Goal: Download file/media

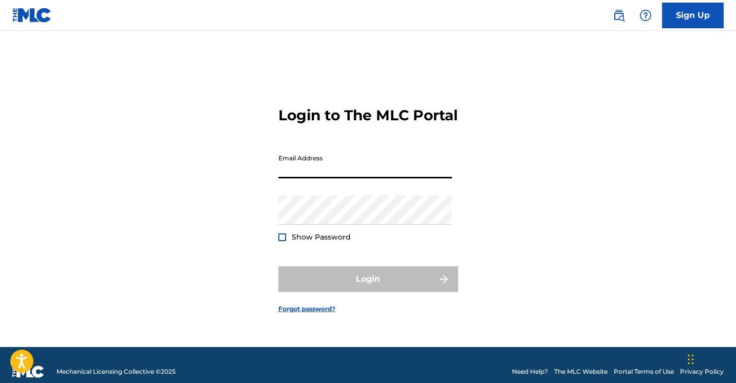
click at [319, 176] on input "Email Address" at bounding box center [365, 163] width 174 height 29
type input "[EMAIL_ADDRESS][DOMAIN_NAME]"
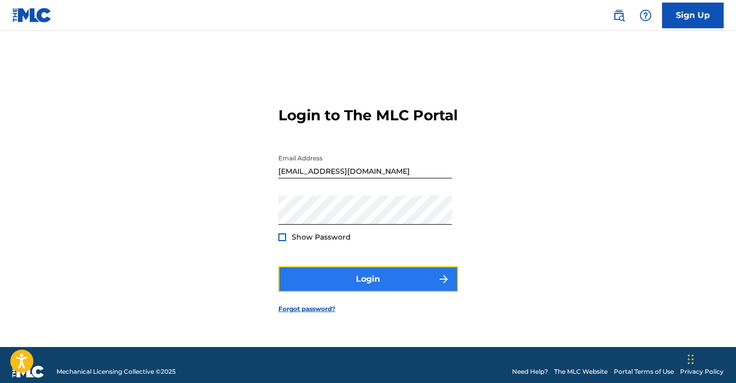
click at [329, 285] on button "Login" at bounding box center [368, 279] width 180 height 26
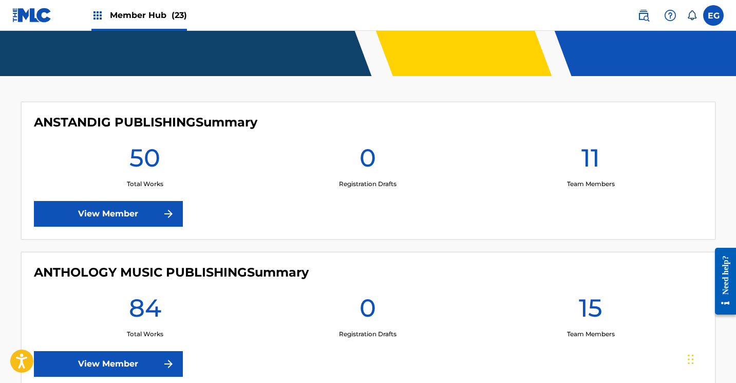
scroll to position [211, 0]
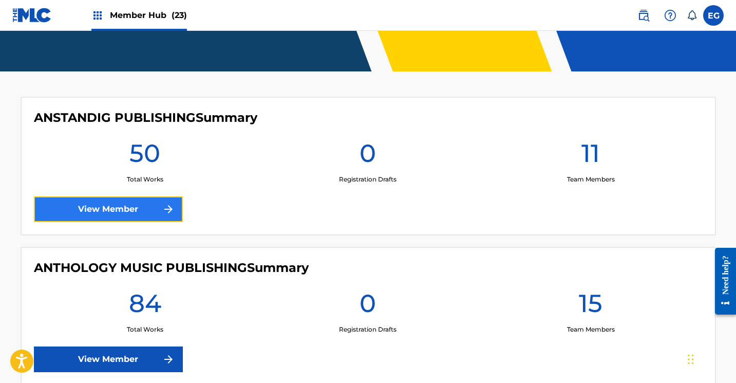
click at [128, 204] on link "View Member" at bounding box center [108, 209] width 149 height 26
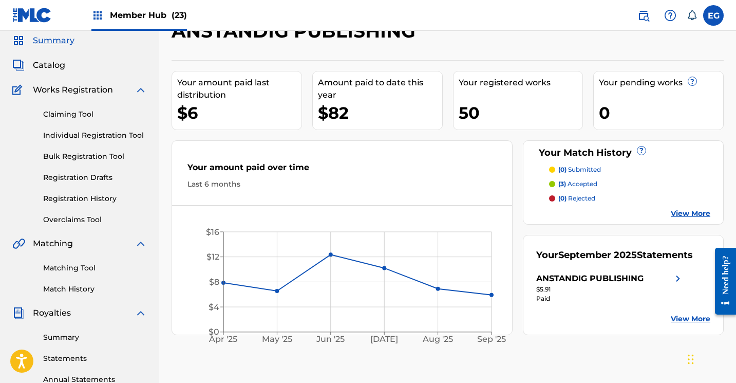
scroll to position [147, 0]
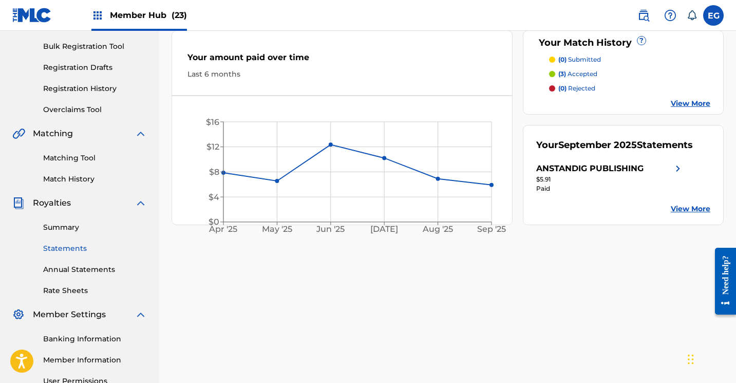
click at [67, 248] on link "Statements" at bounding box center [95, 248] width 104 height 11
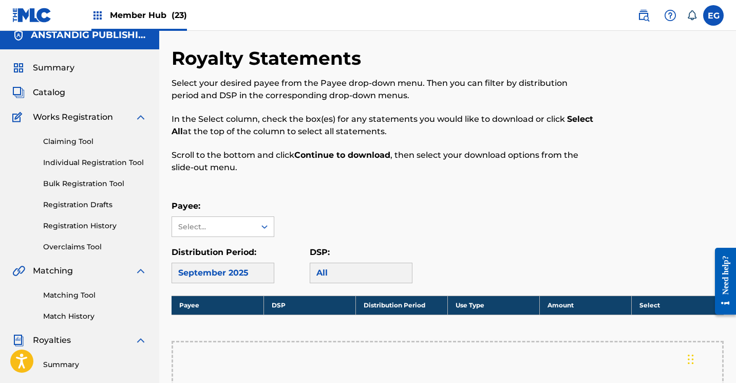
scroll to position [11, 0]
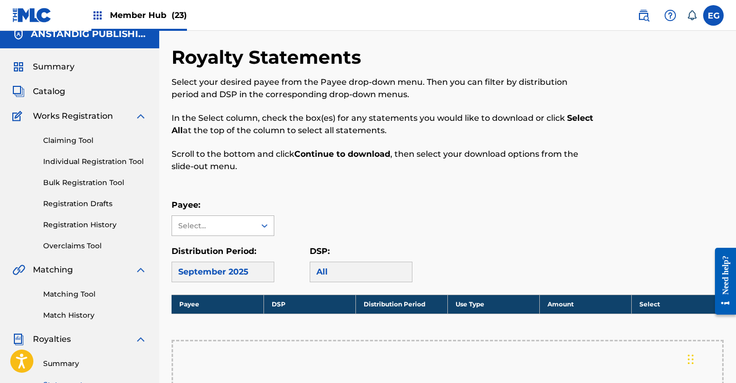
click at [207, 232] on div "Select..." at bounding box center [213, 226] width 83 height 20
click at [211, 257] on div "ANSTANDIG PUBLISHING" at bounding box center [223, 255] width 102 height 38
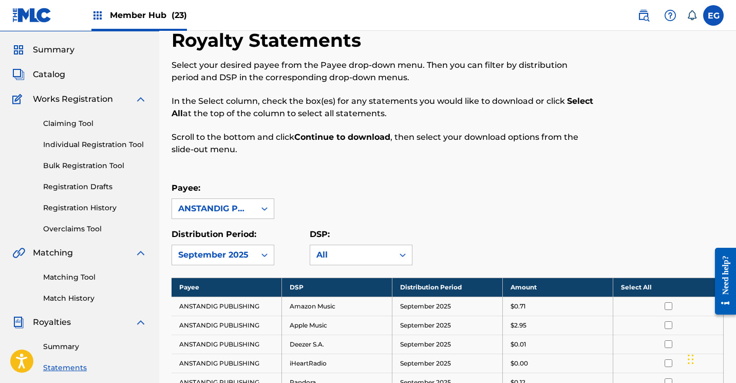
scroll to position [0, 0]
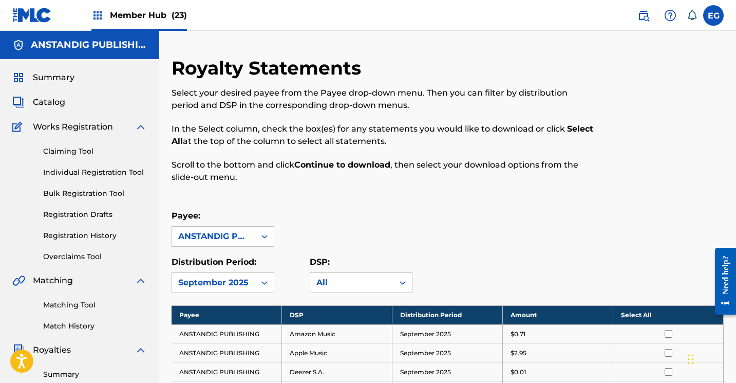
click at [632, 314] on th "Select All" at bounding box center [668, 314] width 110 height 19
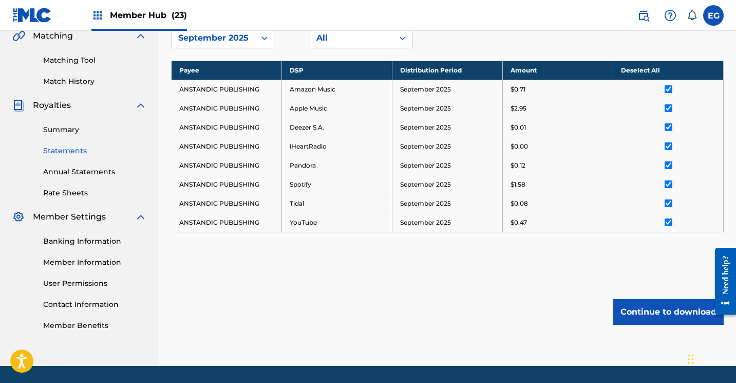
scroll to position [236, 0]
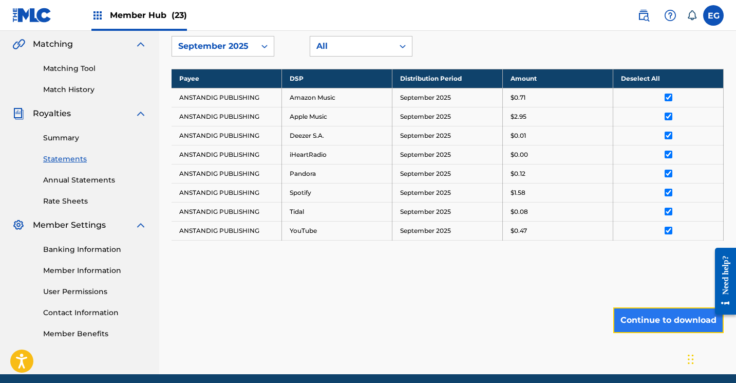
click at [643, 323] on button "Continue to download" at bounding box center [668, 320] width 110 height 26
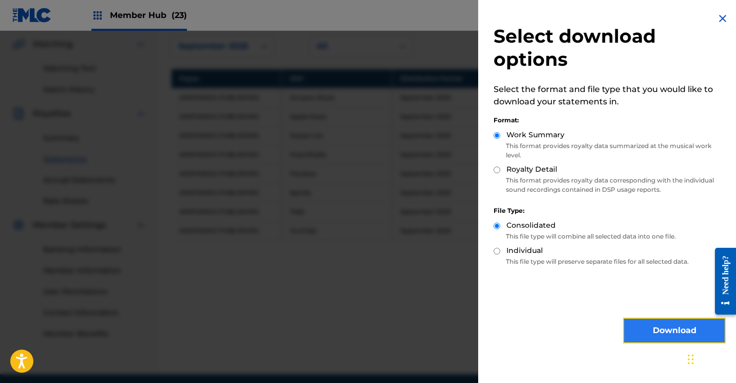
click at [644, 335] on button "Download" at bounding box center [674, 330] width 103 height 26
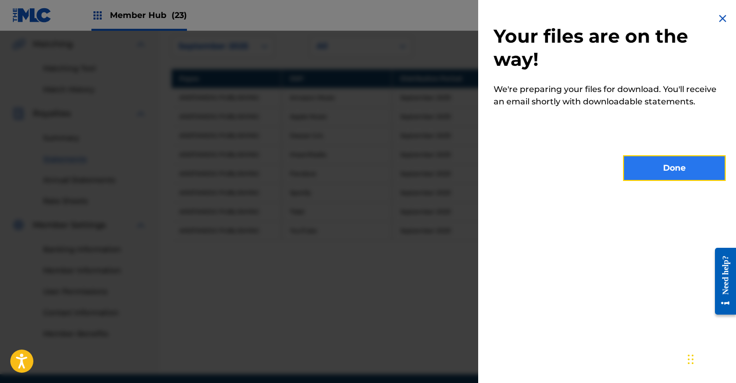
click at [657, 169] on button "Done" at bounding box center [674, 168] width 103 height 26
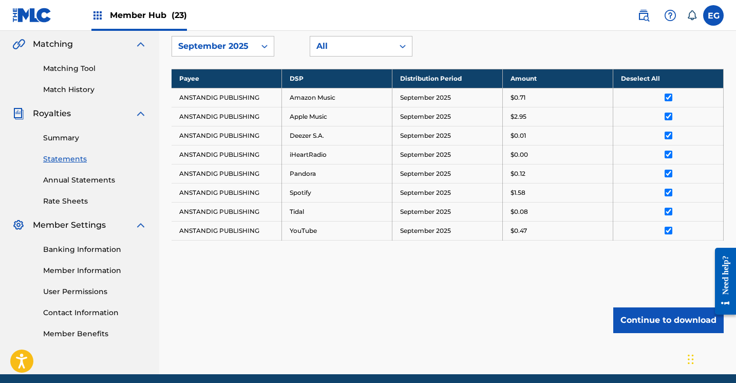
click at [19, 10] on img at bounding box center [32, 15] width 40 height 15
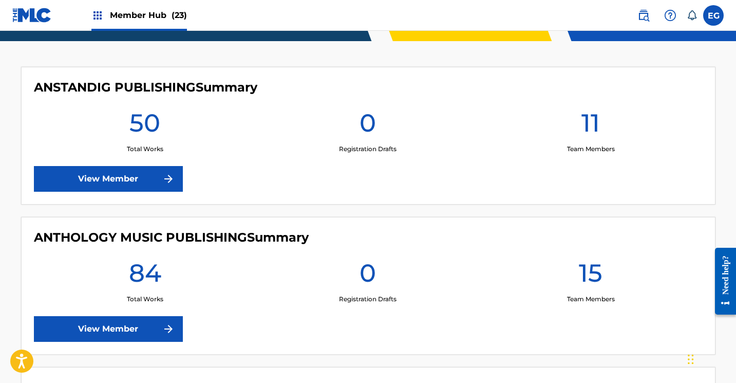
scroll to position [246, 0]
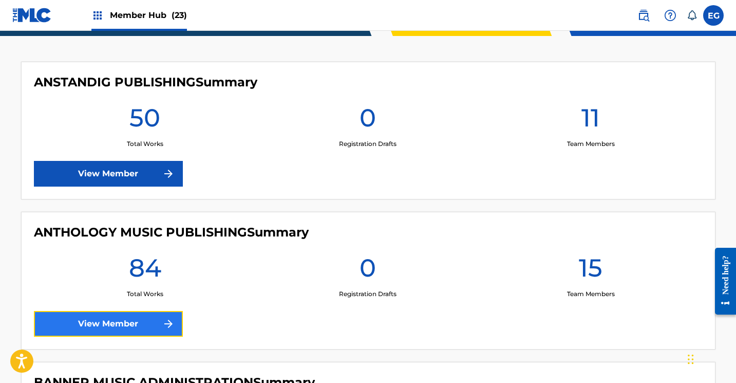
click at [67, 317] on link "View Member" at bounding box center [108, 324] width 149 height 26
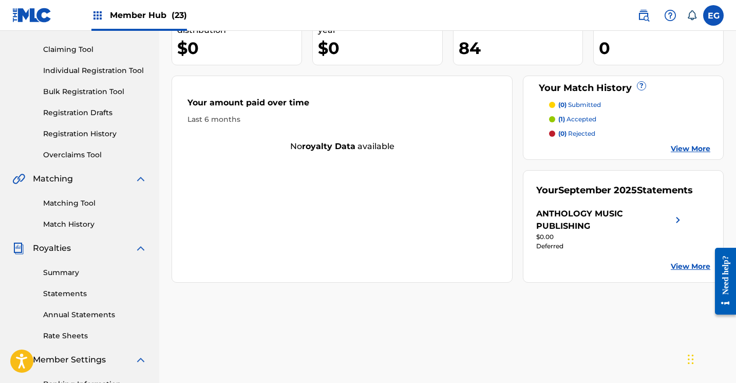
scroll to position [120, 0]
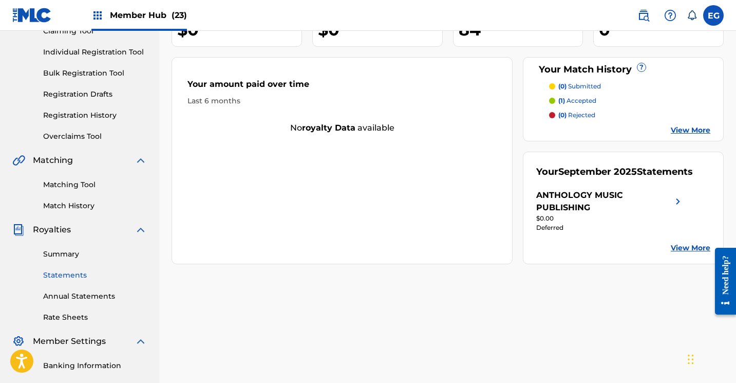
click at [60, 272] on link "Statements" at bounding box center [95, 275] width 104 height 11
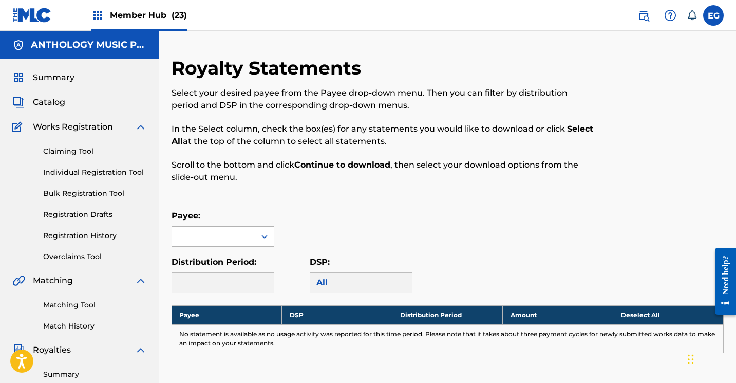
click at [219, 234] on div at bounding box center [213, 236] width 83 height 20
click at [209, 265] on div "ANTHOLOGY MUSIC PUBLISHING" at bounding box center [223, 265] width 102 height 38
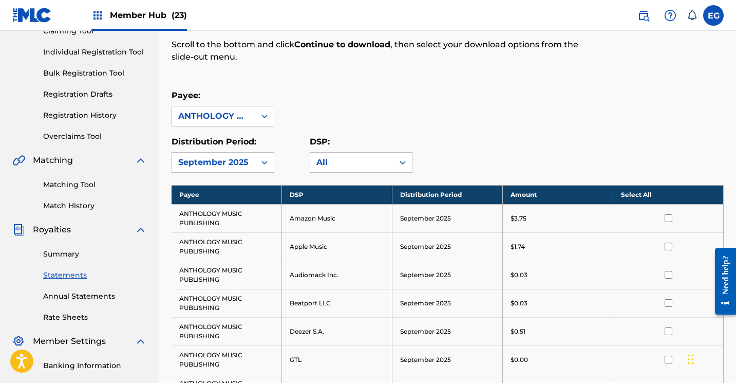
scroll to position [122, 0]
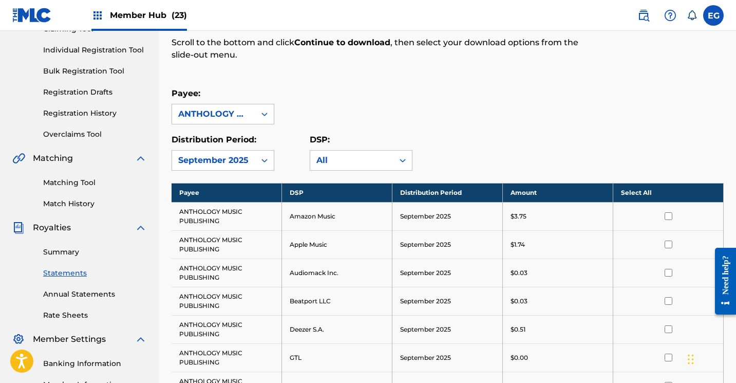
click at [639, 189] on th "Select All" at bounding box center [668, 192] width 110 height 19
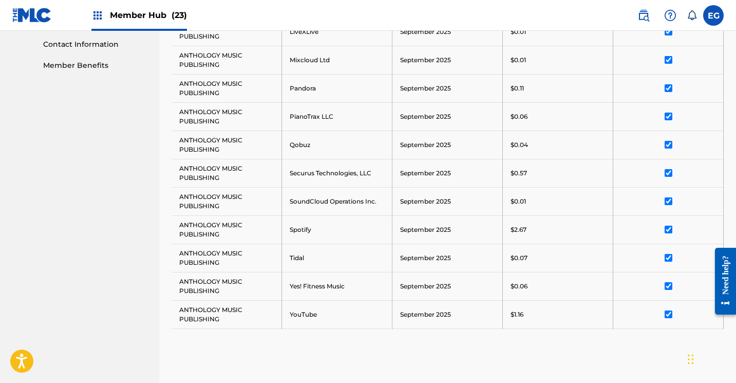
scroll to position [548, 0]
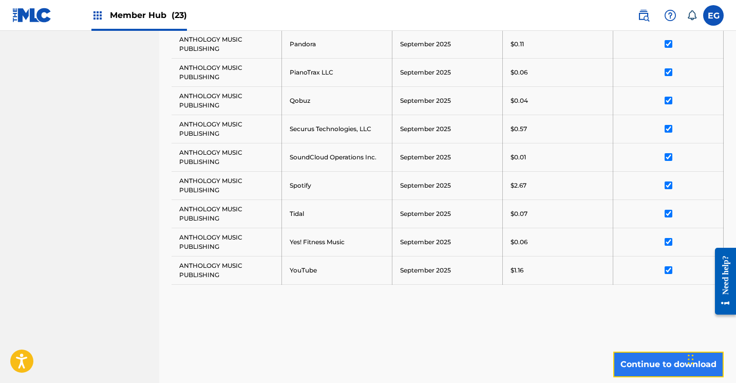
click at [653, 370] on button "Continue to download" at bounding box center [668, 364] width 110 height 26
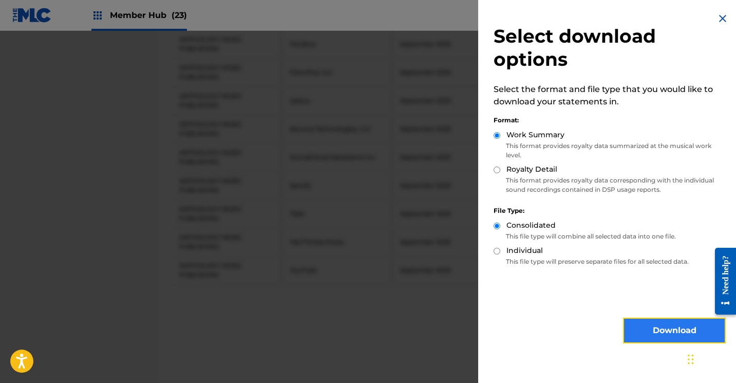
click at [650, 339] on button "Download" at bounding box center [674, 330] width 103 height 26
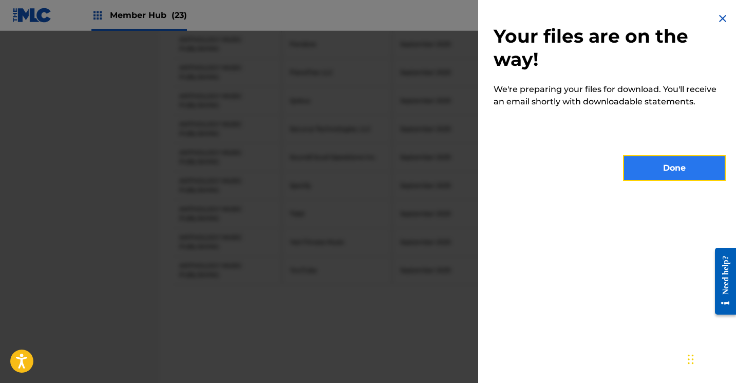
click at [657, 165] on button "Done" at bounding box center [674, 168] width 103 height 26
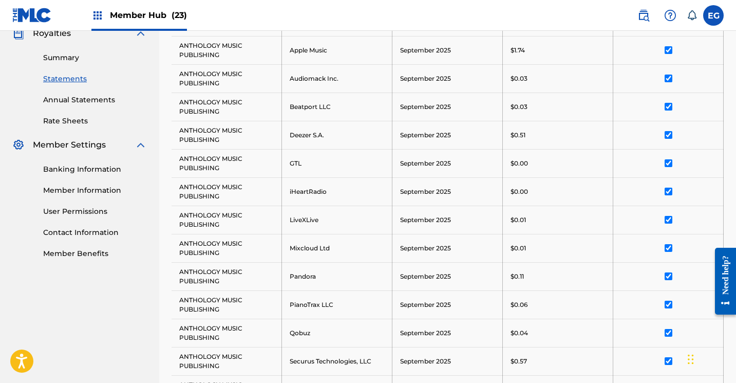
scroll to position [57, 0]
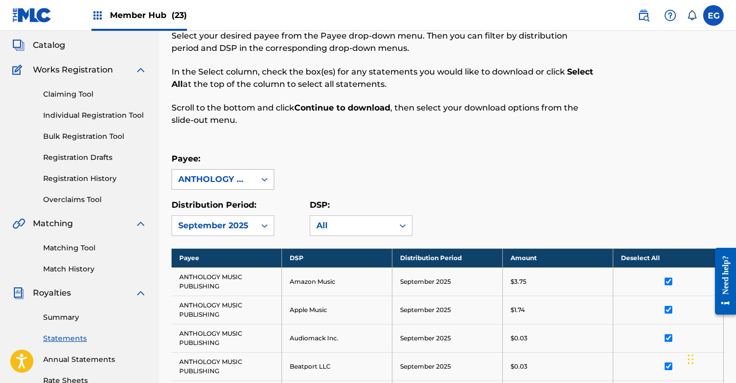
click at [226, 179] on div "ANTHOLOGY MUSIC PUBLISHING" at bounding box center [213, 179] width 71 height 12
click at [23, 22] on img at bounding box center [32, 15] width 40 height 15
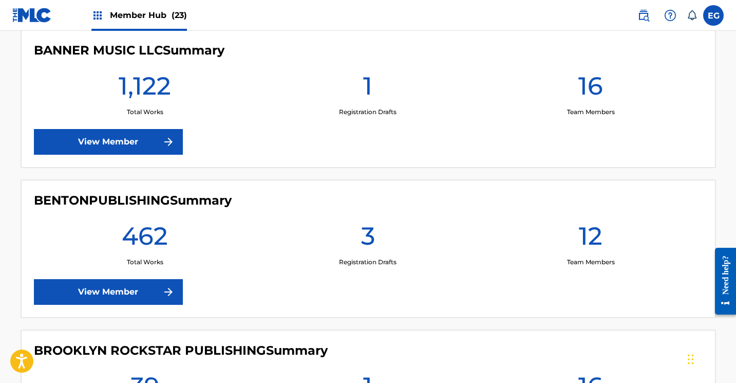
scroll to position [742, 0]
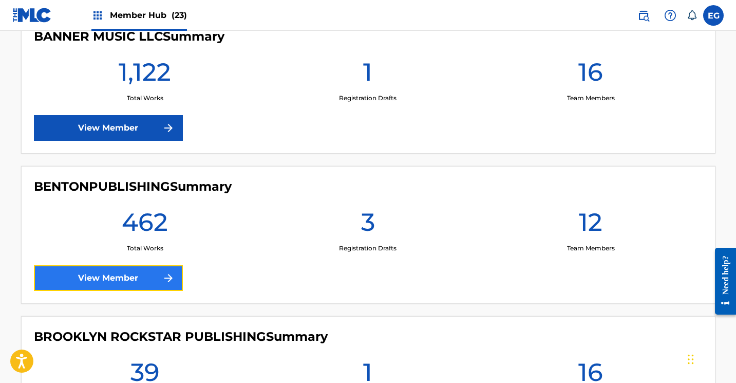
click at [54, 277] on link "View Member" at bounding box center [108, 278] width 149 height 26
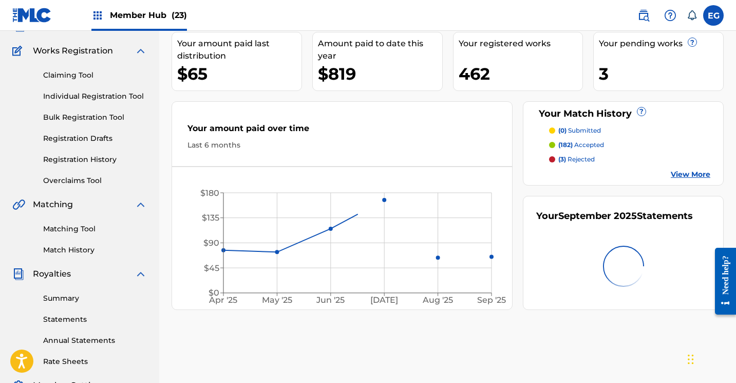
scroll to position [99, 0]
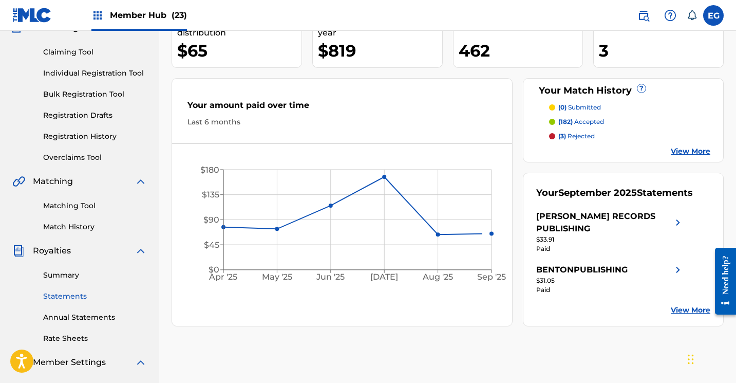
click at [55, 300] on link "Statements" at bounding box center [95, 296] width 104 height 11
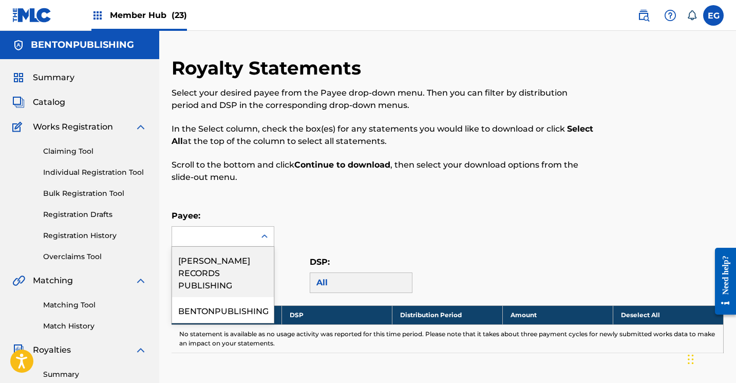
click at [193, 238] on div at bounding box center [213, 236] width 83 height 20
click at [197, 269] on div "[PERSON_NAME] RECORDS PUBLISHING" at bounding box center [223, 271] width 102 height 50
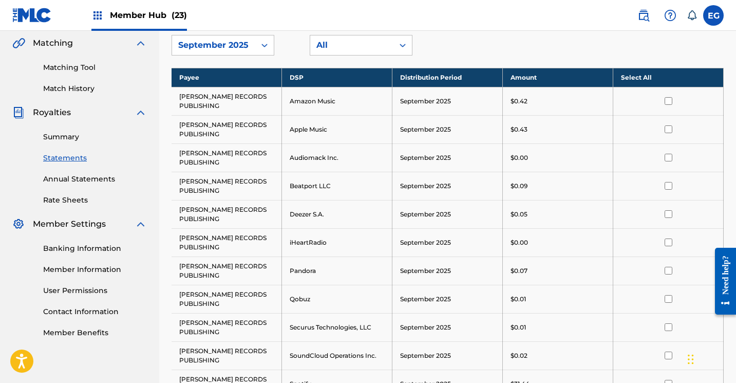
scroll to position [245, 0]
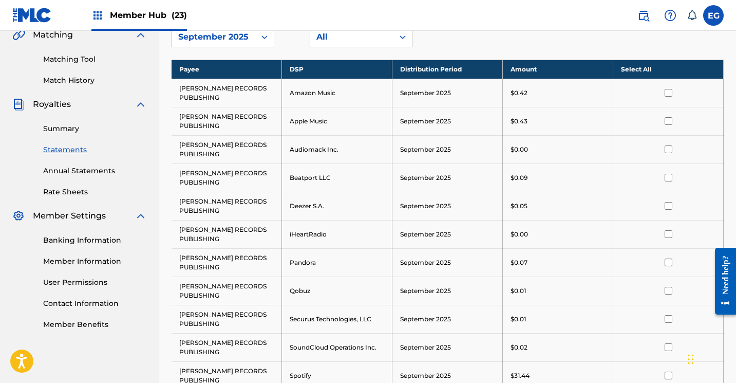
click at [639, 67] on th "Select All" at bounding box center [668, 69] width 110 height 19
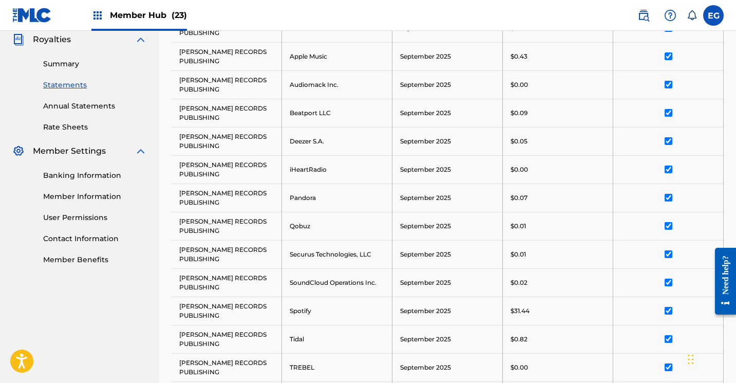
scroll to position [537, 0]
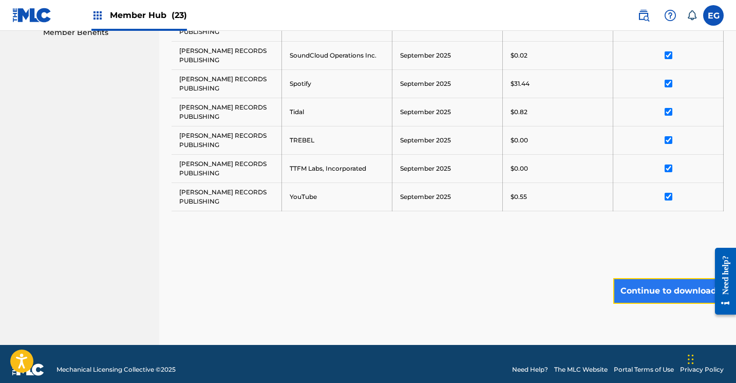
click at [654, 292] on button "Continue to download" at bounding box center [668, 291] width 110 height 26
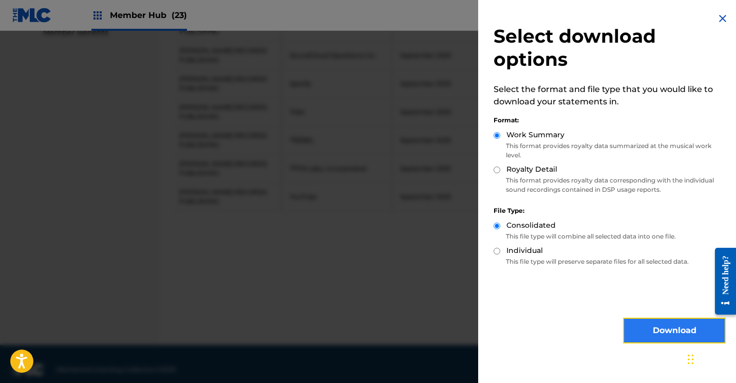
click at [638, 341] on button "Download" at bounding box center [674, 330] width 103 height 26
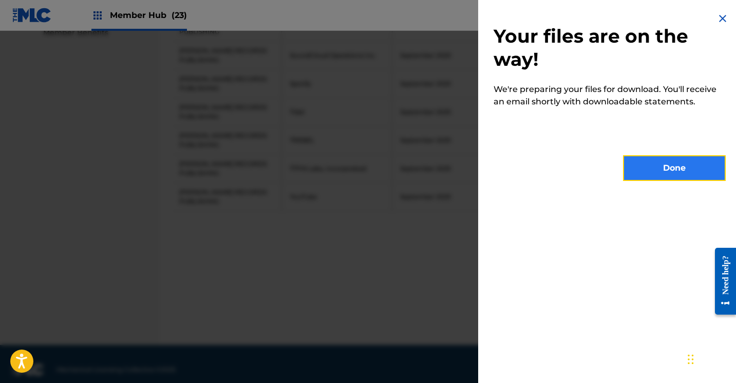
click at [651, 164] on button "Done" at bounding box center [674, 168] width 103 height 26
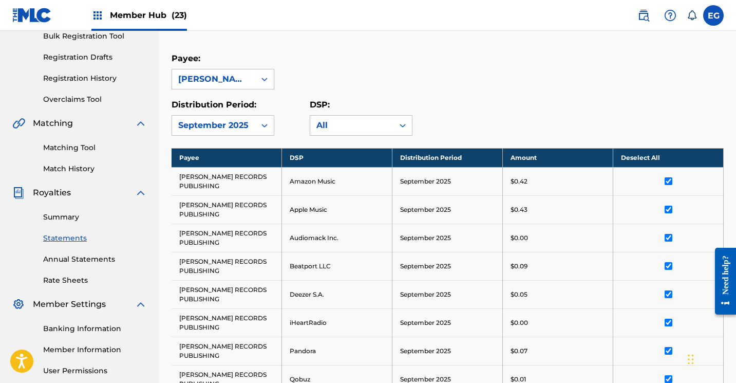
scroll to position [120, 0]
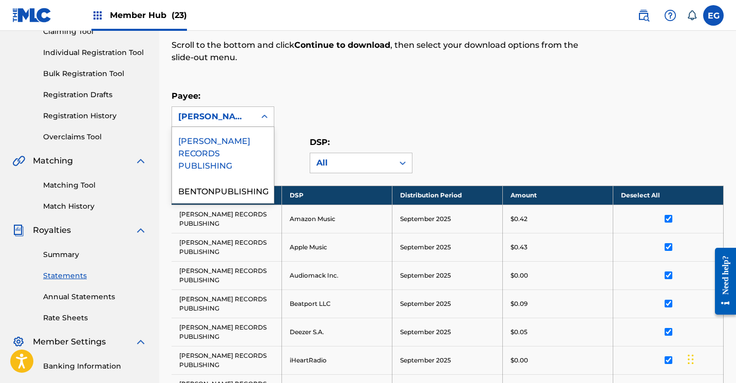
click at [202, 111] on div "[PERSON_NAME] RECORDS PUBLISHING" at bounding box center [213, 116] width 71 height 12
click at [202, 177] on div "BENTONPUBLISHING" at bounding box center [223, 190] width 102 height 26
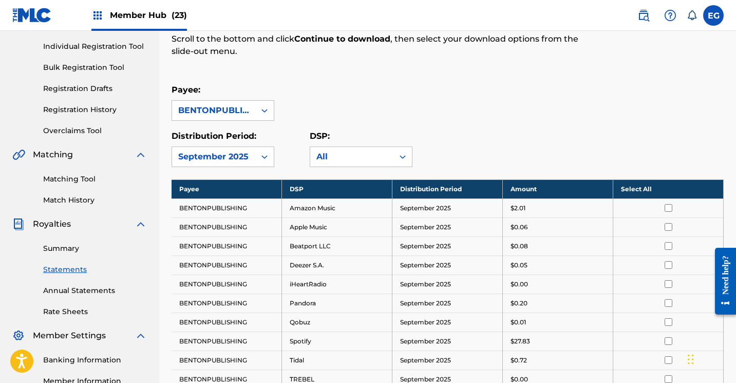
scroll to position [135, 0]
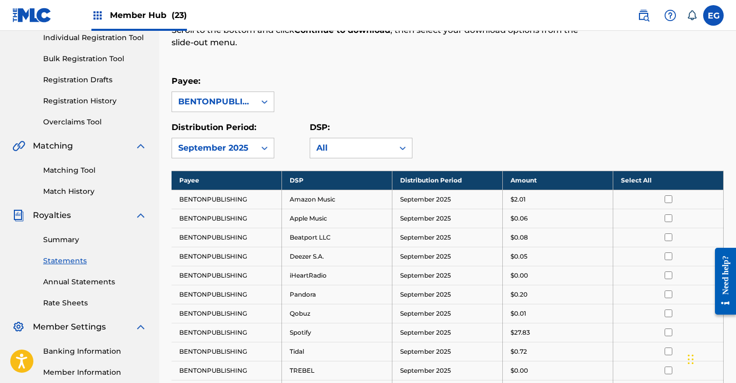
click at [643, 180] on th "Select All" at bounding box center [668, 179] width 110 height 19
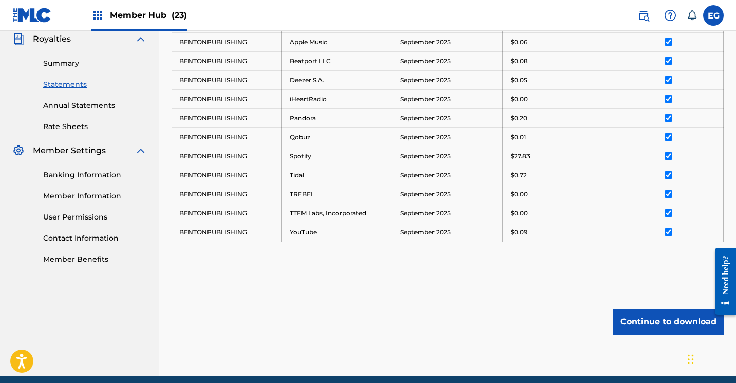
scroll to position [352, 0]
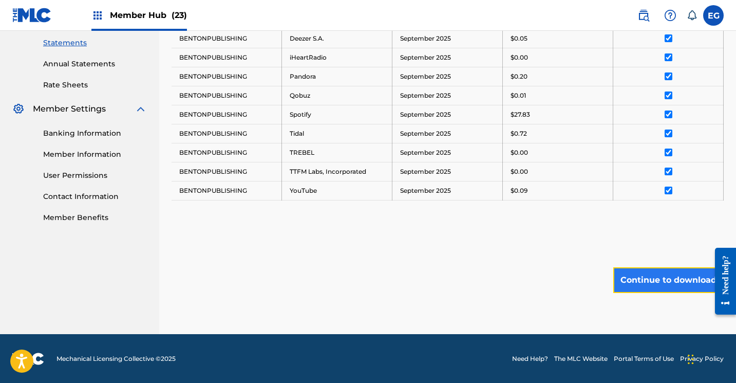
click at [651, 281] on button "Continue to download" at bounding box center [668, 280] width 110 height 26
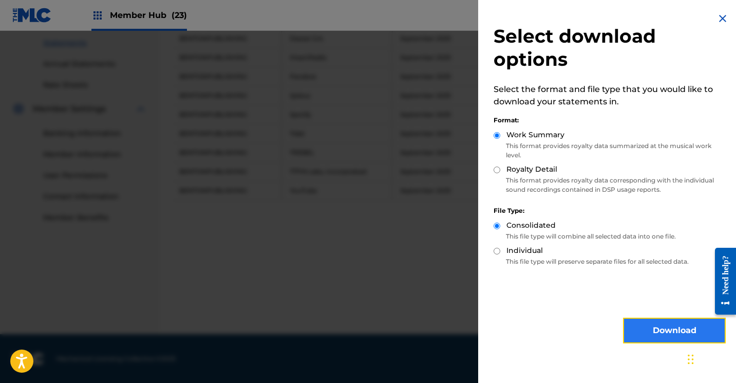
click at [670, 329] on button "Download" at bounding box center [674, 330] width 103 height 26
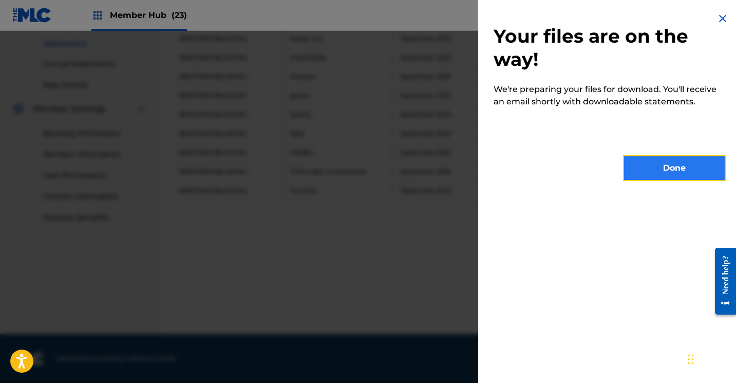
click at [636, 167] on button "Done" at bounding box center [674, 168] width 103 height 26
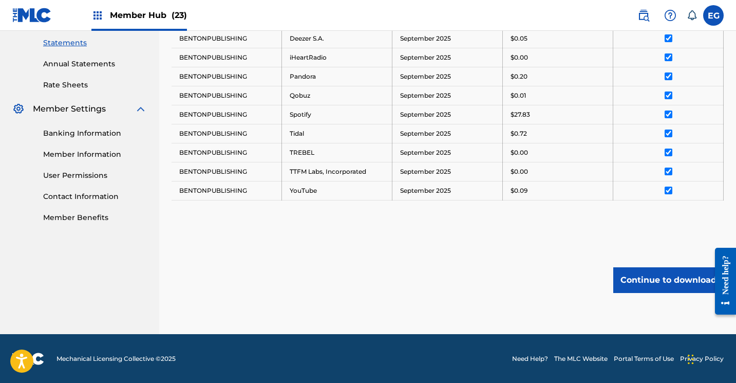
click at [41, 20] on img at bounding box center [32, 15] width 40 height 15
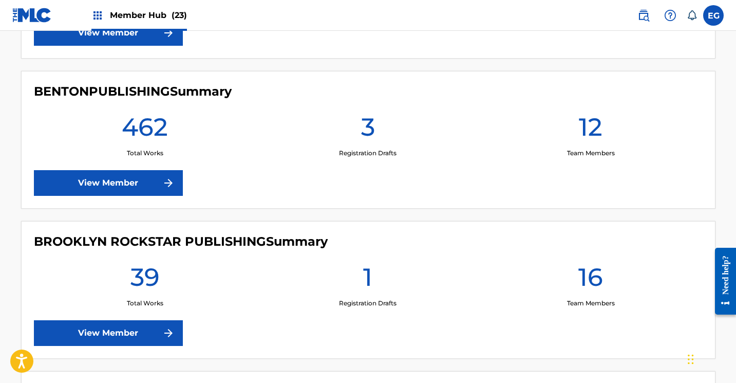
scroll to position [854, 0]
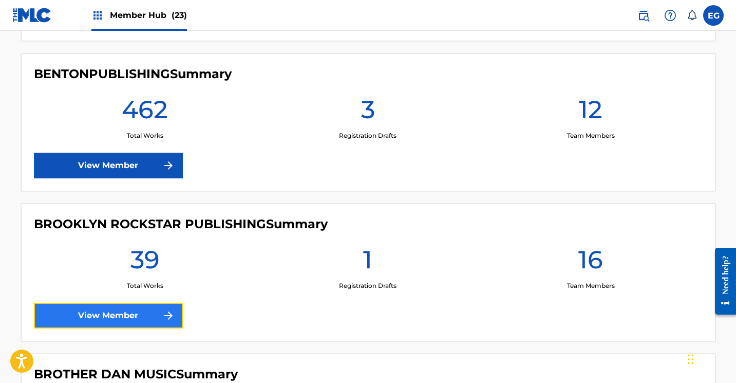
click at [93, 317] on link "View Member" at bounding box center [108, 315] width 149 height 26
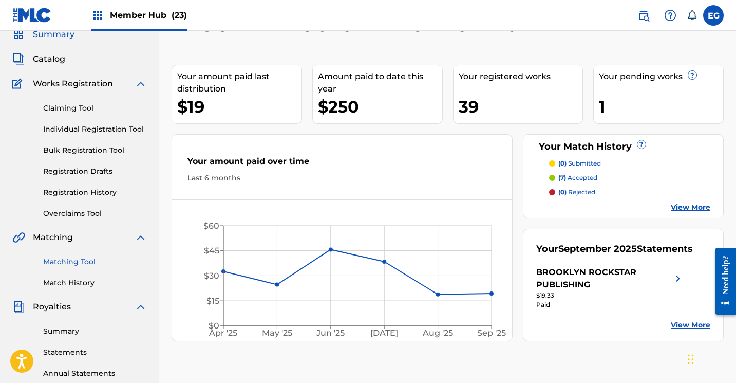
scroll to position [52, 0]
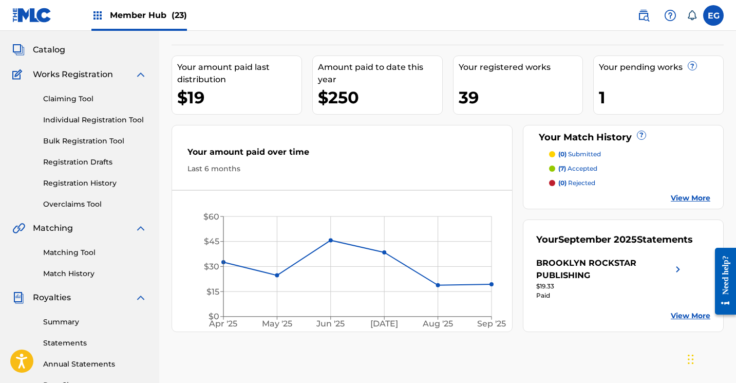
click at [54, 349] on div "Summary Statements Annual Statements Rate Sheets" at bounding box center [79, 346] width 135 height 87
click at [64, 341] on link "Statements" at bounding box center [95, 342] width 104 height 11
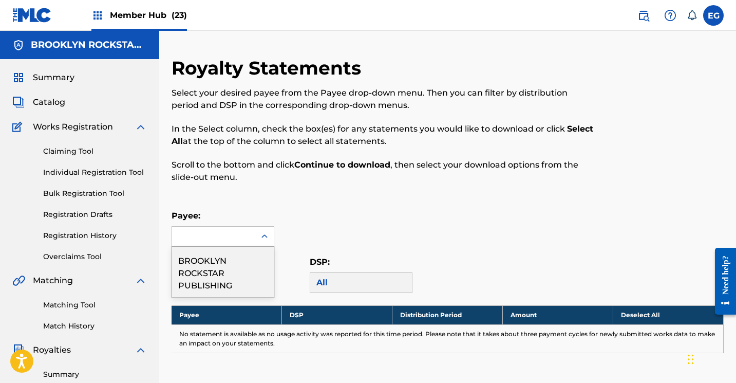
click at [184, 242] on div at bounding box center [213, 236] width 83 height 20
click at [201, 271] on div "BROOKLYN ROCKSTAR PUBLISHING" at bounding box center [223, 271] width 102 height 50
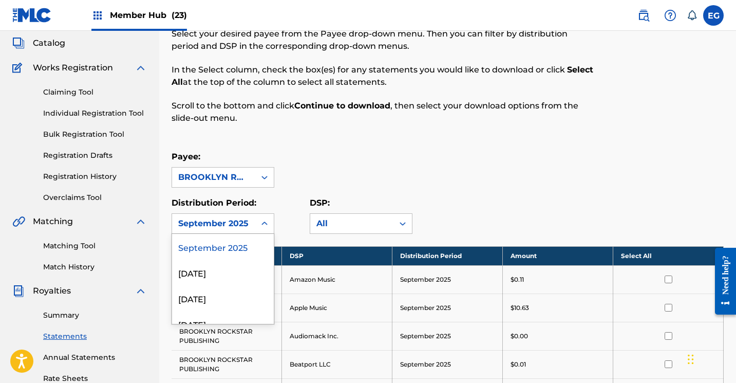
scroll to position [65, 0]
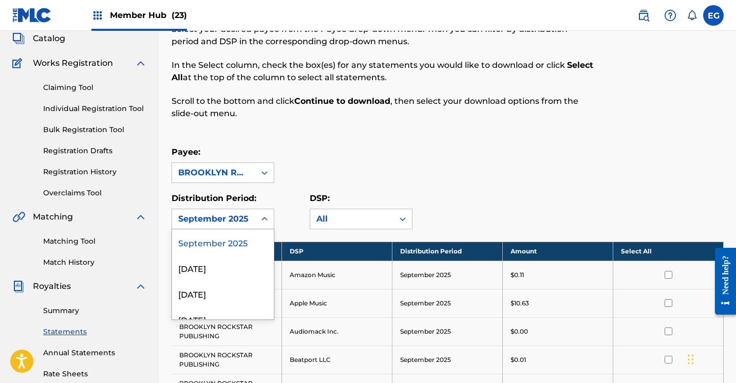
click at [201, 223] on div "September 2025" at bounding box center [213, 219] width 71 height 12
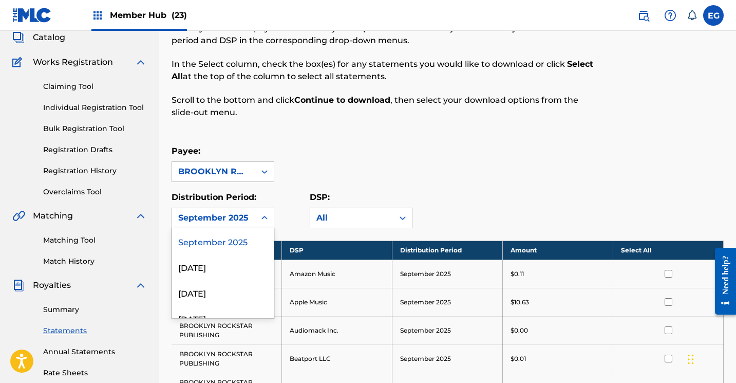
click at [195, 237] on div "September 2025" at bounding box center [223, 241] width 102 height 26
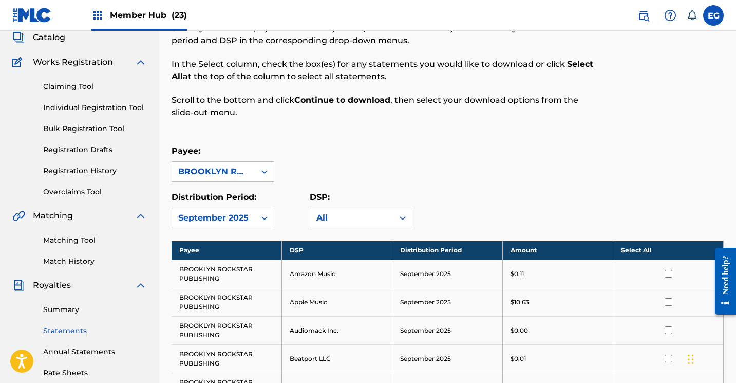
click at [320, 147] on div "Payee: BROOKLYN ROCKSTAR PUBLISHING" at bounding box center [448, 163] width 552 height 37
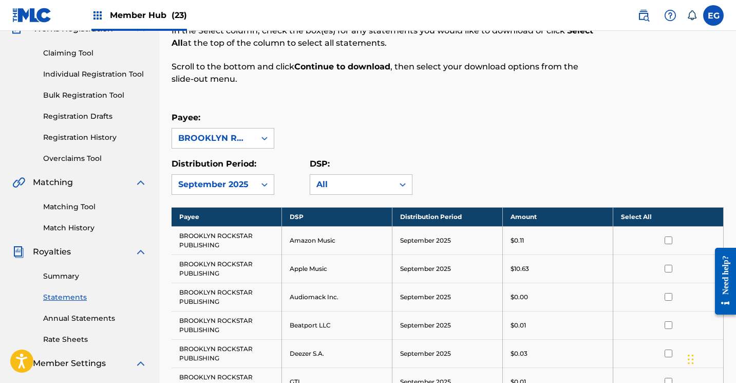
scroll to position [107, 0]
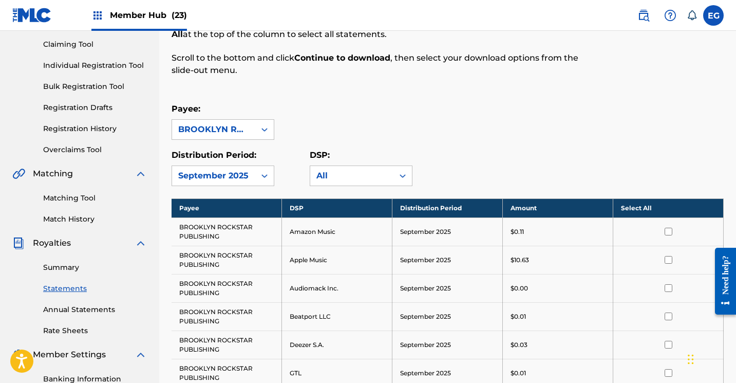
click at [628, 204] on th "Select All" at bounding box center [668, 207] width 110 height 19
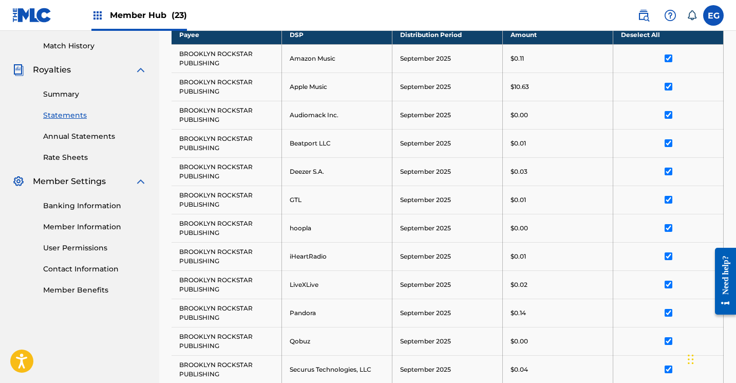
scroll to position [581, 0]
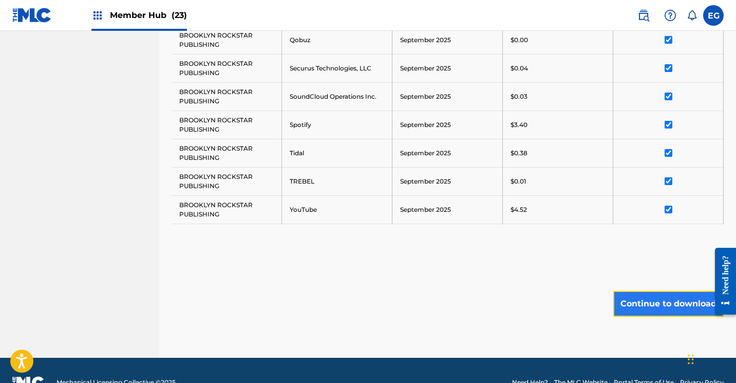
click at [664, 307] on button "Continue to download" at bounding box center [668, 304] width 110 height 26
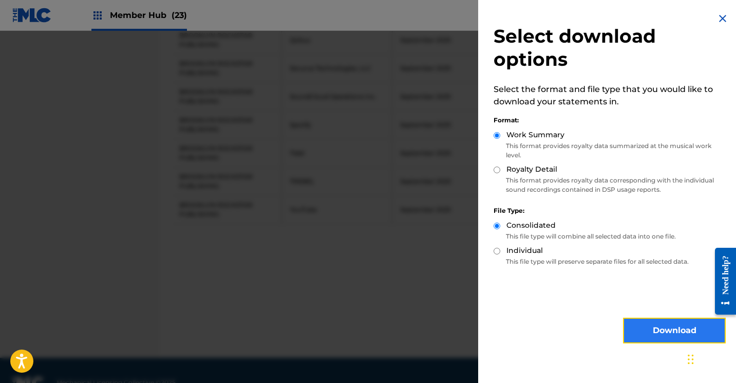
click at [650, 337] on button "Download" at bounding box center [674, 330] width 103 height 26
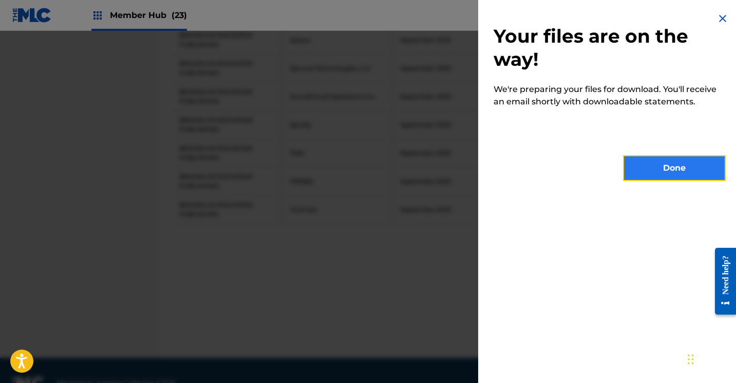
click at [651, 171] on button "Done" at bounding box center [674, 168] width 103 height 26
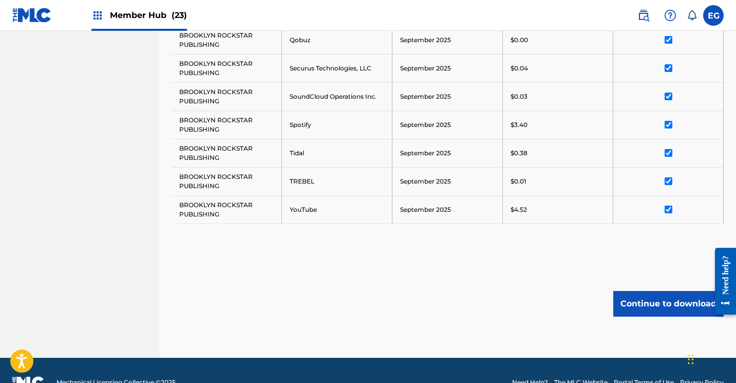
click at [27, 13] on img at bounding box center [32, 15] width 40 height 15
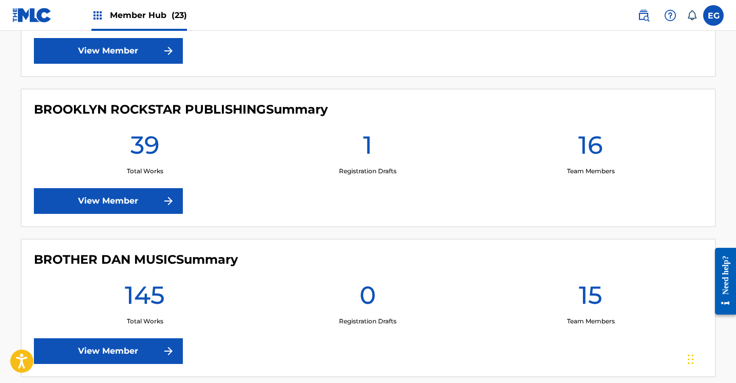
scroll to position [1092, 0]
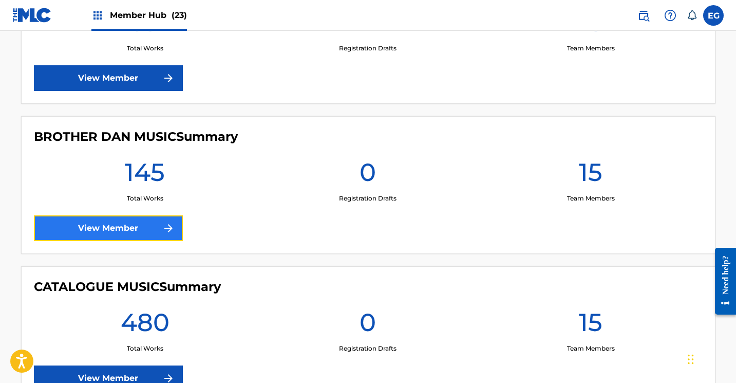
click at [73, 227] on link "View Member" at bounding box center [108, 228] width 149 height 26
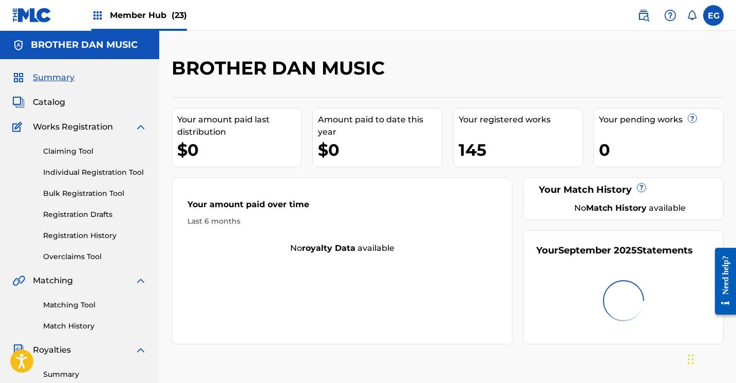
scroll to position [78, 0]
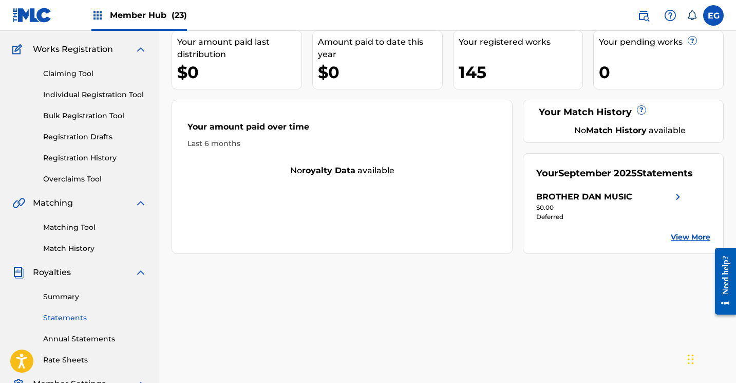
click at [64, 316] on link "Statements" at bounding box center [95, 317] width 104 height 11
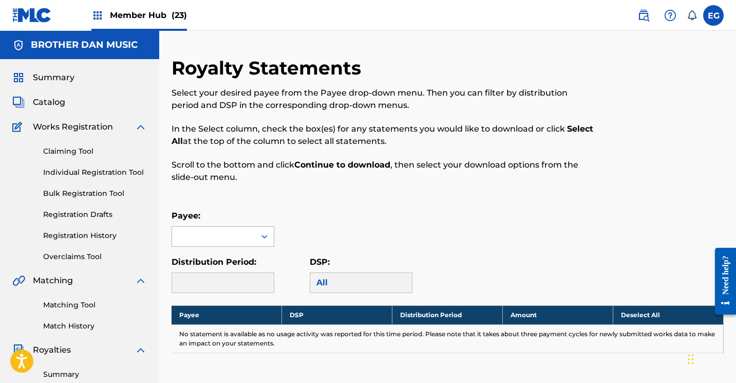
click at [200, 234] on div at bounding box center [213, 236] width 83 height 20
click at [204, 267] on div "BROTHER DAN MUSIC" at bounding box center [223, 265] width 102 height 38
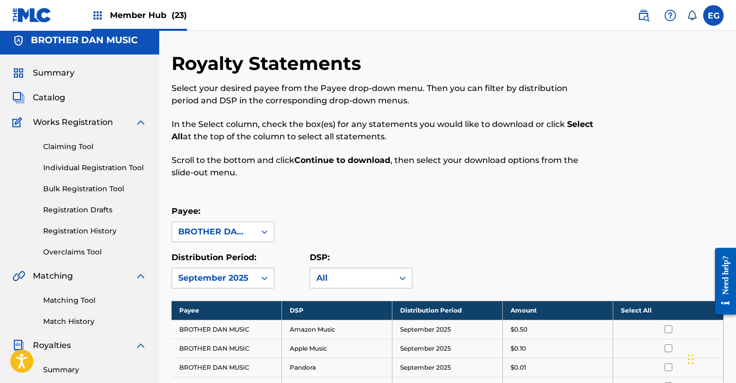
scroll to position [131, 0]
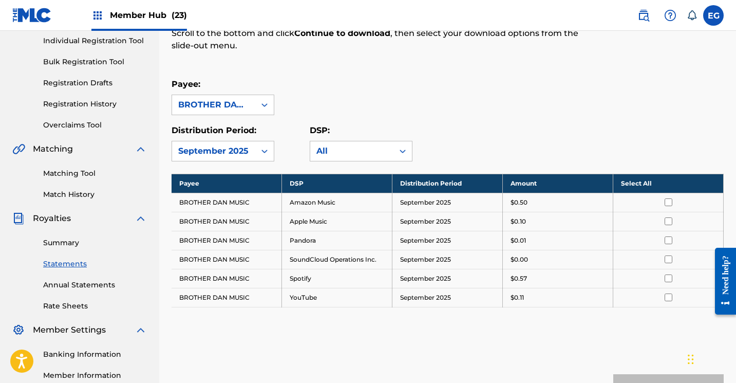
click at [635, 184] on th "Select All" at bounding box center [668, 183] width 110 height 19
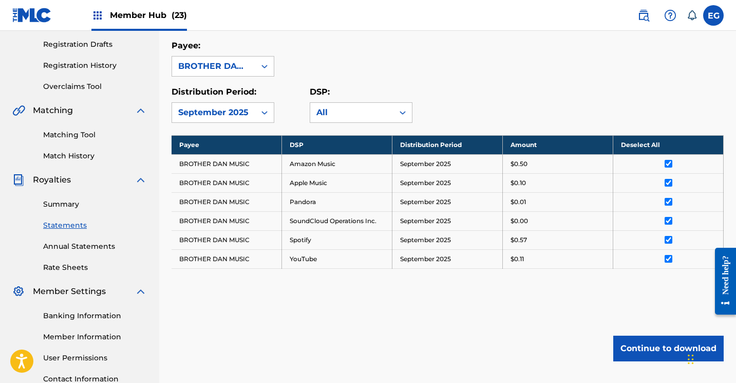
scroll to position [254, 0]
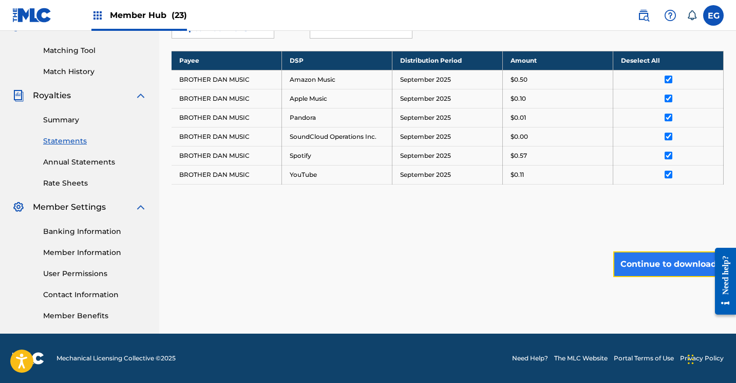
click at [653, 268] on button "Continue to download" at bounding box center [668, 264] width 110 height 26
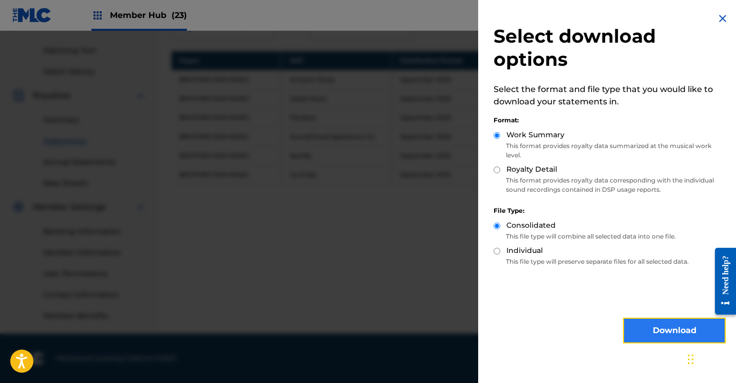
click at [643, 323] on button "Download" at bounding box center [674, 330] width 103 height 26
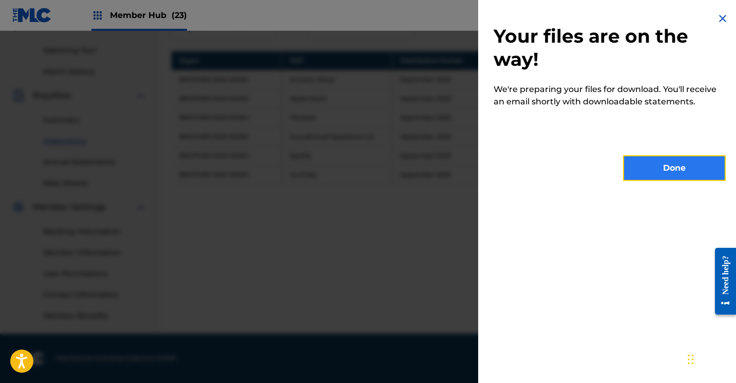
click at [644, 168] on button "Done" at bounding box center [674, 168] width 103 height 26
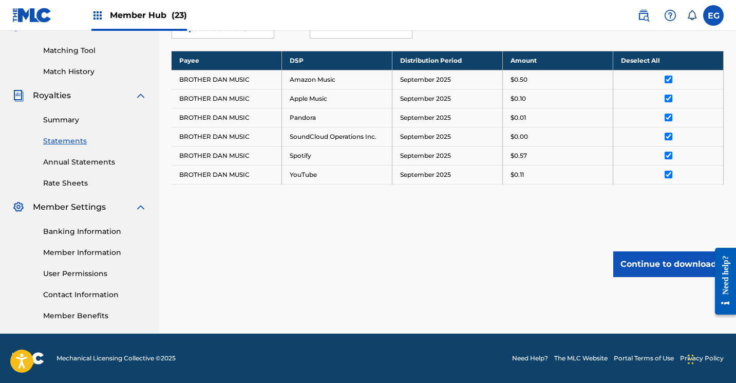
click at [37, 16] on img at bounding box center [32, 15] width 40 height 15
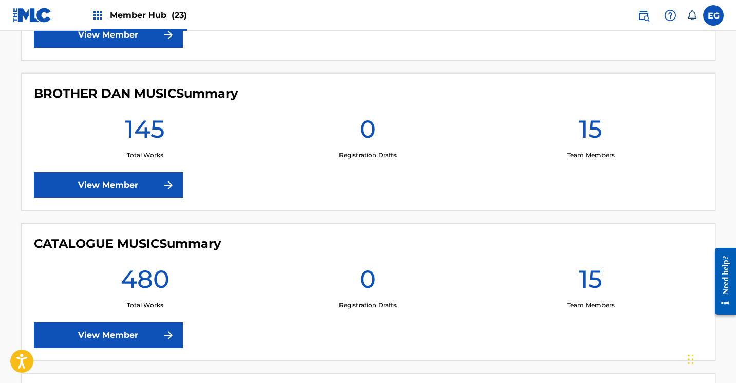
scroll to position [1181, 0]
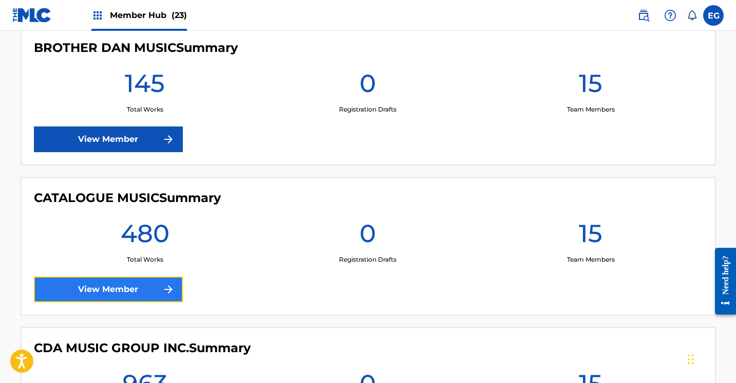
click at [70, 287] on link "View Member" at bounding box center [108, 289] width 149 height 26
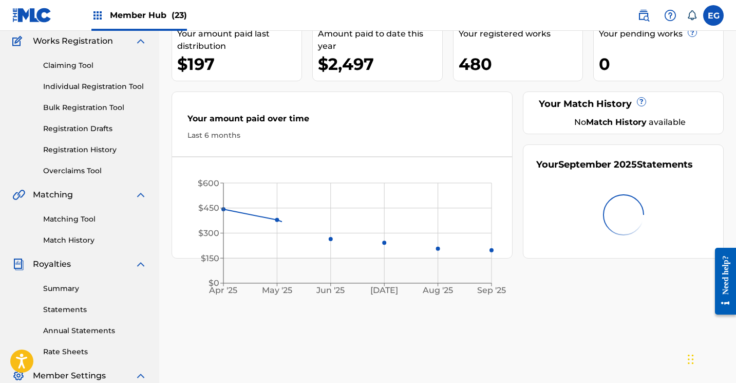
scroll to position [138, 0]
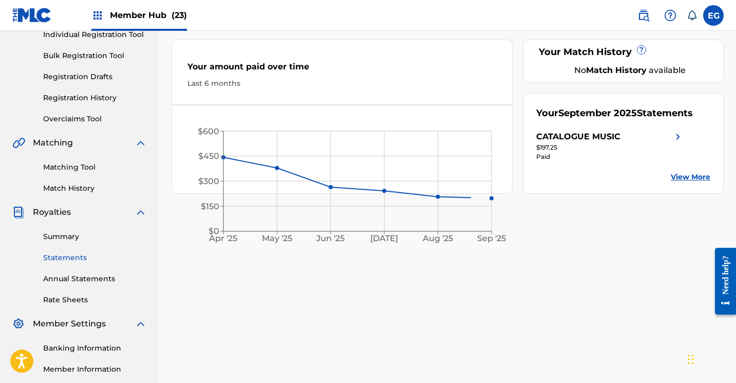
click at [59, 255] on link "Statements" at bounding box center [95, 257] width 104 height 11
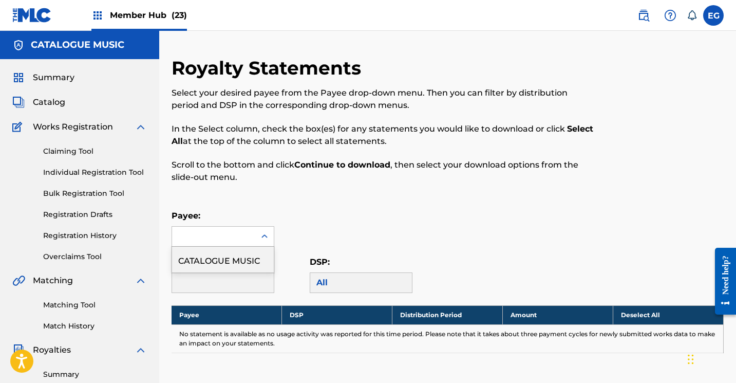
click at [224, 234] on div at bounding box center [213, 236] width 83 height 20
click at [229, 264] on div "CATALOGUE MUSIC" at bounding box center [223, 259] width 102 height 26
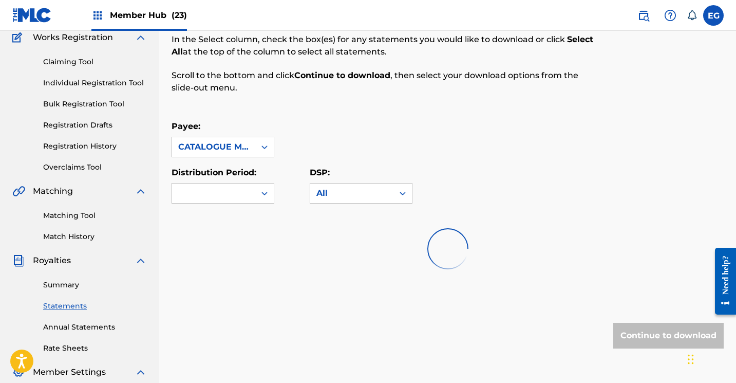
scroll to position [117, 0]
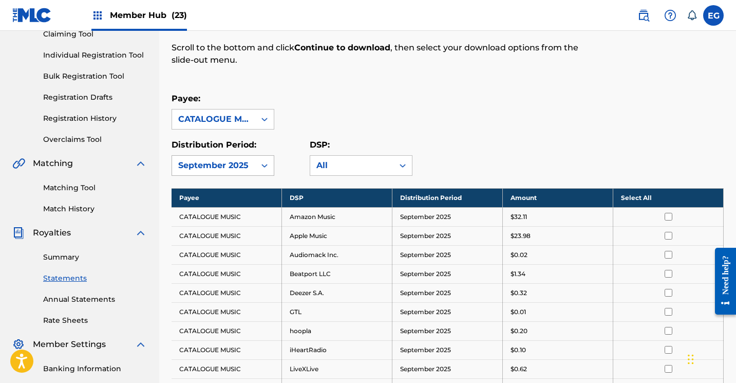
click at [192, 162] on div "September 2025" at bounding box center [213, 165] width 71 height 12
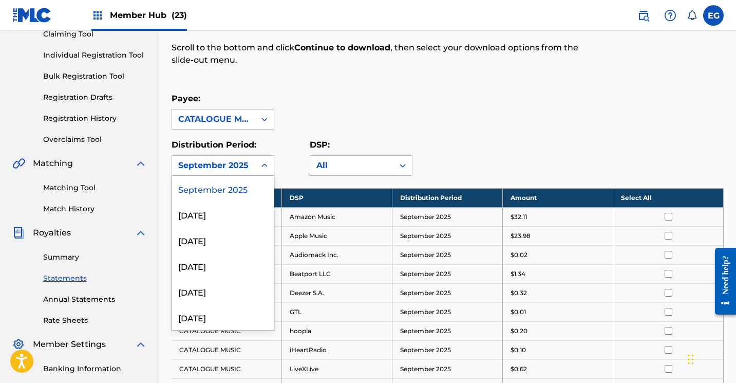
click at [204, 182] on div "September 2025" at bounding box center [223, 189] width 102 height 26
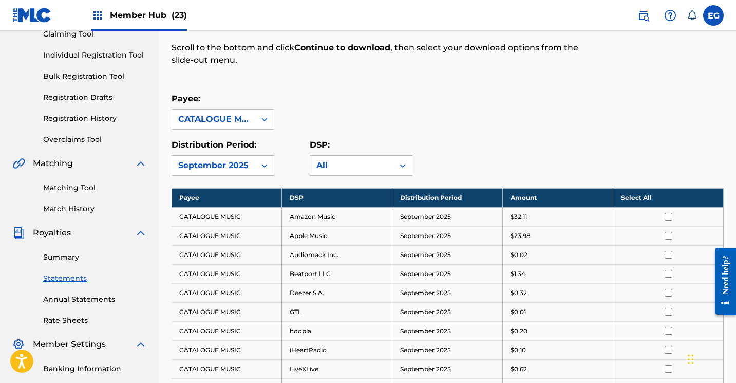
click at [538, 120] on div "Payee: CATALOGUE MUSIC" at bounding box center [448, 110] width 552 height 37
click at [632, 199] on th "Select All" at bounding box center [668, 197] width 110 height 19
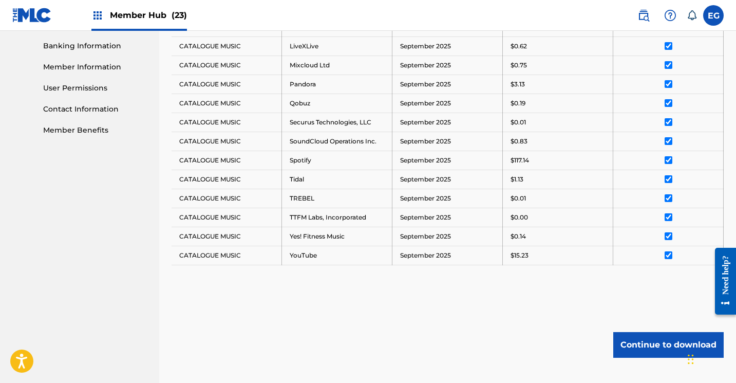
scroll to position [504, 0]
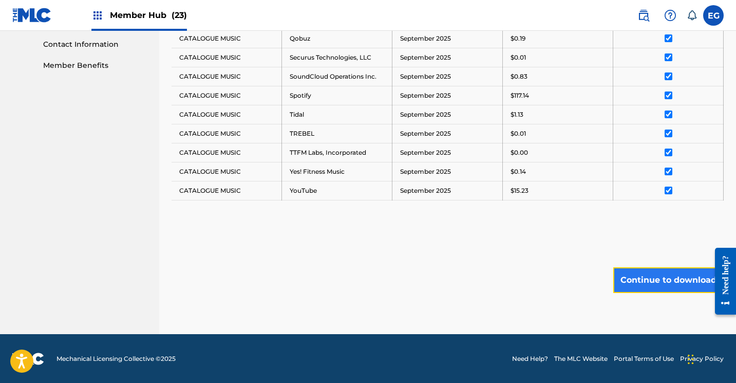
click at [660, 281] on button "Continue to download" at bounding box center [668, 280] width 110 height 26
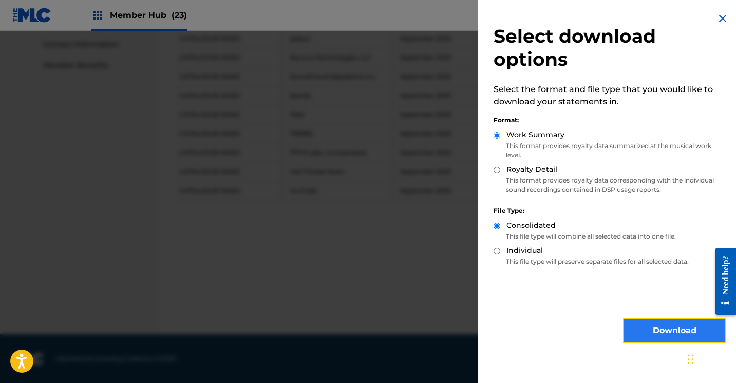
click at [647, 323] on button "Download" at bounding box center [674, 330] width 103 height 26
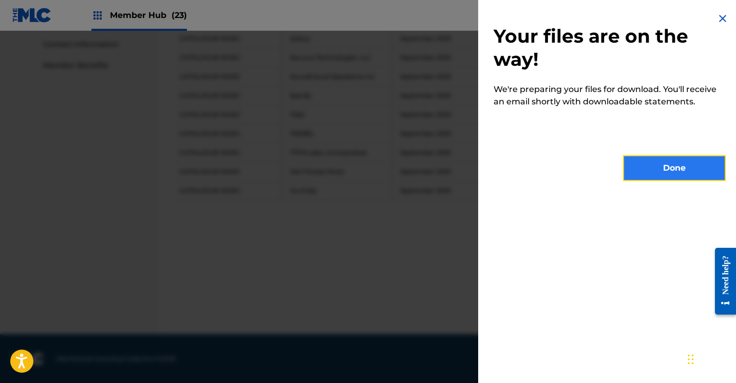
click at [651, 172] on button "Done" at bounding box center [674, 168] width 103 height 26
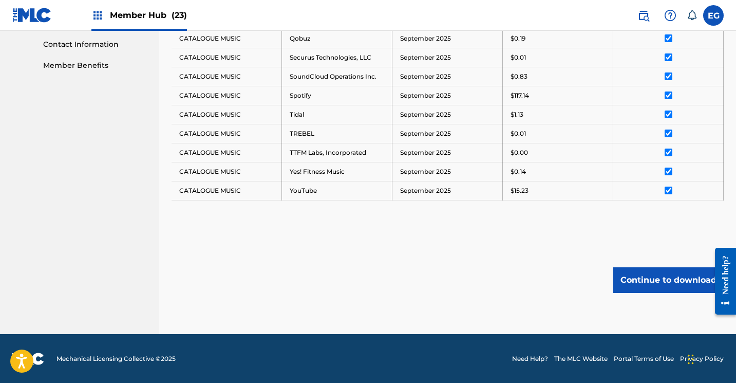
click at [25, 20] on img at bounding box center [32, 15] width 40 height 15
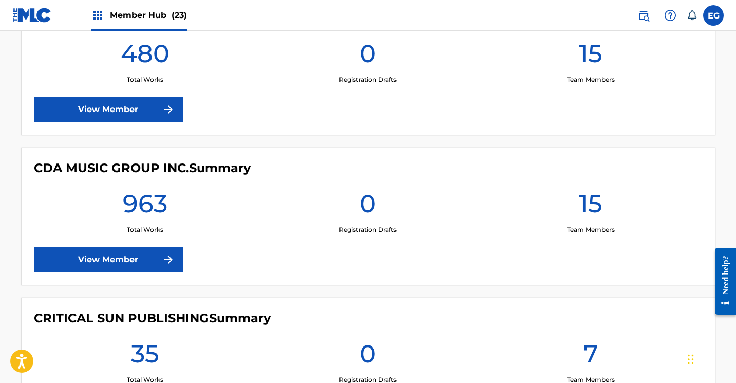
scroll to position [1443, 0]
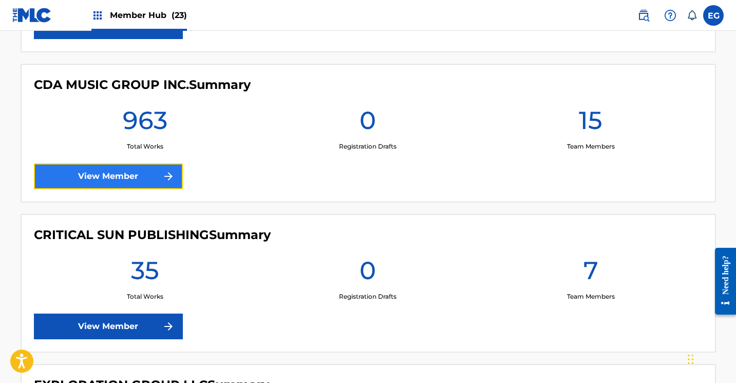
click at [73, 178] on link "View Member" at bounding box center [108, 176] width 149 height 26
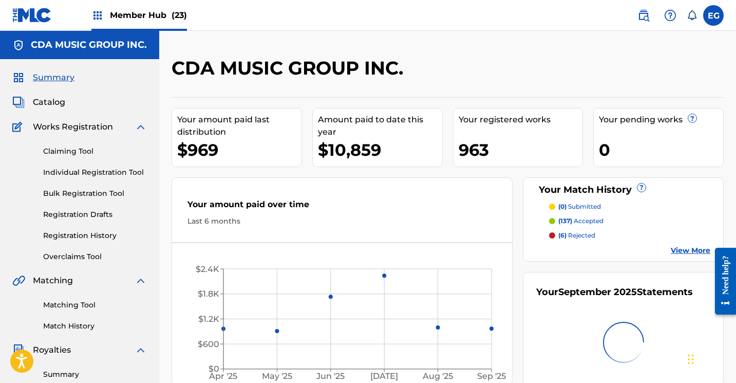
scroll to position [173, 0]
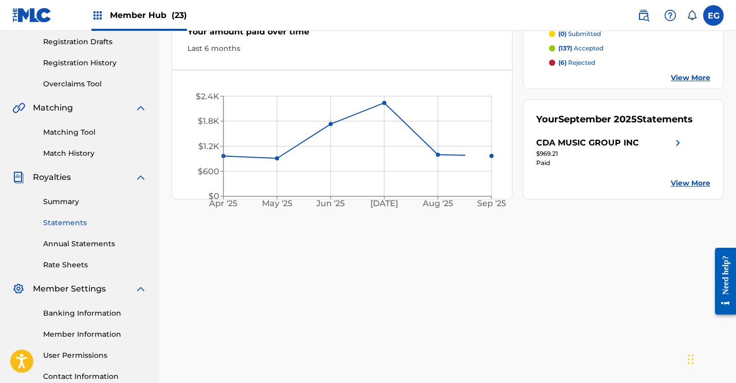
click at [63, 224] on link "Statements" at bounding box center [95, 222] width 104 height 11
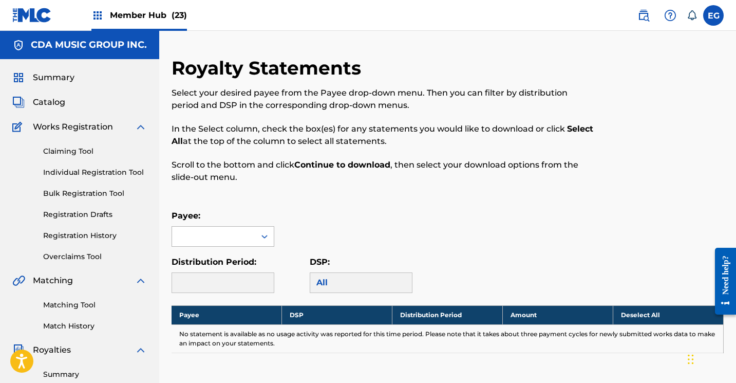
click at [216, 231] on div at bounding box center [213, 236] width 83 height 20
click at [216, 261] on div "CDA MUSIC GROUP INC" at bounding box center [223, 265] width 102 height 38
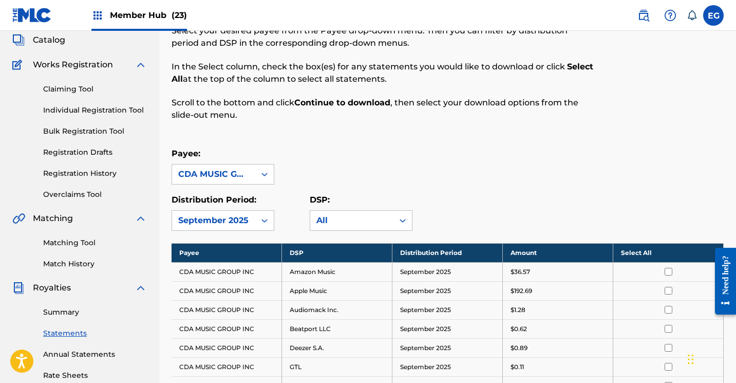
scroll to position [71, 0]
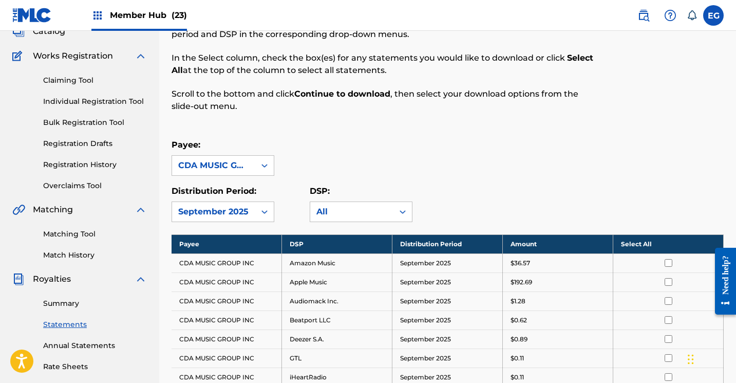
click at [622, 234] on th "Select All" at bounding box center [668, 243] width 110 height 19
click at [625, 240] on th "Deselect All" at bounding box center [668, 243] width 110 height 19
click at [625, 244] on th "Select All" at bounding box center [668, 243] width 110 height 19
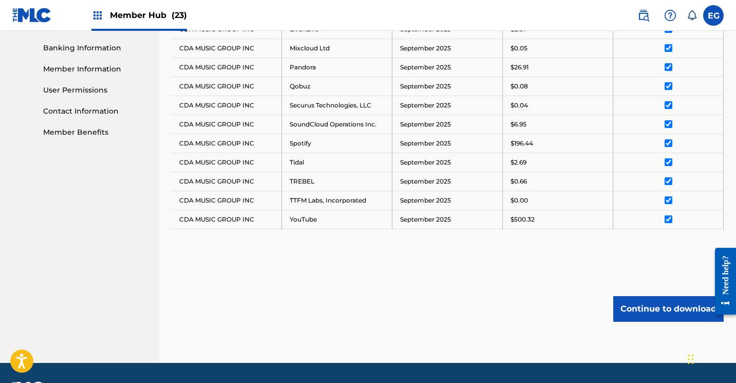
scroll to position [466, 0]
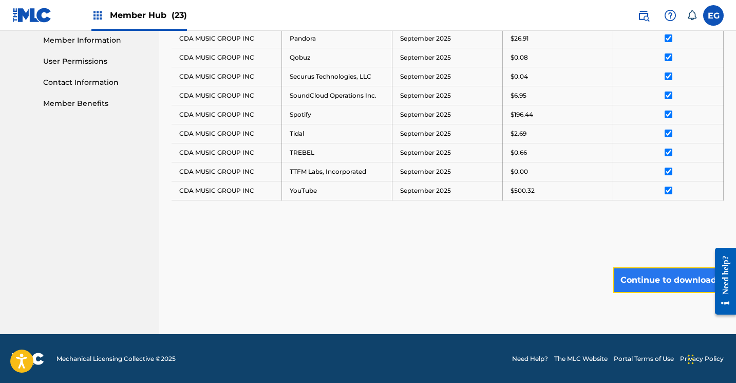
click at [636, 276] on button "Continue to download" at bounding box center [668, 280] width 110 height 26
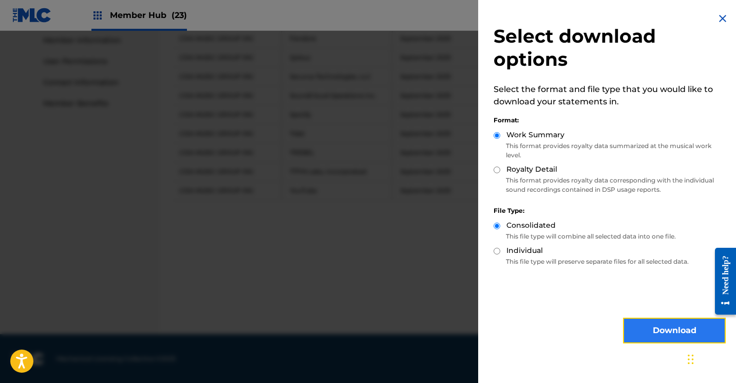
click at [641, 331] on button "Download" at bounding box center [674, 330] width 103 height 26
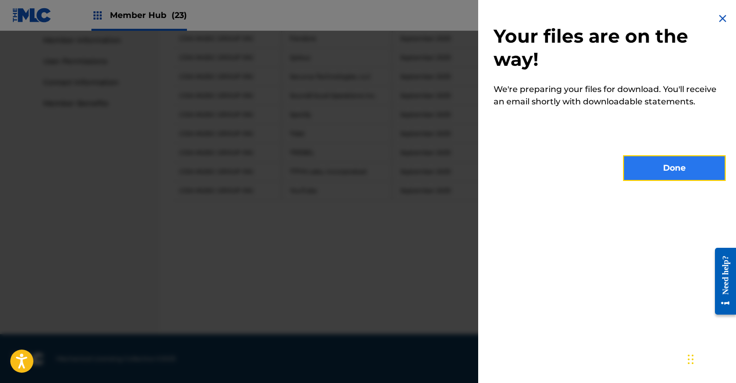
click at [664, 166] on button "Done" at bounding box center [674, 168] width 103 height 26
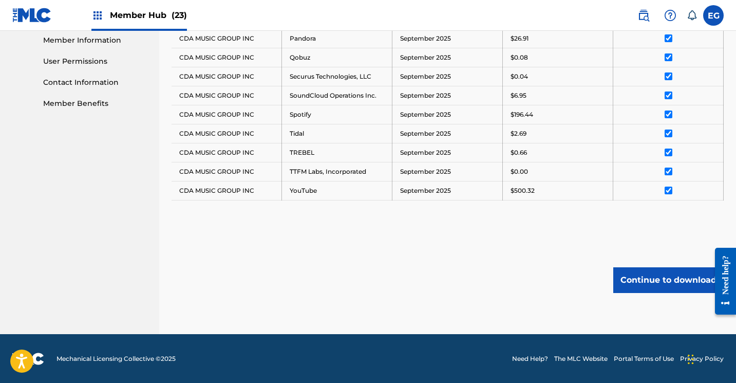
click at [31, 15] on img at bounding box center [32, 15] width 40 height 15
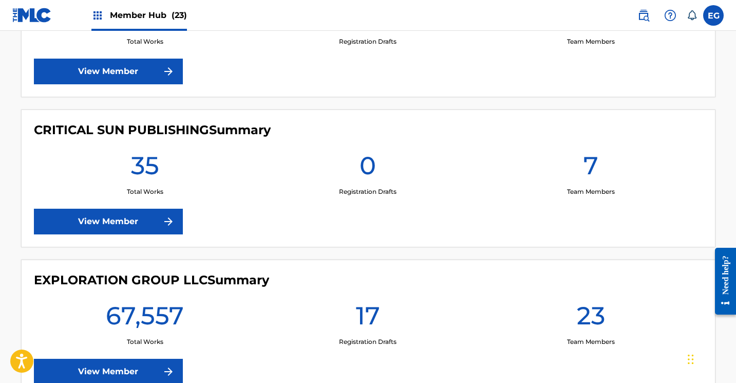
scroll to position [1567, 0]
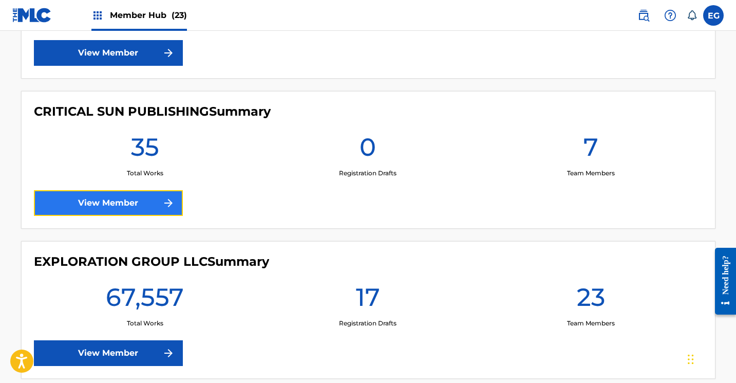
click at [97, 197] on link "View Member" at bounding box center [108, 203] width 149 height 26
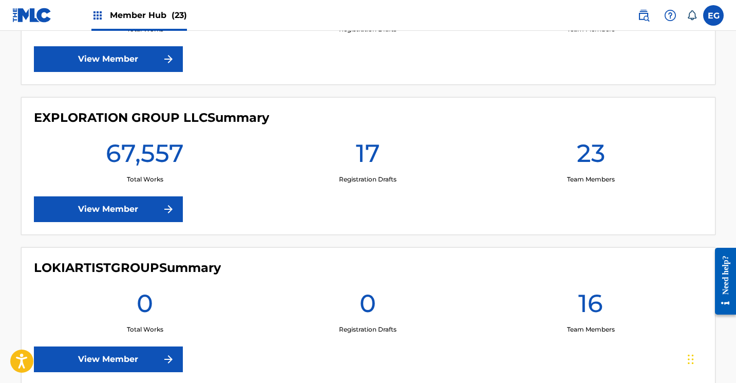
scroll to position [1711, 0]
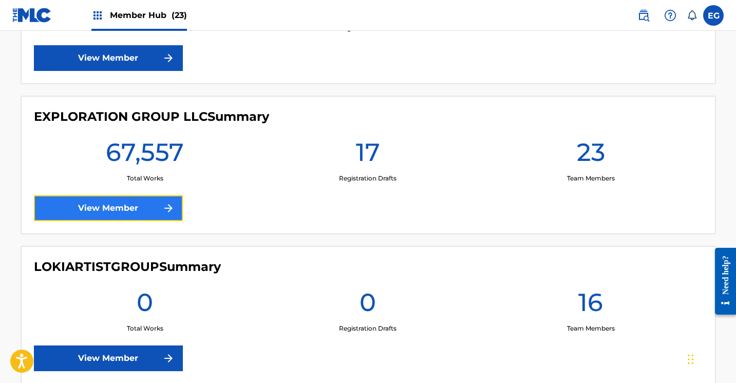
click at [90, 208] on link "View Member" at bounding box center [108, 208] width 149 height 26
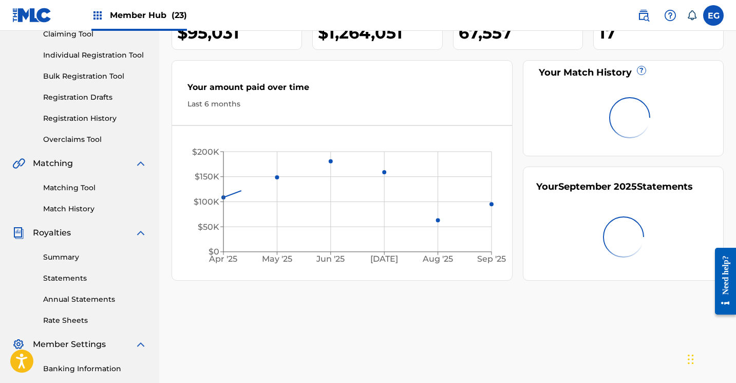
scroll to position [151, 0]
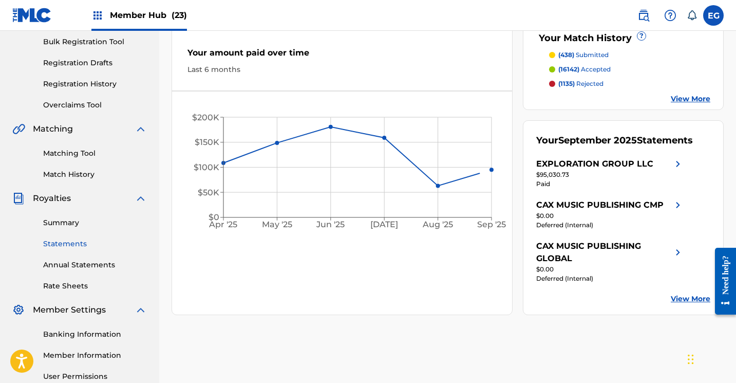
click at [65, 240] on link "Statements" at bounding box center [95, 243] width 104 height 11
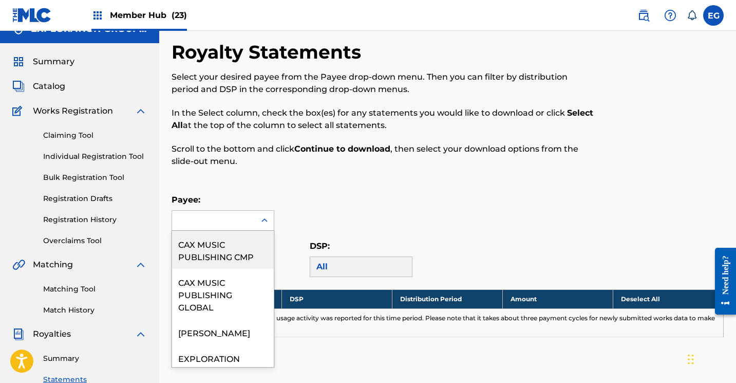
click at [222, 231] on div "CAX MUSIC PUBLISHING CMP, 1 of 10. 10 results available. Use Up and Down to cho…" at bounding box center [223, 220] width 103 height 21
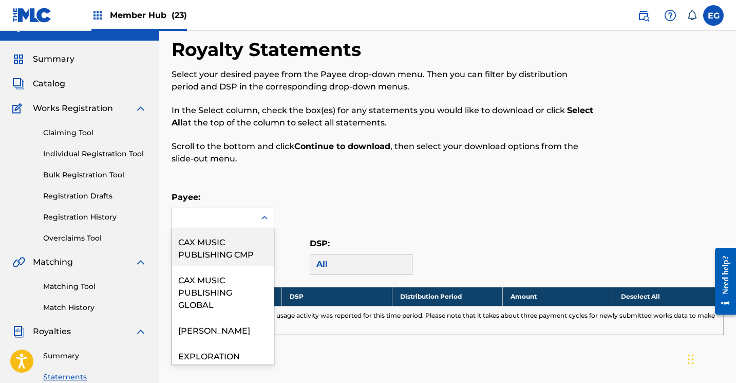
click at [214, 253] on div "CAX MUSIC PUBLISHING CMP" at bounding box center [223, 247] width 102 height 38
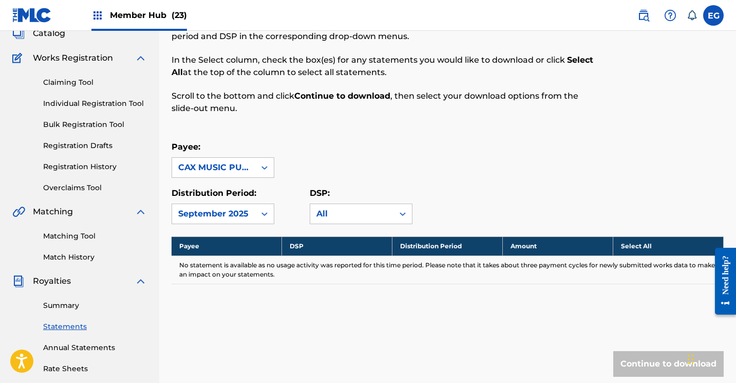
scroll to position [69, 0]
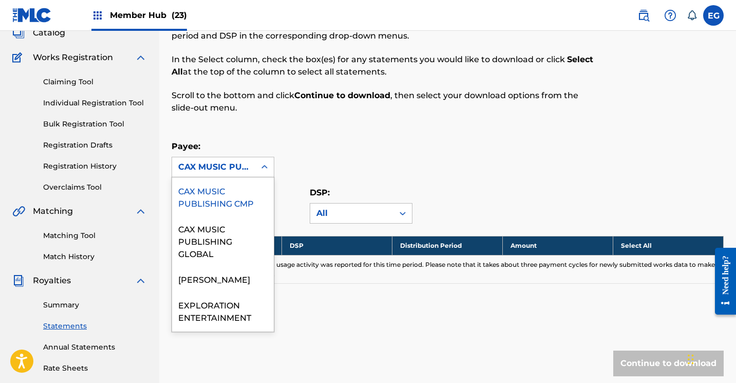
click at [174, 172] on div "CAX MUSIC PUBLISHING CMP" at bounding box center [213, 167] width 83 height 20
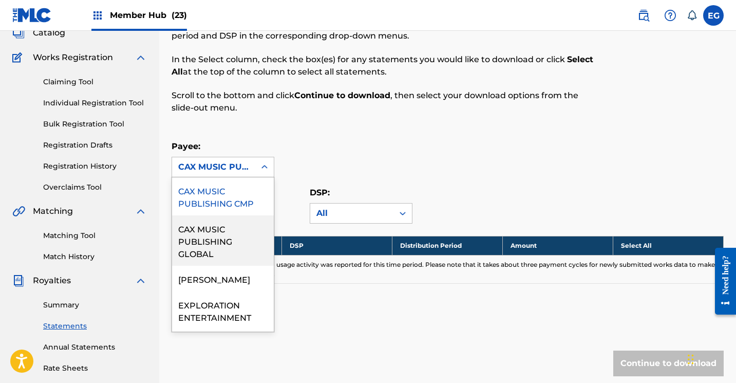
click at [204, 239] on div "CAX MUSIC PUBLISHING GLOBAL" at bounding box center [223, 240] width 102 height 50
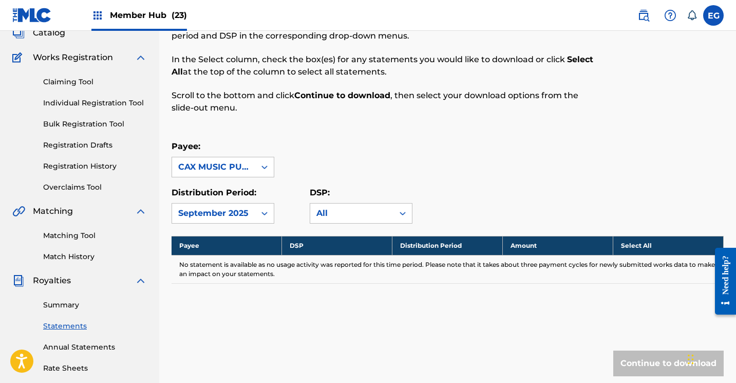
click at [218, 168] on div "CAX MUSIC PUBLISHING GLOBAL" at bounding box center [213, 167] width 71 height 12
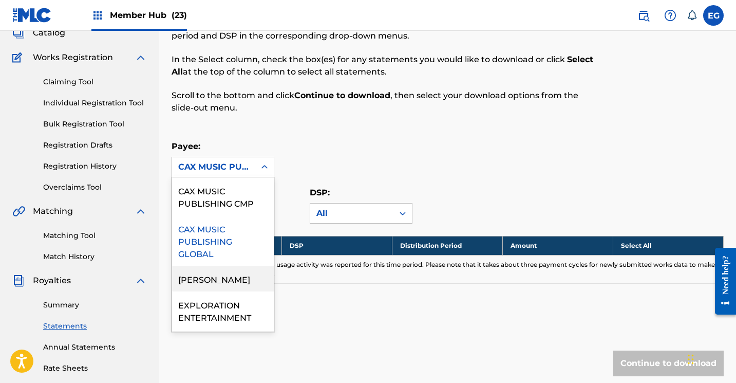
click at [209, 270] on div "[PERSON_NAME]" at bounding box center [223, 278] width 102 height 26
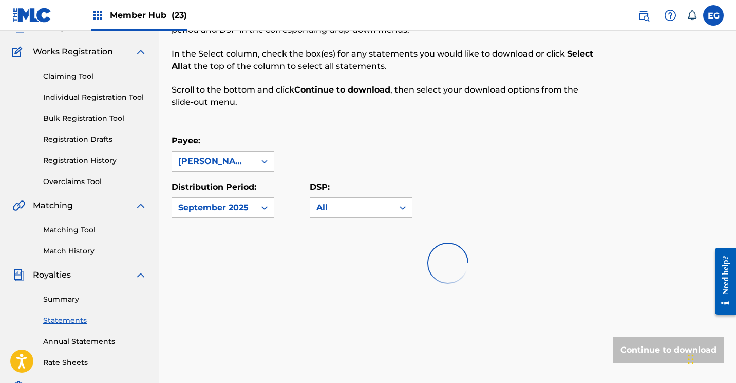
scroll to position [82, 0]
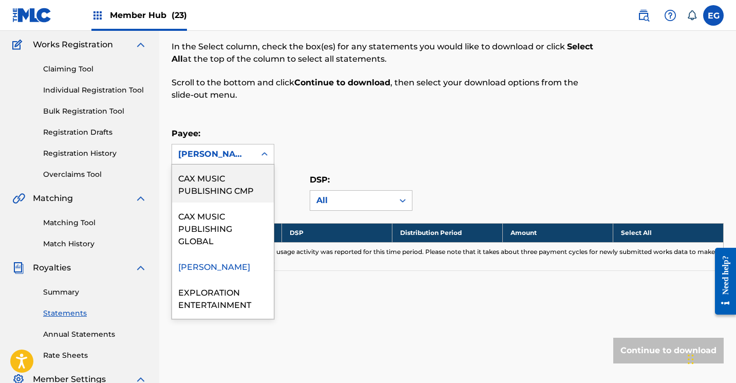
click at [200, 153] on div "[PERSON_NAME]" at bounding box center [213, 154] width 71 height 12
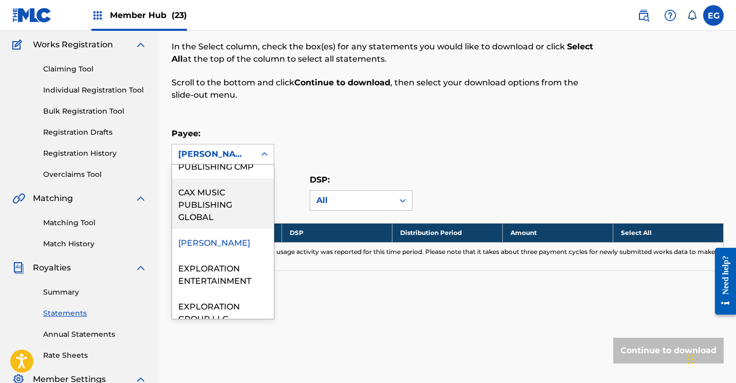
scroll to position [72, 0]
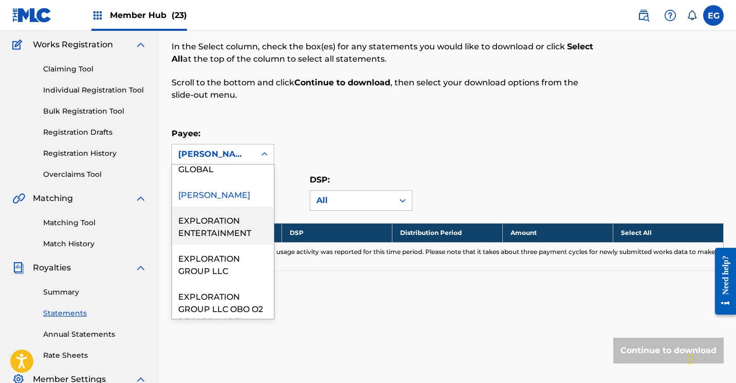
click at [211, 221] on div "EXPLORATION ENTERTAINMENT" at bounding box center [223, 225] width 102 height 38
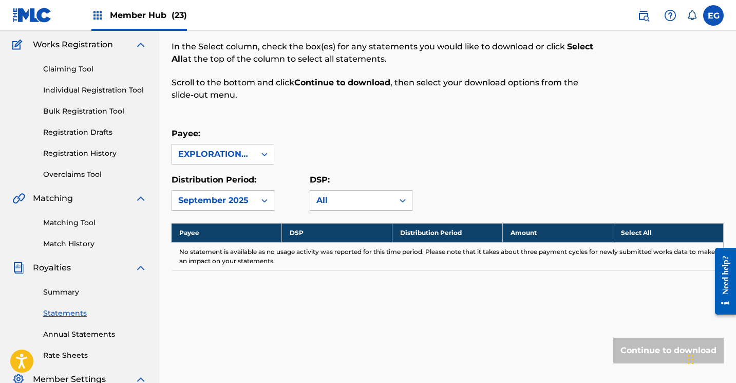
click at [235, 148] on div "EXPLORATION ENTERTAINMENT" at bounding box center [213, 154] width 71 height 12
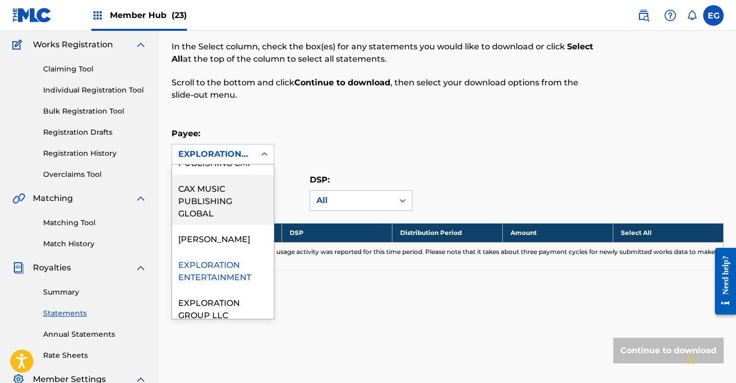
scroll to position [50, 0]
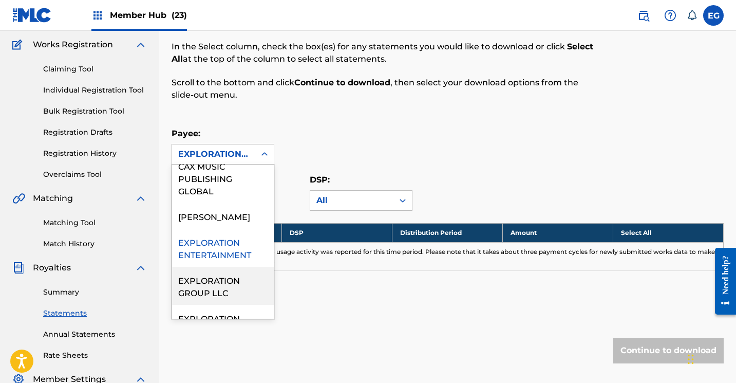
click at [220, 285] on div "EXPLORATION GROUP LLC" at bounding box center [223, 286] width 102 height 38
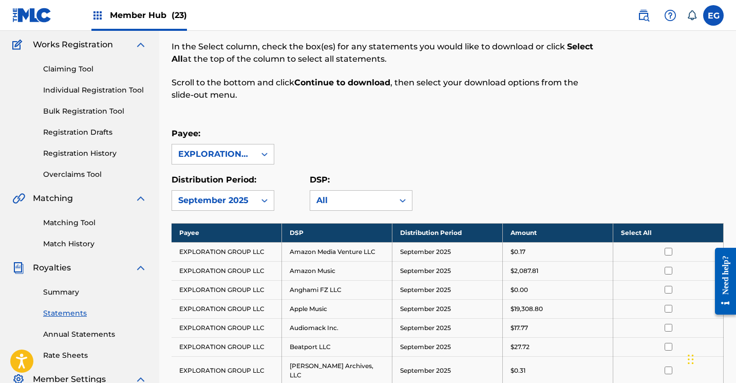
click at [635, 230] on th "Select All" at bounding box center [668, 232] width 110 height 19
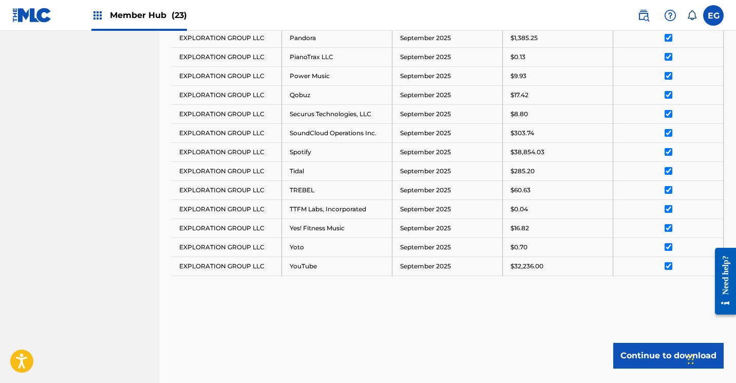
scroll to position [732, 0]
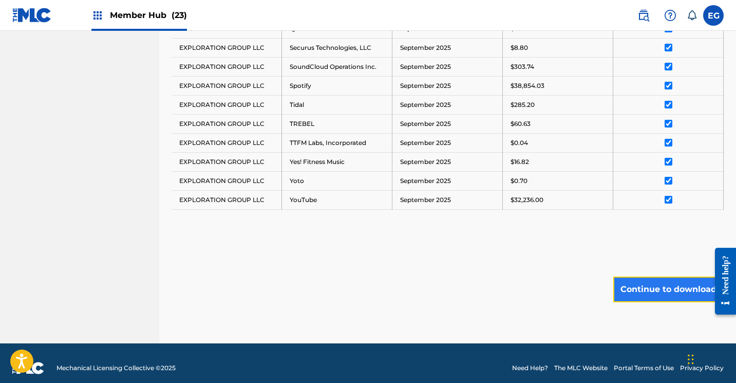
click at [644, 277] on button "Continue to download" at bounding box center [668, 289] width 110 height 26
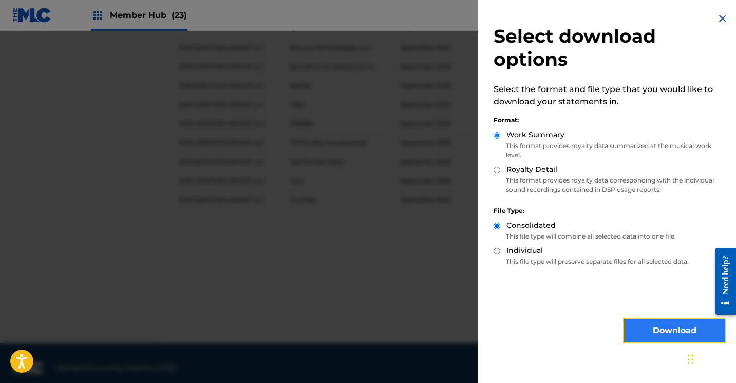
click at [642, 323] on button "Download" at bounding box center [674, 330] width 103 height 26
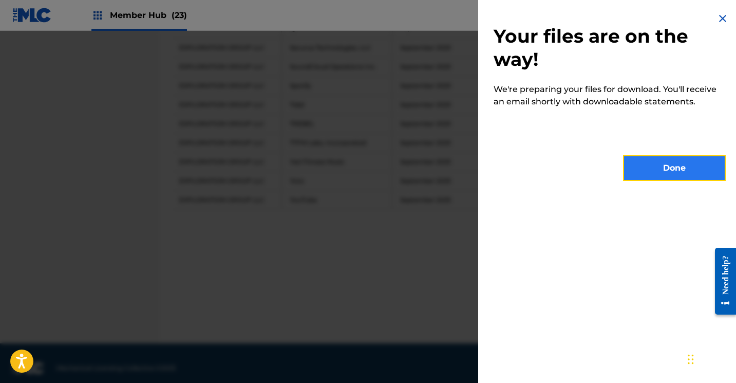
click at [649, 169] on button "Done" at bounding box center [674, 168] width 103 height 26
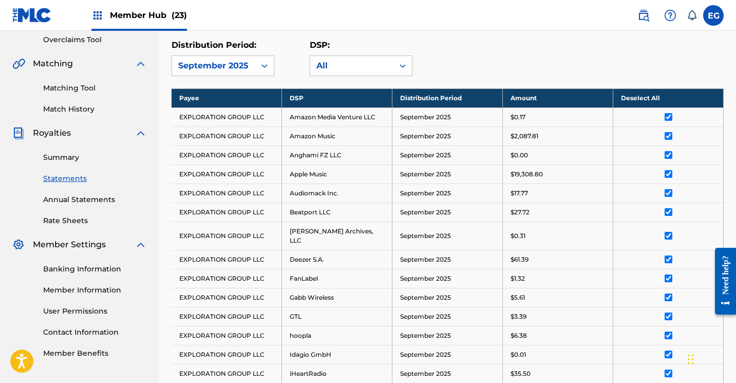
scroll to position [148, 0]
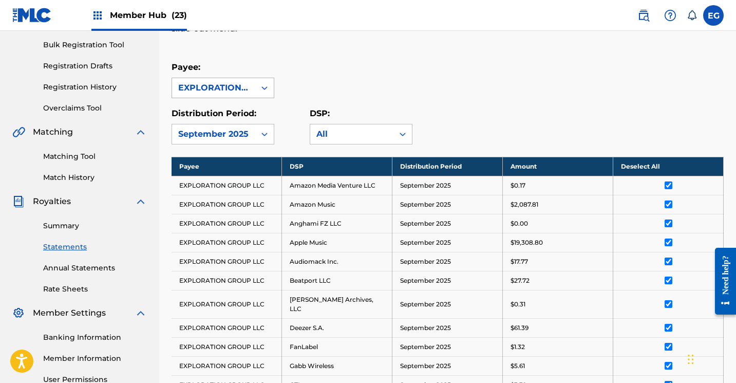
click at [204, 81] on div "EXPLORATION GROUP LLC" at bounding box center [213, 88] width 83 height 20
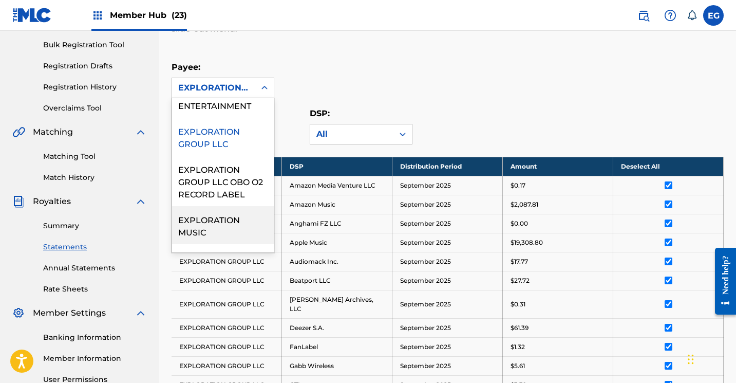
scroll to position [124, 0]
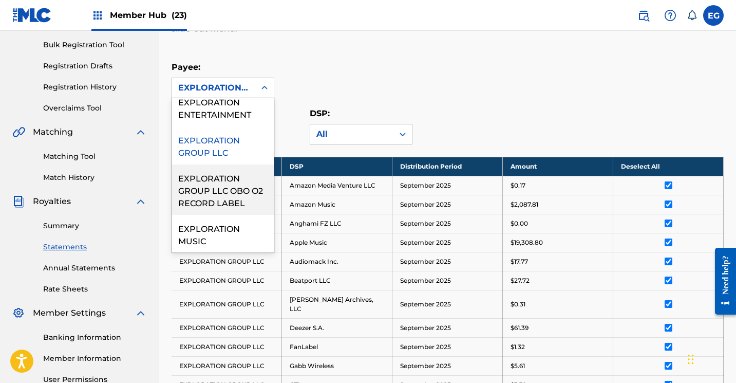
click at [205, 191] on div "EXPLORATION GROUP LLC OBO O2 RECORD LABEL" at bounding box center [223, 189] width 102 height 50
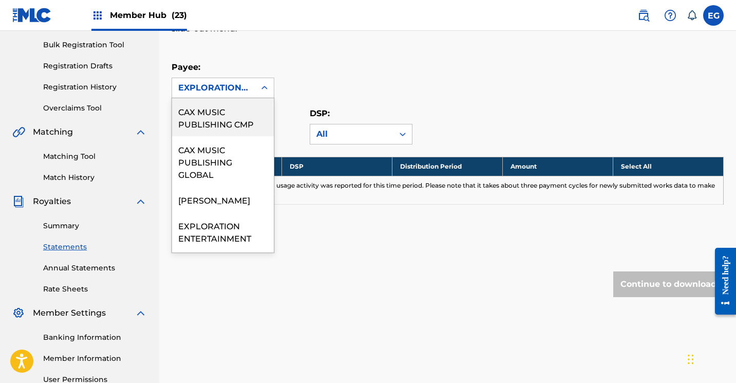
click at [194, 85] on div "EXPLORATION GROUP LLC OBO O2 RECORD LABEL" at bounding box center [213, 88] width 71 height 12
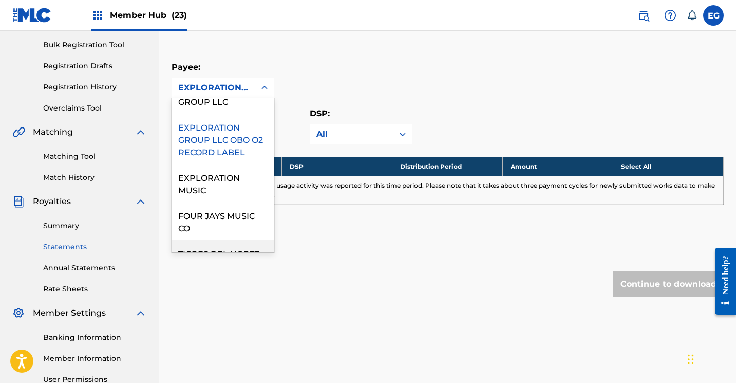
scroll to position [174, 0]
click at [207, 187] on div "EXPLORATION MUSIC" at bounding box center [223, 183] width 102 height 38
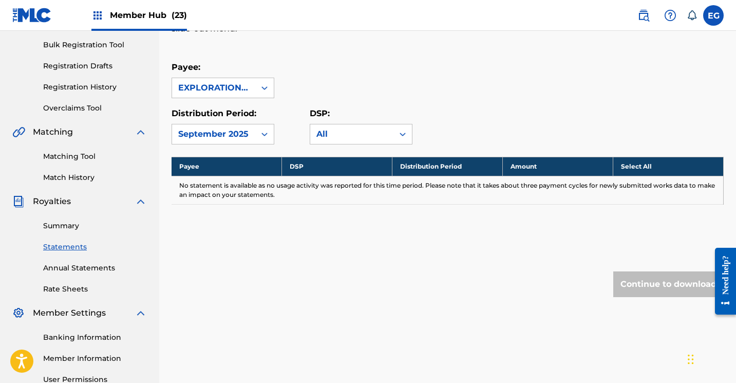
click at [212, 78] on div "EXPLORATION MUSIC" at bounding box center [213, 88] width 83 height 20
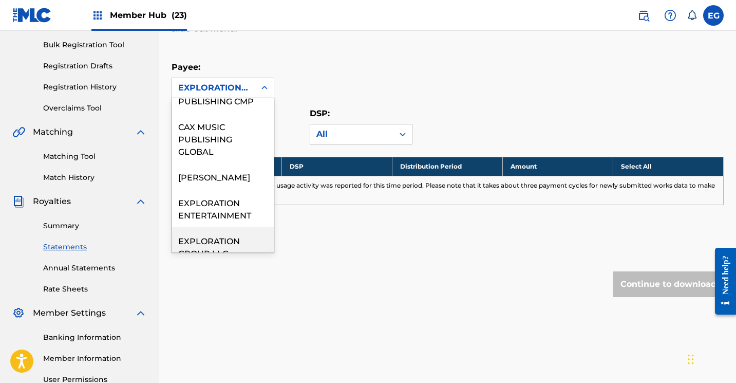
scroll to position [238, 0]
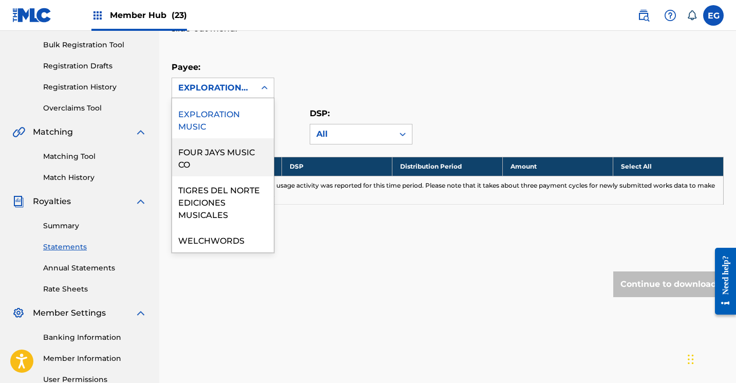
click at [206, 148] on div "FOUR JAYS MUSIC CO" at bounding box center [223, 157] width 102 height 38
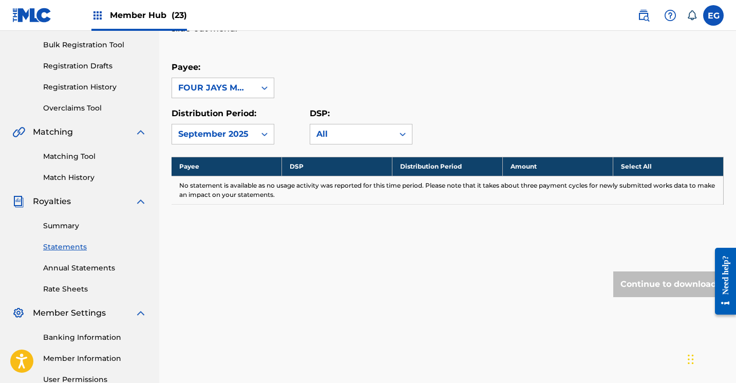
click at [211, 89] on div "FOUR JAYS MUSIC CO" at bounding box center [213, 88] width 71 height 12
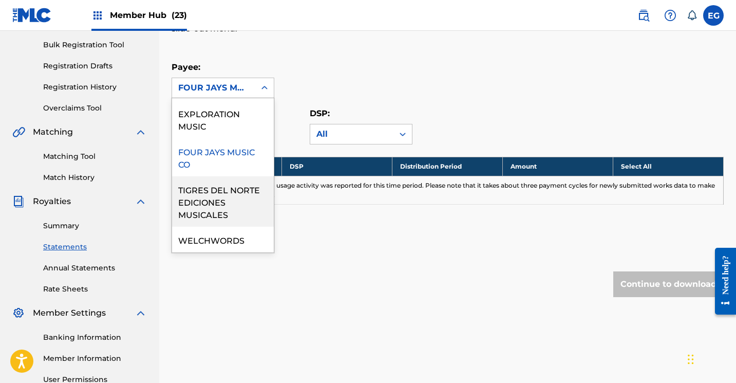
click at [199, 197] on div "TIGRES DEL NORTE EDICIONES MUSICALES" at bounding box center [223, 201] width 102 height 50
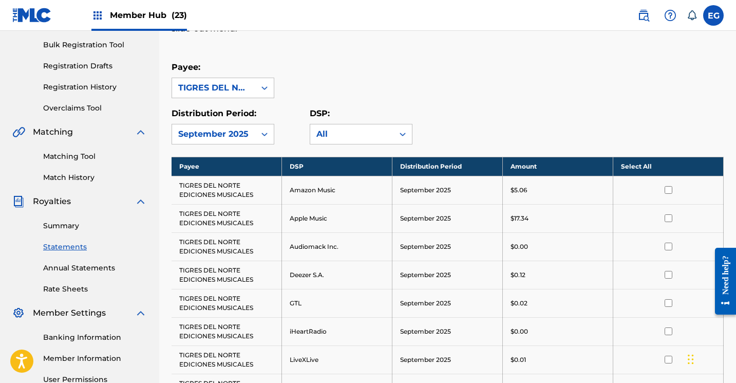
click at [625, 163] on th "Select All" at bounding box center [668, 166] width 110 height 19
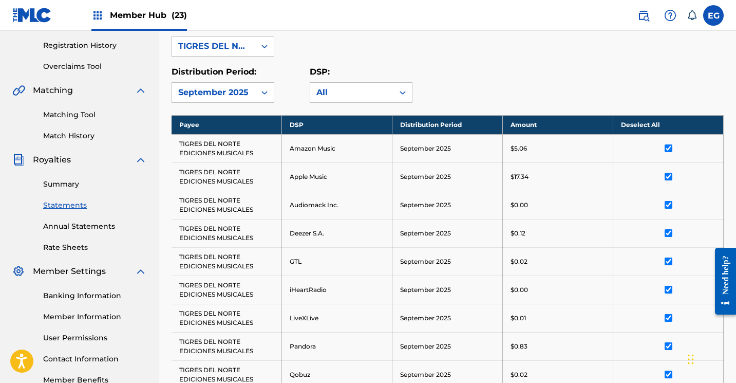
scroll to position [548, 0]
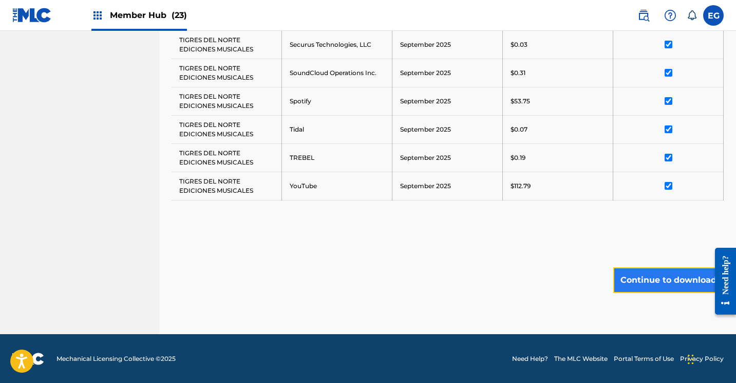
click at [659, 284] on button "Continue to download" at bounding box center [668, 280] width 110 height 26
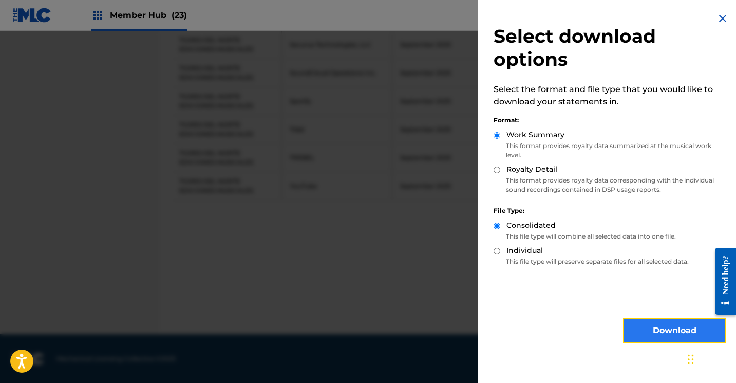
click at [647, 329] on button "Download" at bounding box center [674, 330] width 103 height 26
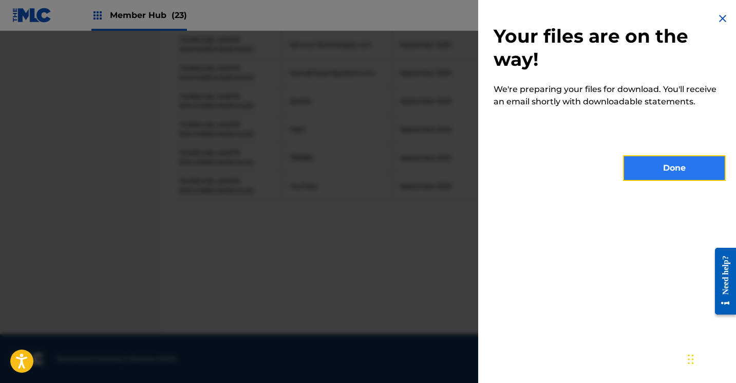
click at [650, 161] on button "Done" at bounding box center [674, 168] width 103 height 26
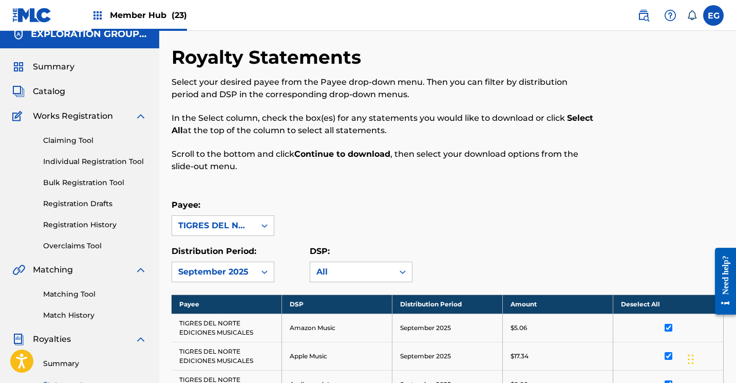
scroll to position [0, 0]
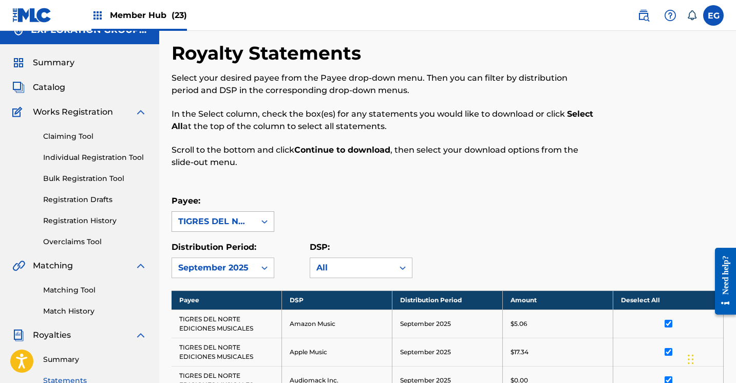
click at [211, 231] on div "TIGRES DEL NORTE EDICIONES MUSICALES" at bounding box center [223, 221] width 103 height 21
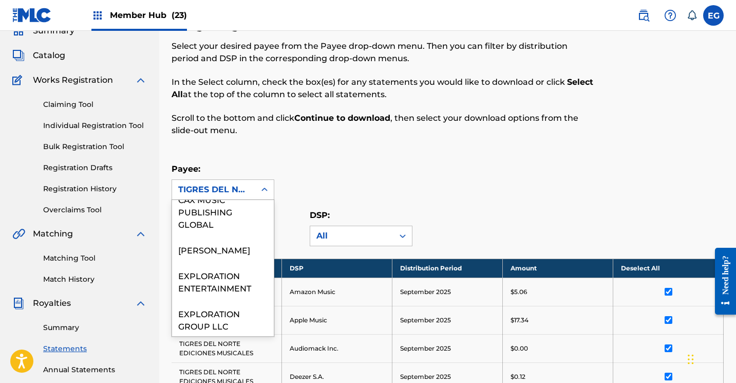
scroll to position [256, 0]
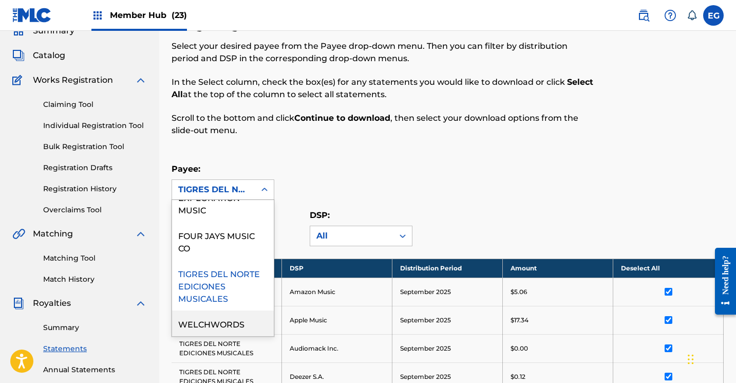
click at [205, 327] on div "WELCHWORDS" at bounding box center [223, 323] width 102 height 26
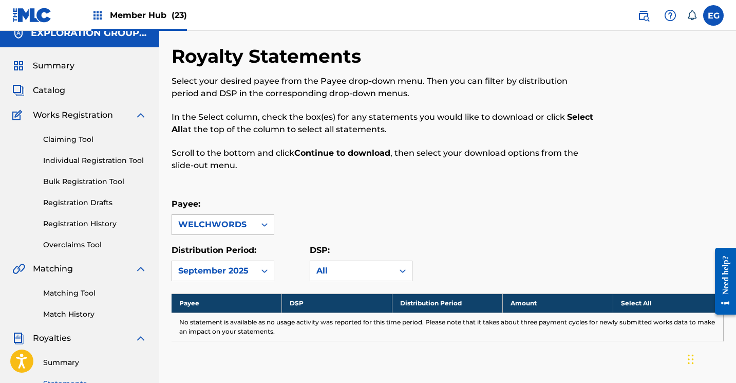
scroll to position [0, 0]
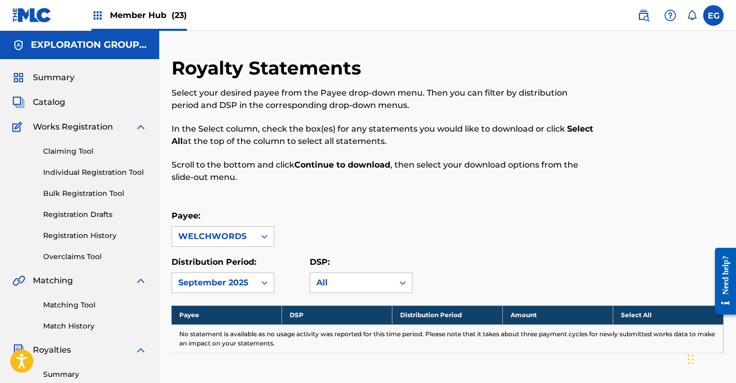
click at [23, 16] on img at bounding box center [32, 15] width 40 height 15
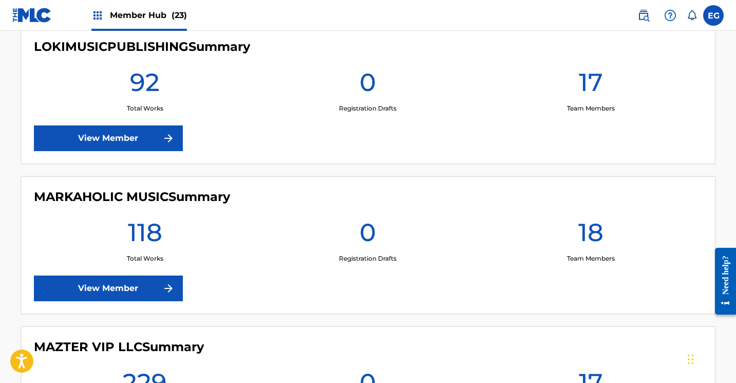
scroll to position [2200, 0]
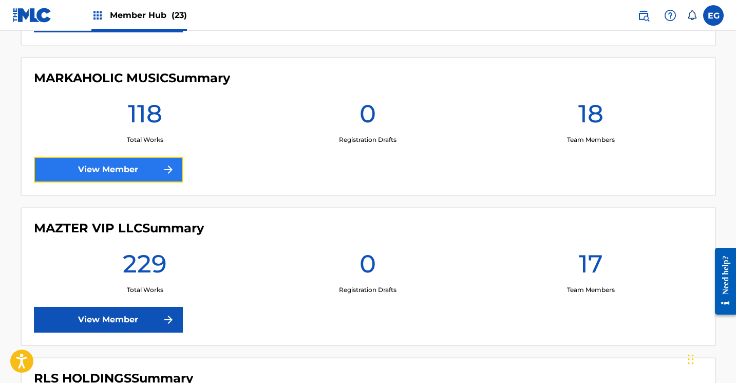
click at [109, 172] on link "View Member" at bounding box center [108, 170] width 149 height 26
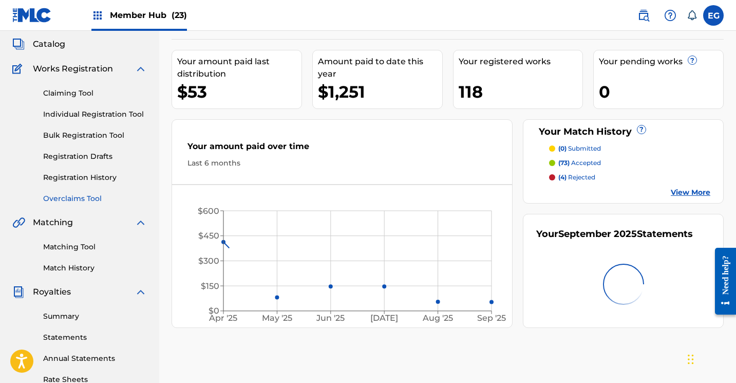
scroll to position [197, 0]
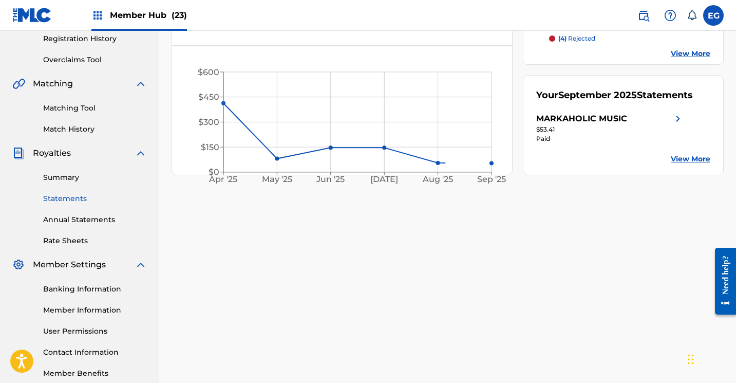
click at [68, 200] on link "Statements" at bounding box center [95, 198] width 104 height 11
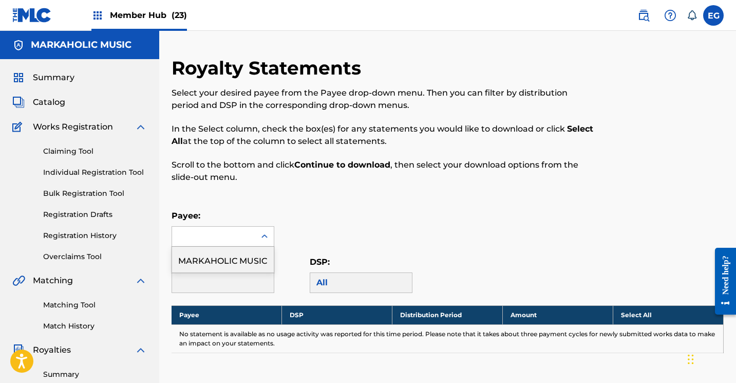
click at [231, 236] on div at bounding box center [213, 236] width 83 height 20
click at [222, 260] on div "MARKAHOLIC MUSIC" at bounding box center [223, 259] width 102 height 26
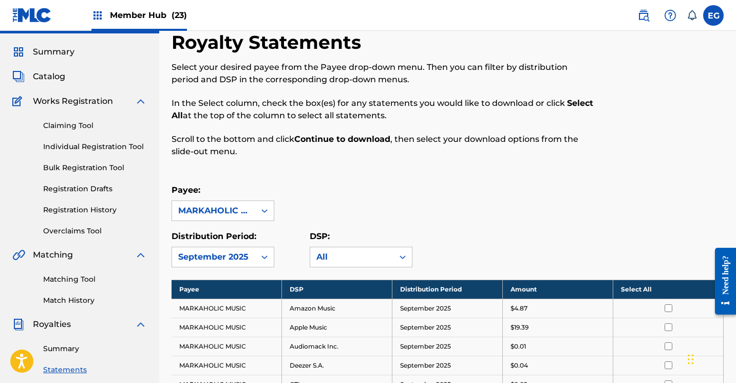
scroll to position [79, 0]
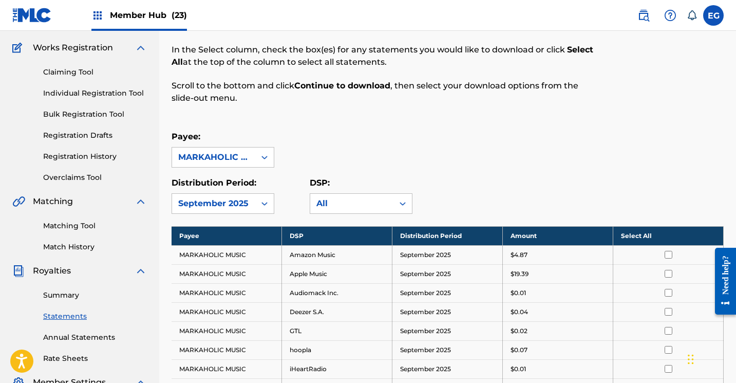
click at [632, 234] on th "Select All" at bounding box center [668, 235] width 110 height 19
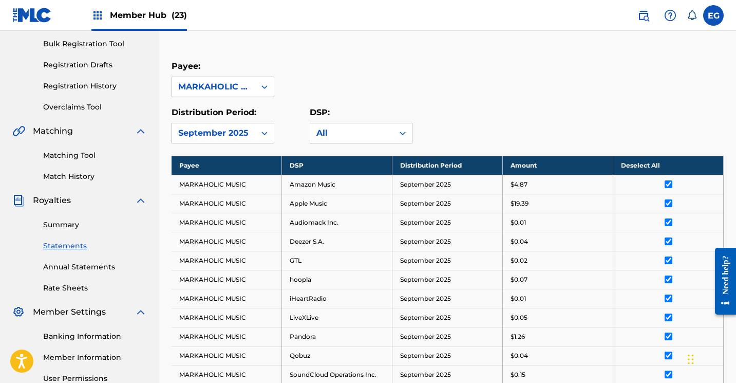
scroll to position [428, 0]
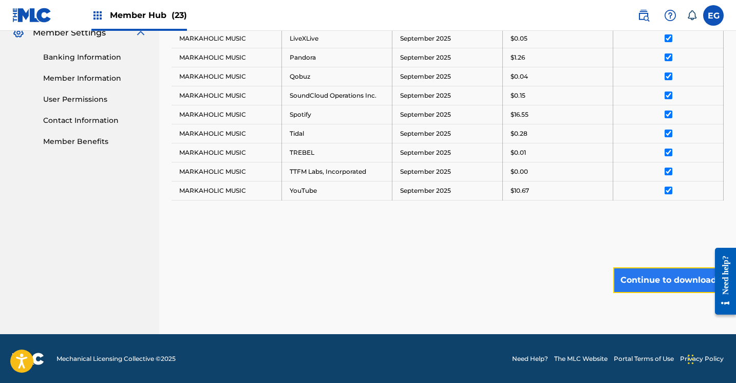
click at [649, 288] on button "Continue to download" at bounding box center [668, 280] width 110 height 26
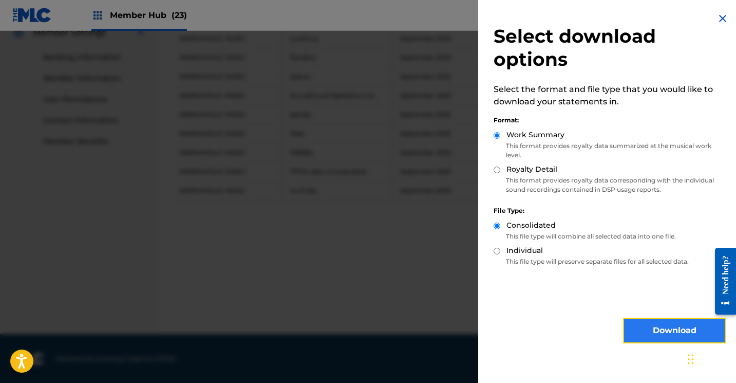
click at [630, 328] on button "Download" at bounding box center [674, 330] width 103 height 26
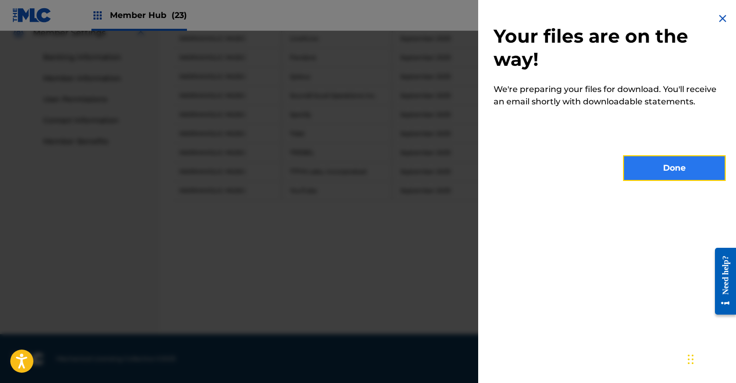
click at [641, 159] on button "Done" at bounding box center [674, 168] width 103 height 26
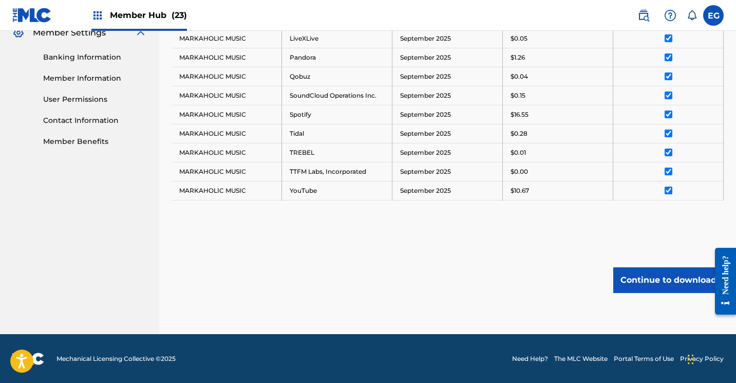
click at [26, 19] on img at bounding box center [32, 15] width 40 height 15
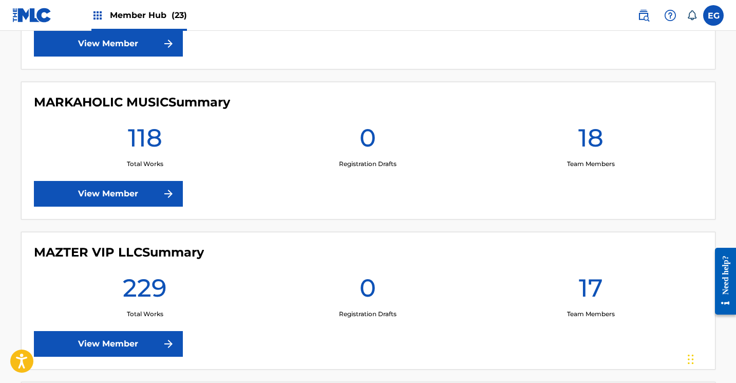
scroll to position [2261, 0]
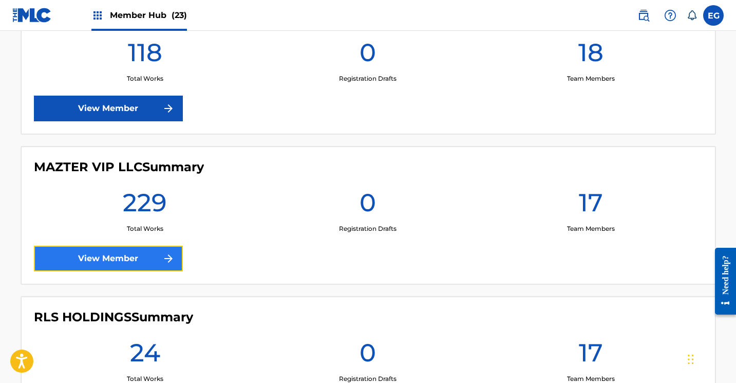
click at [58, 265] on link "View Member" at bounding box center [108, 258] width 149 height 26
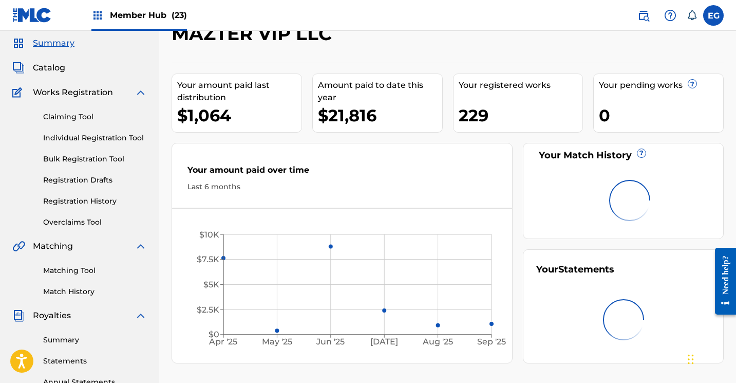
scroll to position [200, 0]
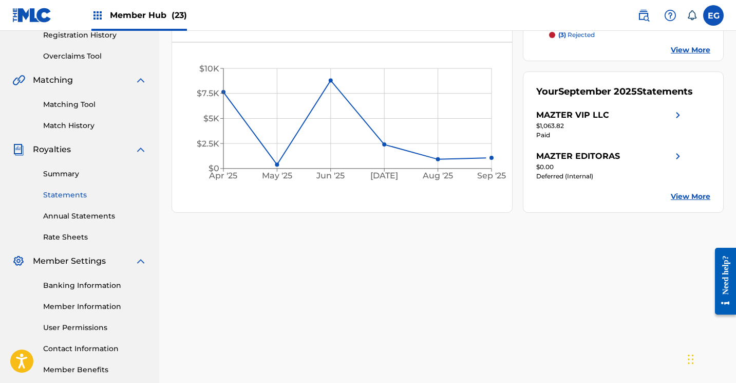
click at [64, 194] on link "Statements" at bounding box center [95, 194] width 104 height 11
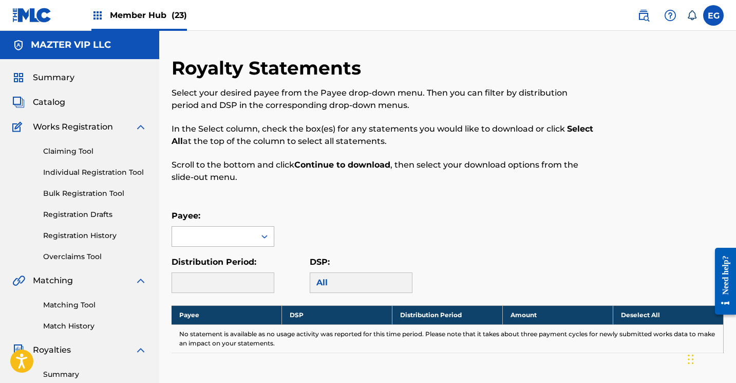
click at [220, 236] on div at bounding box center [213, 236] width 83 height 20
click at [216, 262] on div "MAZTER EDITORAS" at bounding box center [223, 259] width 102 height 26
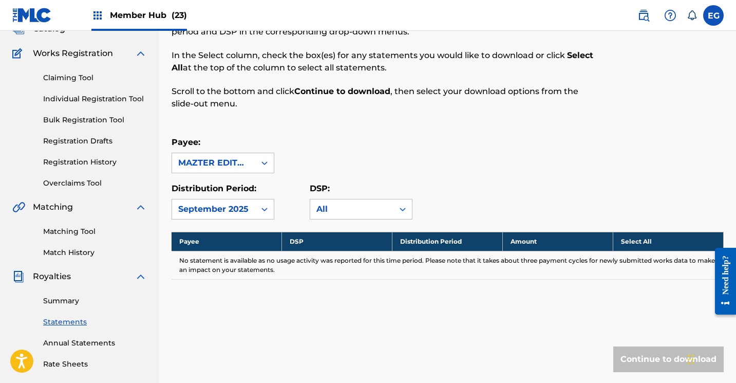
scroll to position [74, 0]
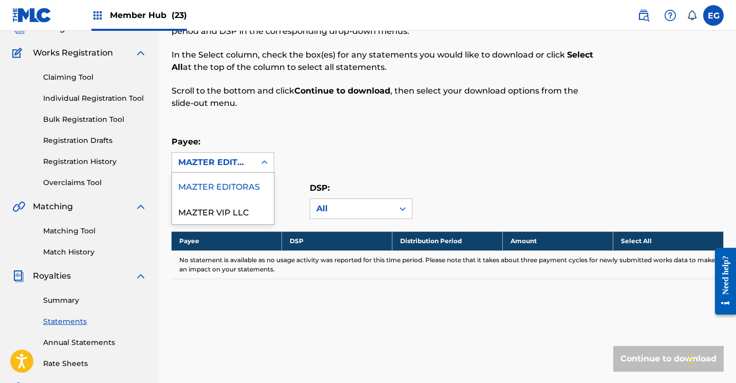
click at [210, 160] on div "MAZTER EDITORAS" at bounding box center [213, 162] width 71 height 12
click at [209, 215] on div "MAZTER VIP LLC" at bounding box center [223, 211] width 102 height 26
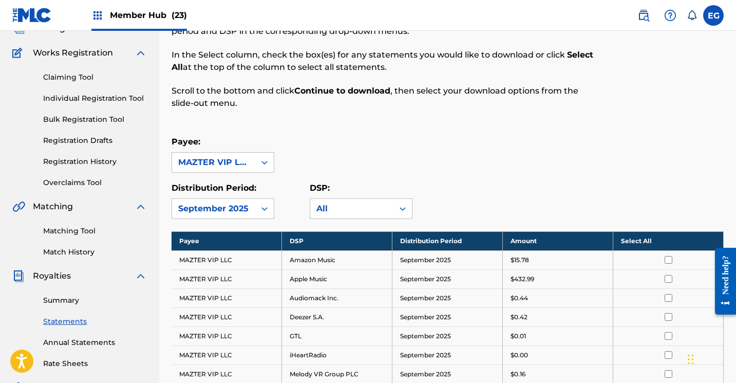
click at [629, 236] on th "Select All" at bounding box center [668, 240] width 110 height 19
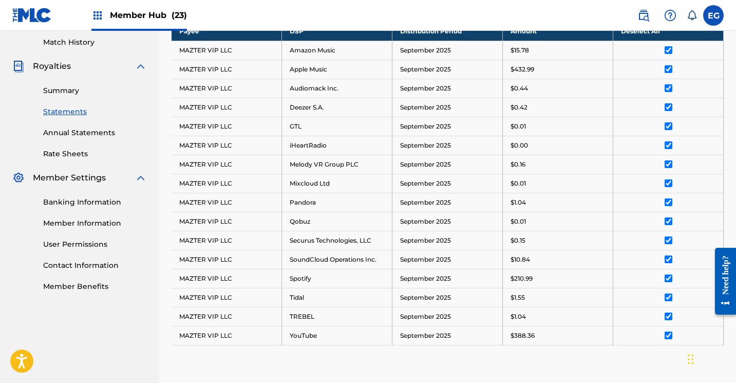
scroll to position [428, 0]
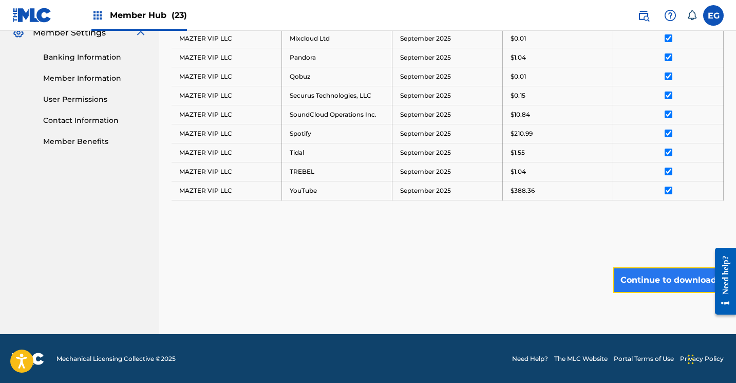
click at [645, 278] on button "Continue to download" at bounding box center [668, 280] width 110 height 26
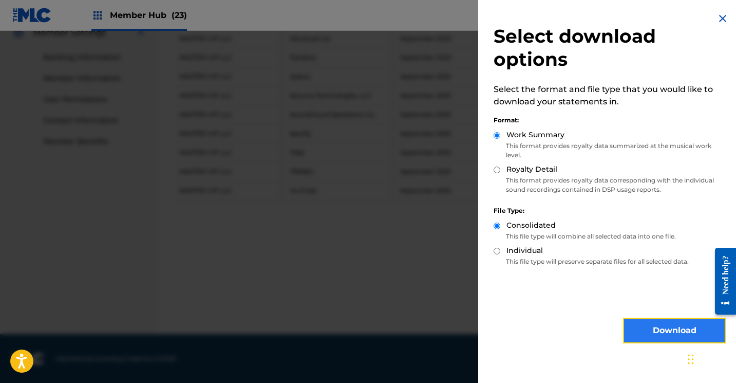
click at [657, 330] on button "Download" at bounding box center [674, 330] width 103 height 26
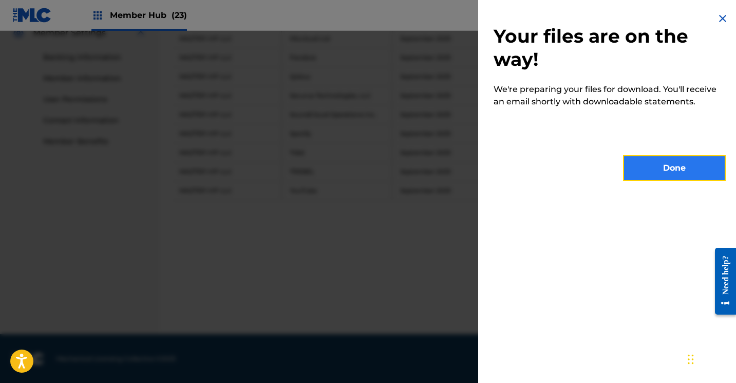
click at [635, 166] on button "Done" at bounding box center [674, 168] width 103 height 26
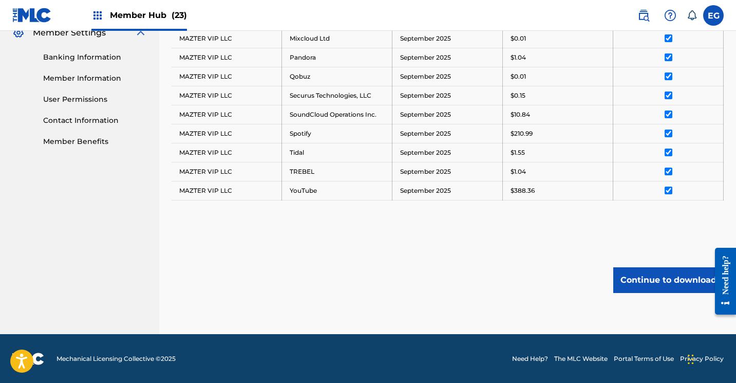
click at [23, 19] on img at bounding box center [32, 15] width 40 height 15
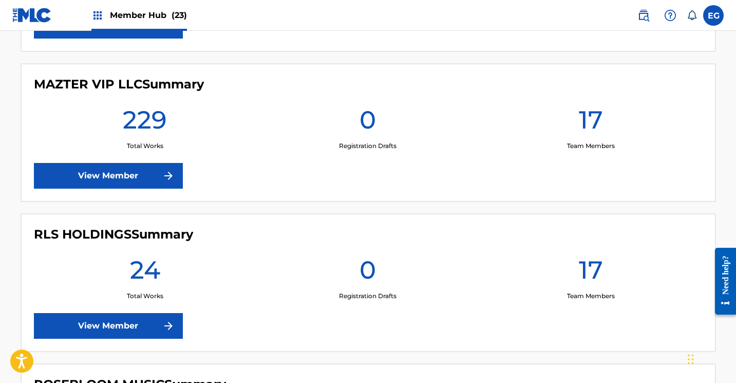
scroll to position [2365, 0]
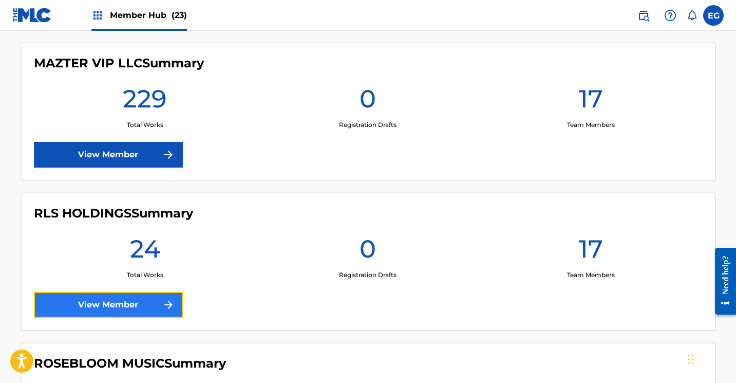
click at [81, 299] on link "View Member" at bounding box center [108, 305] width 149 height 26
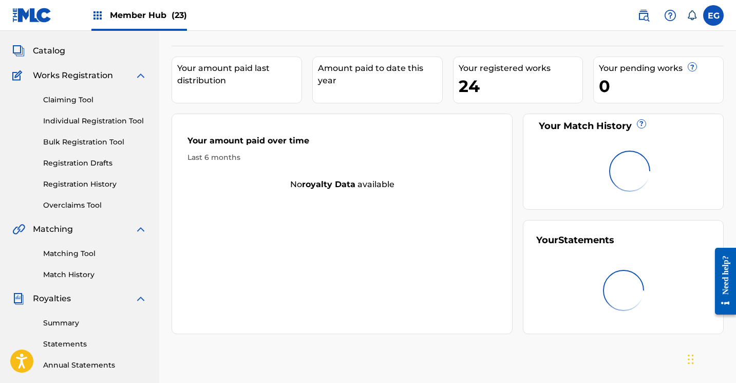
scroll to position [178, 0]
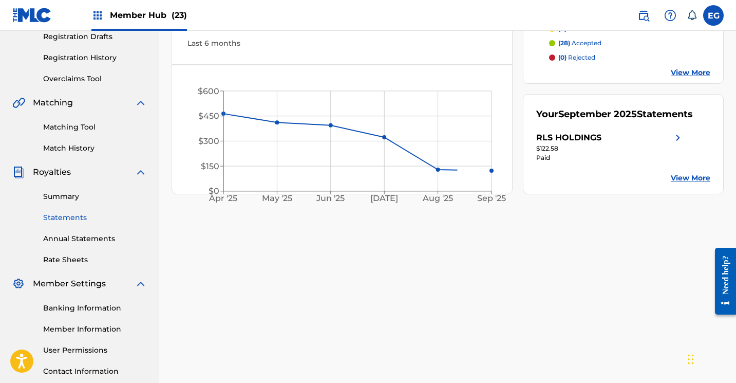
click at [54, 213] on link "Statements" at bounding box center [95, 217] width 104 height 11
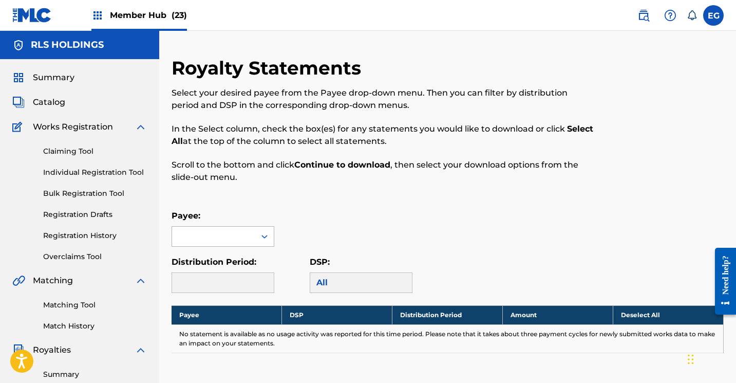
click at [211, 233] on div at bounding box center [213, 236] width 83 height 20
click at [214, 256] on div "RLS HOLDINGS" at bounding box center [223, 259] width 102 height 26
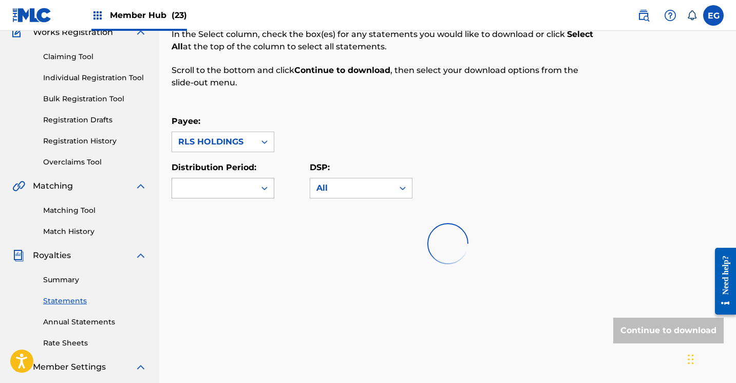
scroll to position [96, 0]
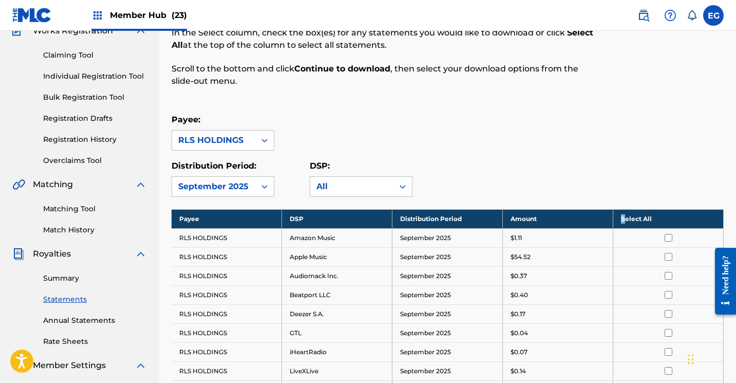
click at [623, 219] on th "Select All" at bounding box center [668, 218] width 110 height 19
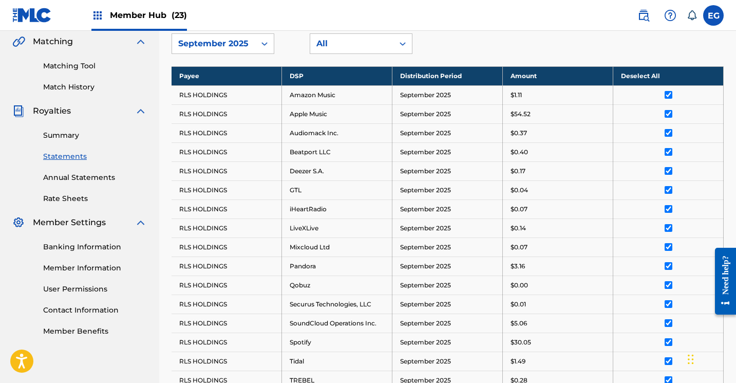
scroll to position [466, 0]
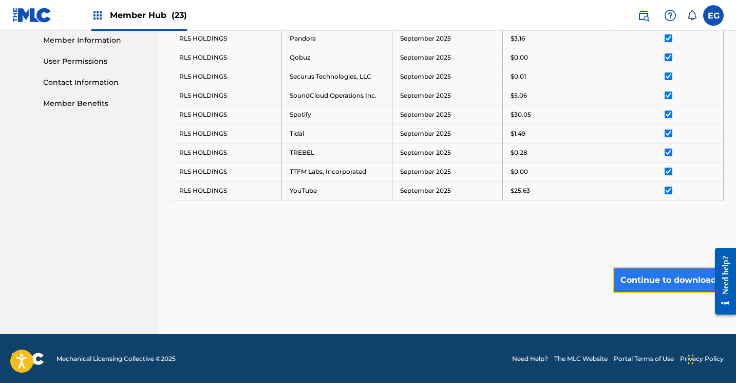
click at [663, 273] on button "Continue to download" at bounding box center [668, 280] width 110 height 26
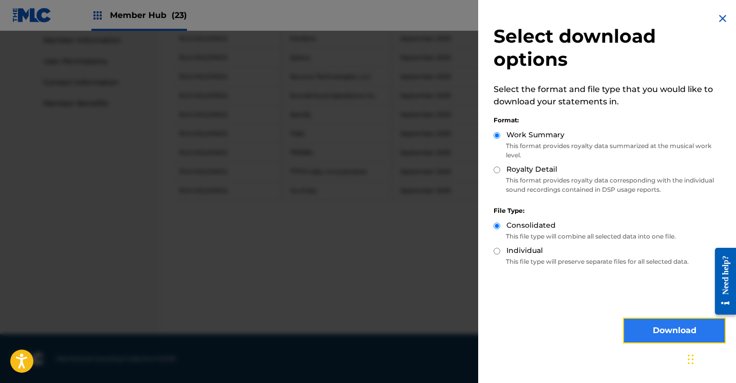
click at [658, 325] on button "Download" at bounding box center [674, 330] width 103 height 26
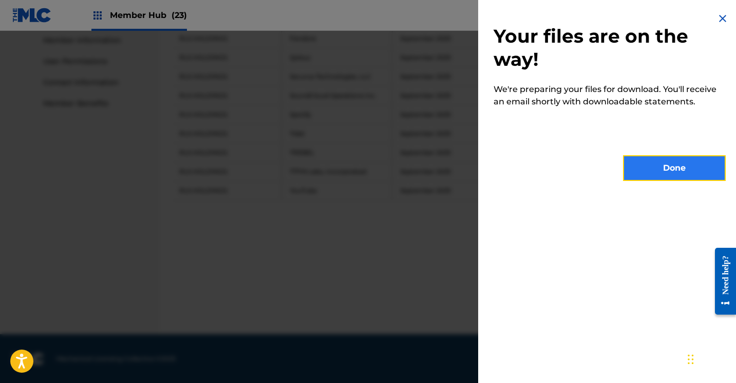
click at [642, 163] on button "Done" at bounding box center [674, 168] width 103 height 26
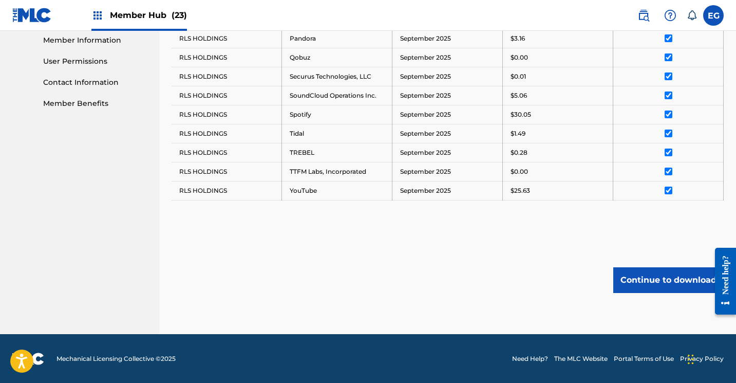
click at [22, 13] on img at bounding box center [32, 15] width 40 height 15
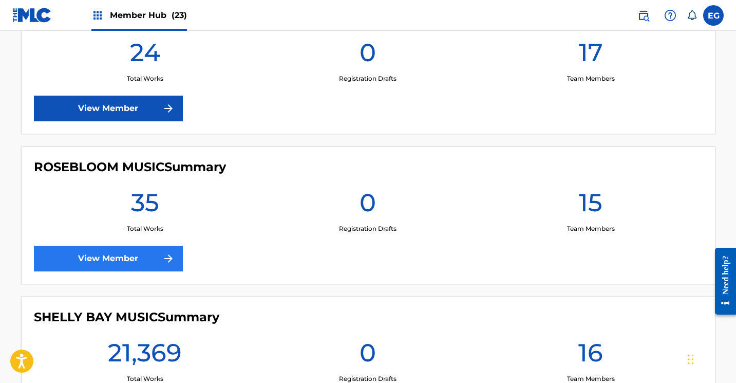
scroll to position [2561, 0]
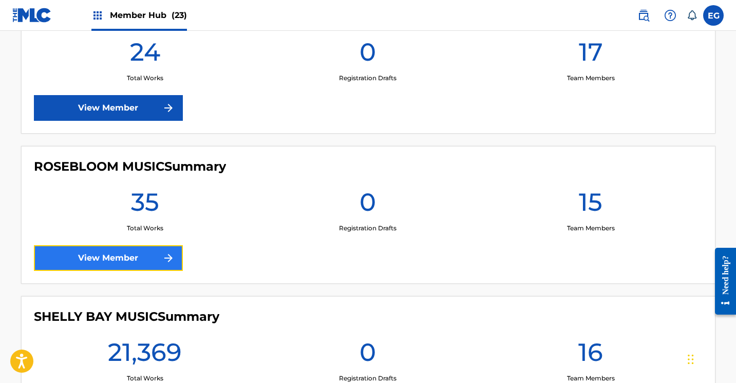
click at [66, 255] on link "View Member" at bounding box center [108, 258] width 149 height 26
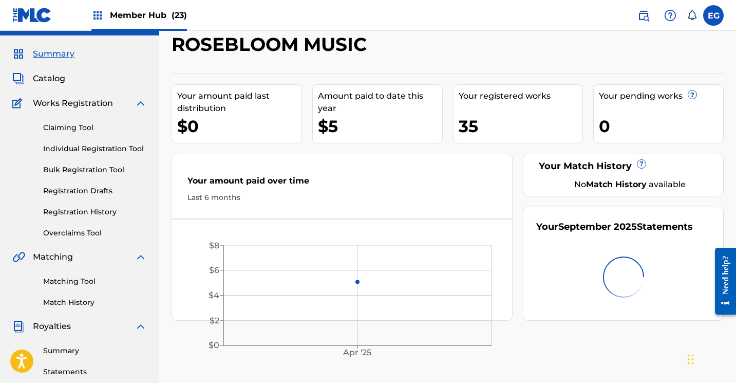
scroll to position [75, 0]
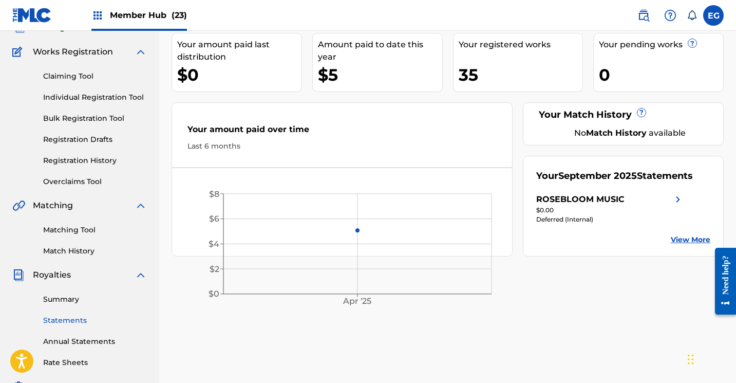
click at [52, 319] on link "Statements" at bounding box center [95, 320] width 104 height 11
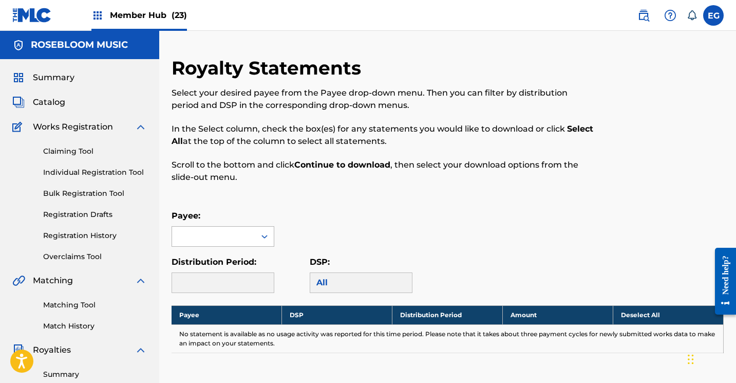
click at [195, 243] on div at bounding box center [213, 236] width 83 height 20
click at [199, 260] on div "ROSEBLOOM MUSIC" at bounding box center [223, 259] width 102 height 26
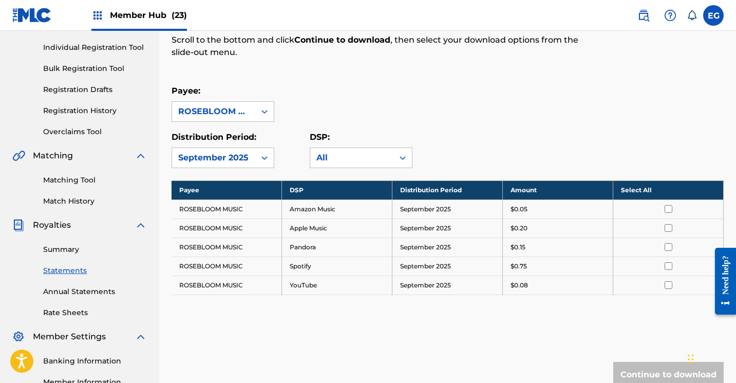
scroll to position [125, 0]
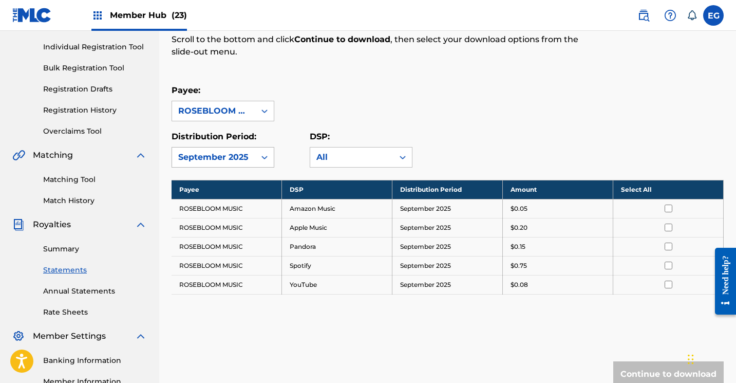
click at [217, 156] on div "September 2025" at bounding box center [213, 157] width 71 height 12
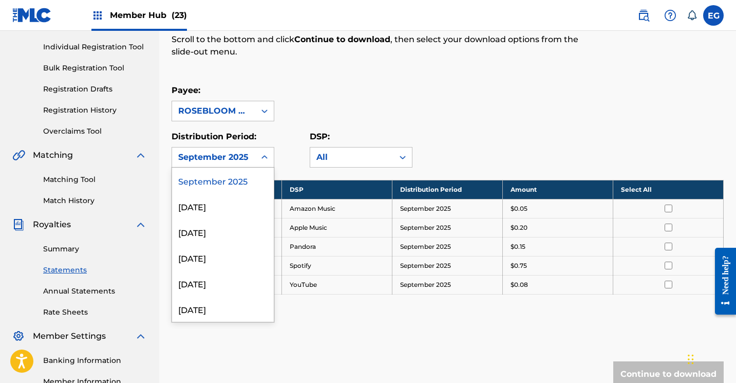
click at [214, 179] on div "September 2025" at bounding box center [223, 180] width 102 height 26
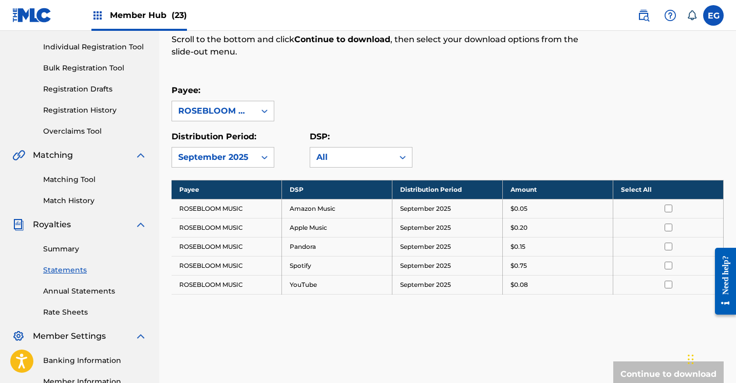
click at [383, 101] on div "Payee: ROSEBLOOM MUSIC" at bounding box center [448, 102] width 552 height 37
click at [630, 187] on th "Select All" at bounding box center [668, 189] width 110 height 19
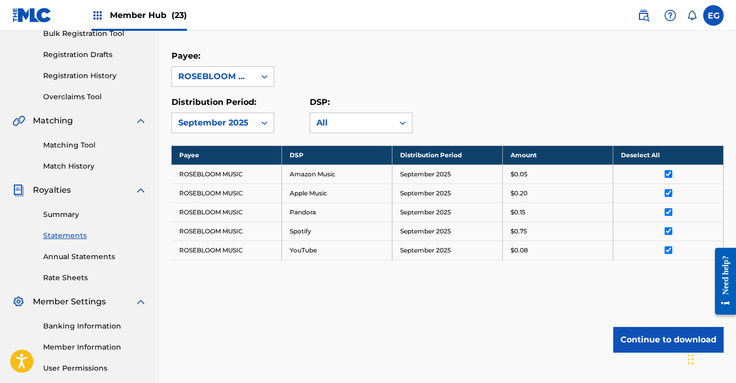
scroll to position [254, 0]
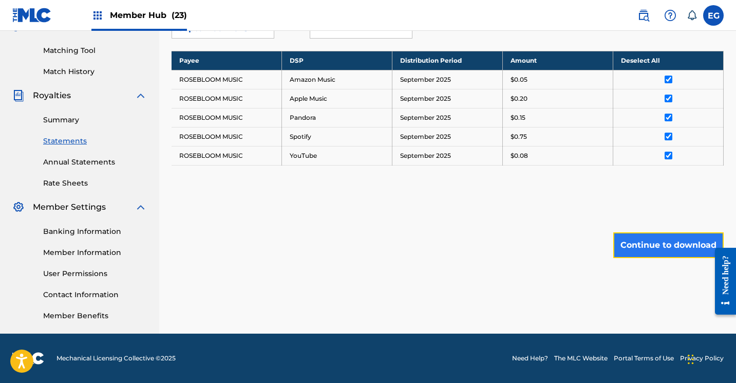
click at [642, 252] on button "Continue to download" at bounding box center [668, 245] width 110 height 26
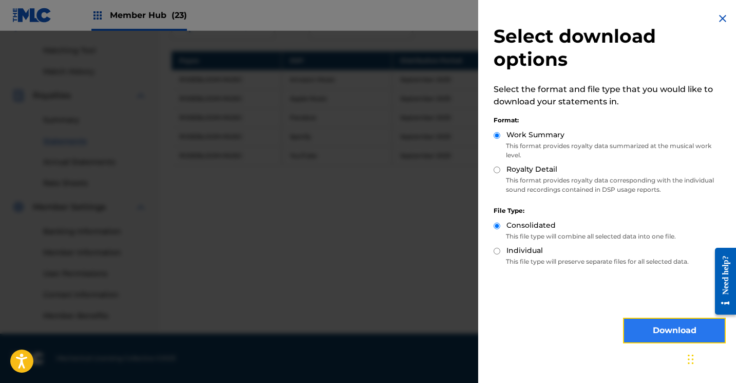
click at [629, 322] on button "Download" at bounding box center [674, 330] width 103 height 26
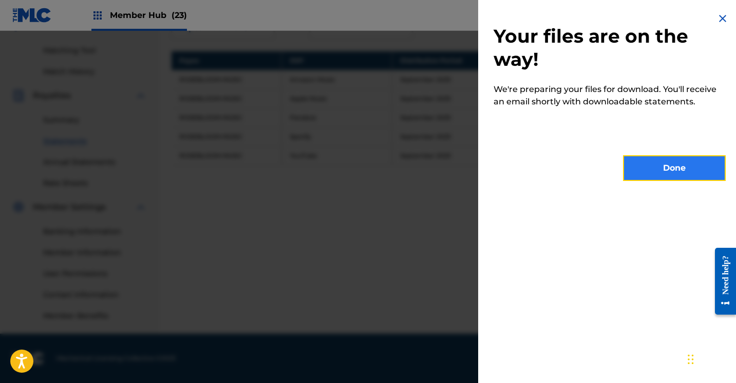
click at [648, 159] on button "Done" at bounding box center [674, 168] width 103 height 26
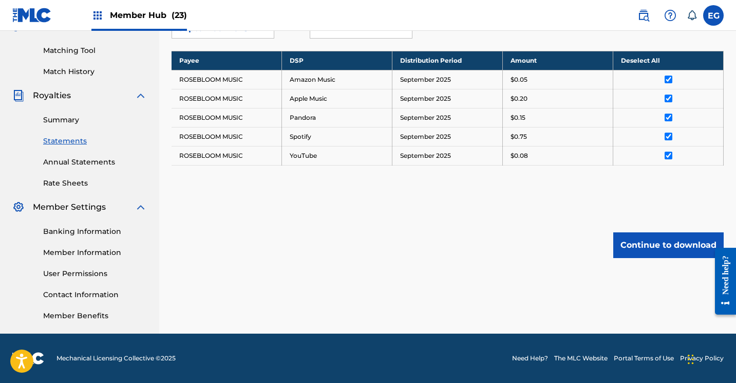
click at [21, 15] on img at bounding box center [32, 15] width 40 height 15
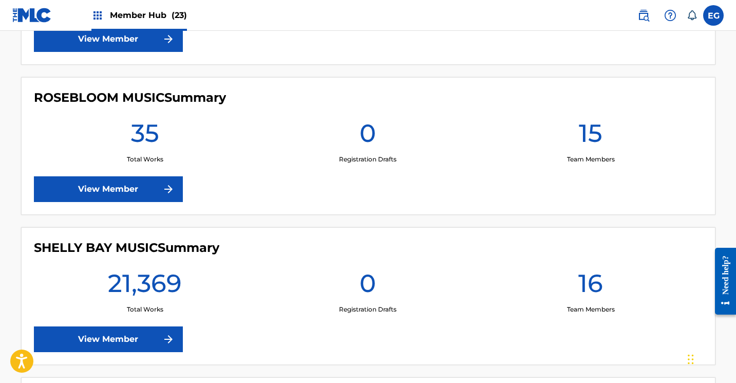
scroll to position [2726, 0]
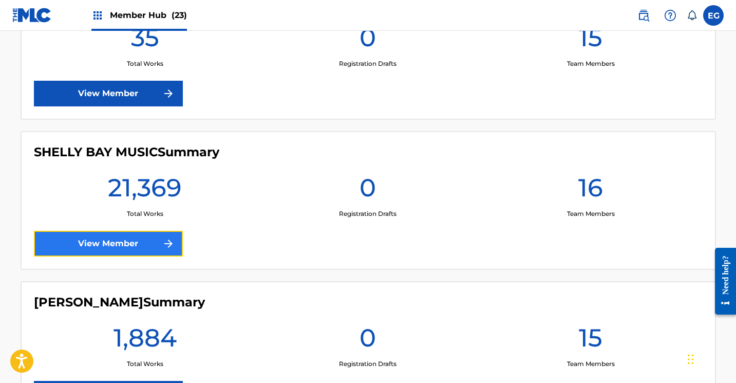
click at [92, 240] on link "View Member" at bounding box center [108, 244] width 149 height 26
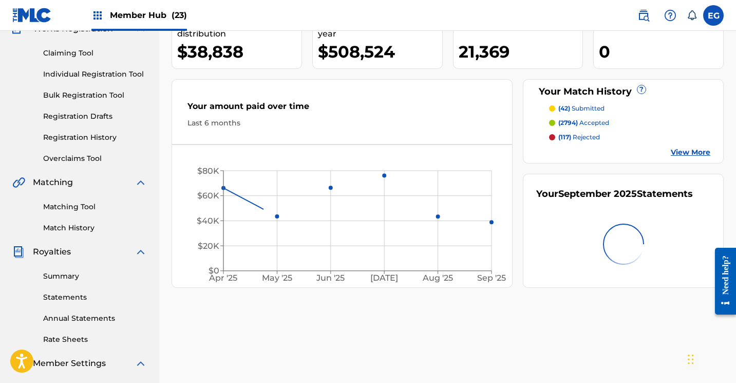
scroll to position [254, 0]
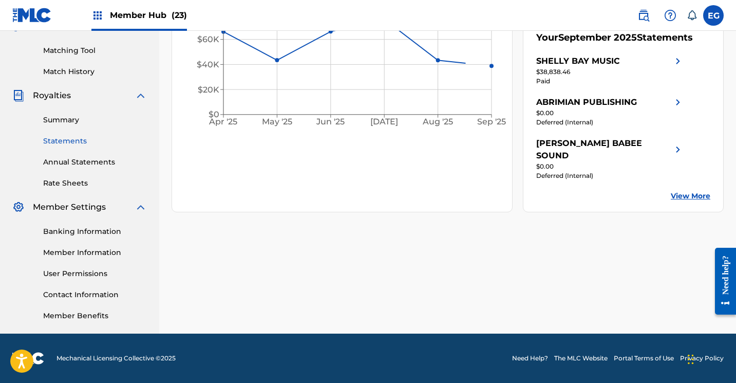
click at [57, 140] on link "Statements" at bounding box center [95, 141] width 104 height 11
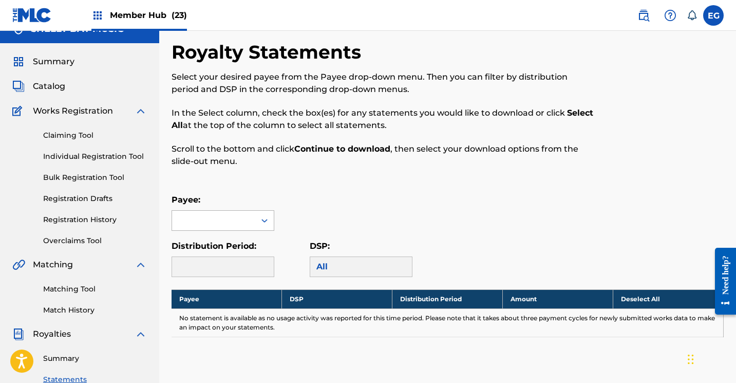
click at [213, 231] on div at bounding box center [223, 220] width 103 height 21
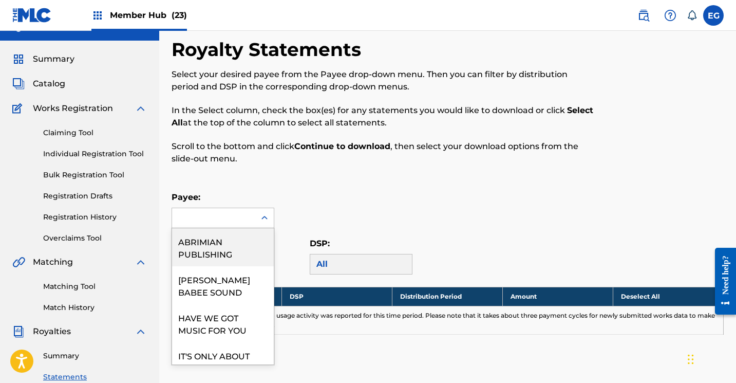
click at [210, 248] on div "ABRIMIAN PUBLISHING" at bounding box center [223, 247] width 102 height 38
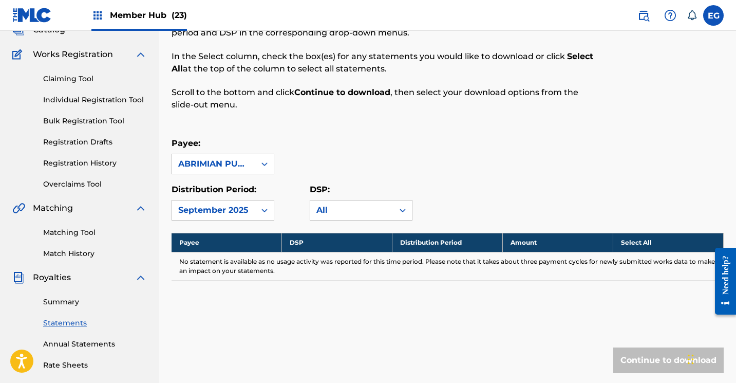
scroll to position [78, 0]
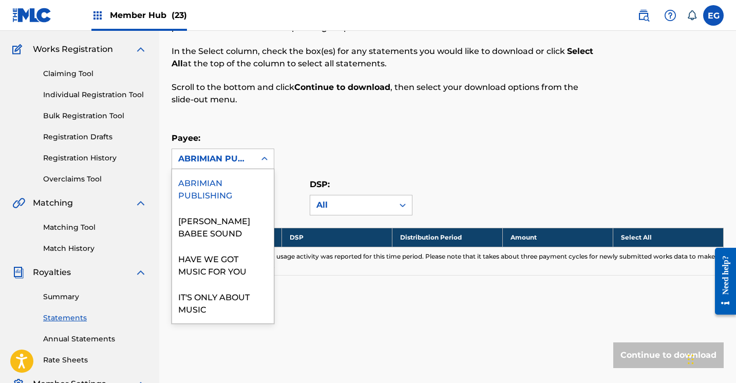
click at [204, 149] on div "ABRIMIAN PUBLISHING" at bounding box center [213, 159] width 83 height 20
click at [203, 221] on div "[PERSON_NAME] BABEE SOUND" at bounding box center [223, 226] width 102 height 38
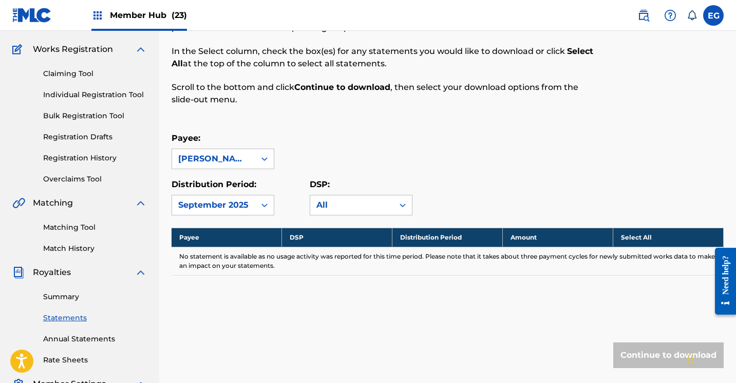
click at [203, 153] on div "[PERSON_NAME] BABEE SOUND" at bounding box center [213, 159] width 71 height 12
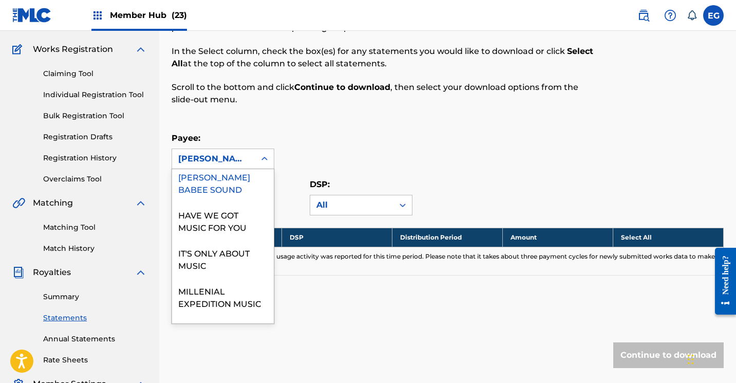
scroll to position [49, 0]
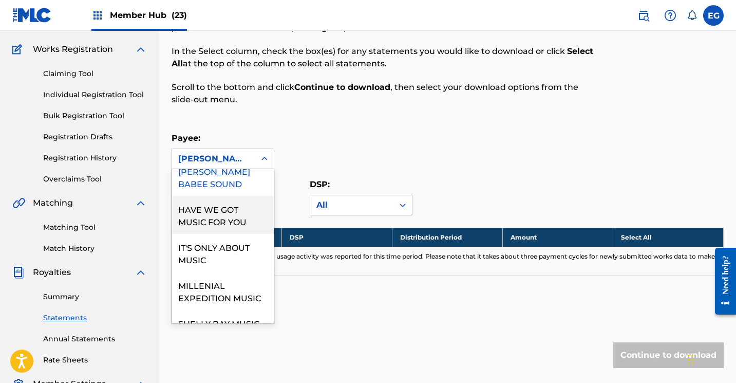
click at [211, 217] on div "HAVE WE GOT MUSIC FOR YOU" at bounding box center [223, 215] width 102 height 38
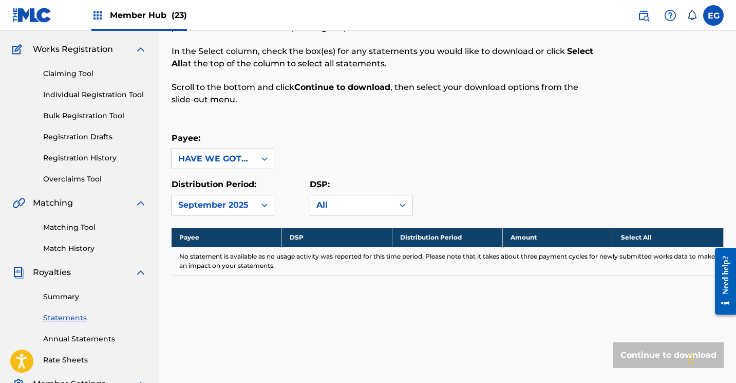
click at [206, 161] on div "HAVE WE GOT MUSIC FOR YOU" at bounding box center [213, 159] width 71 height 12
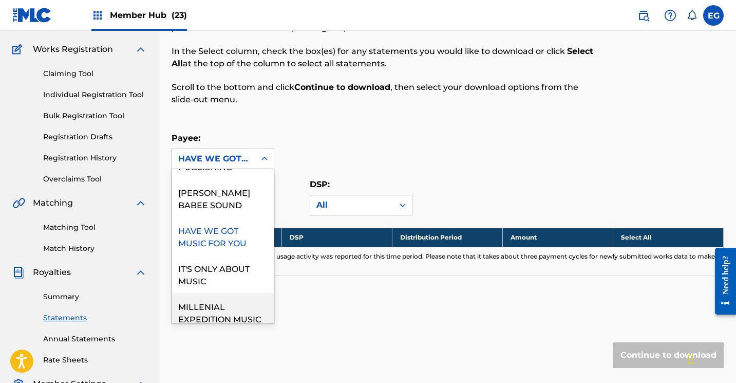
scroll to position [112, 0]
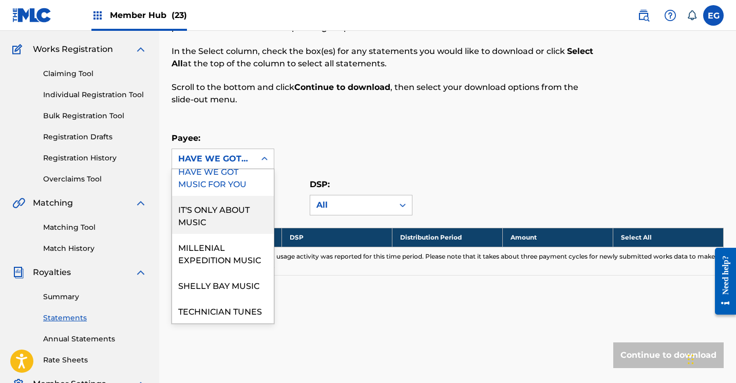
click at [200, 196] on div "IT'S ONLY ABOUT MUSIC" at bounding box center [223, 215] width 102 height 38
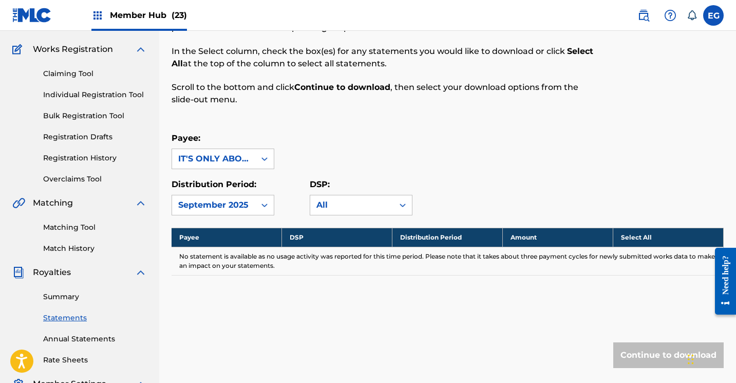
click at [203, 165] on div "IT'S ONLY ABOUT MUSIC" at bounding box center [213, 159] width 83 height 20
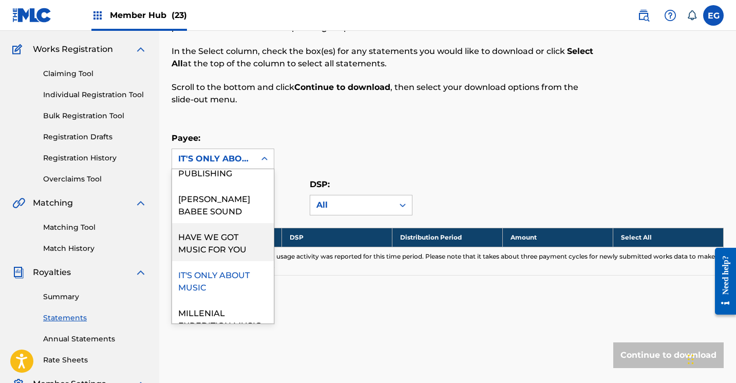
scroll to position [72, 0]
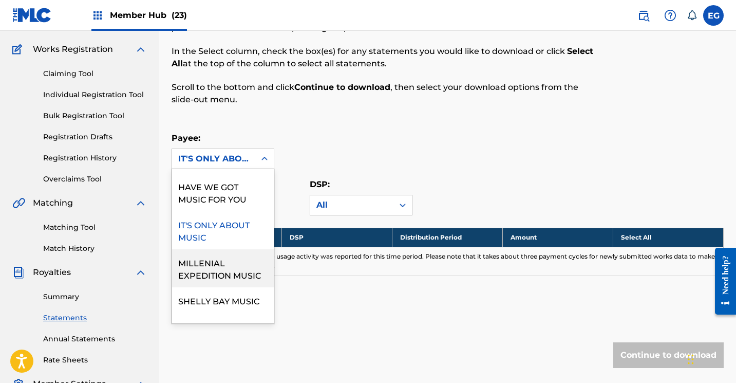
click at [198, 275] on div "MILLENIAL EXPEDITION MUSIC" at bounding box center [223, 268] width 102 height 38
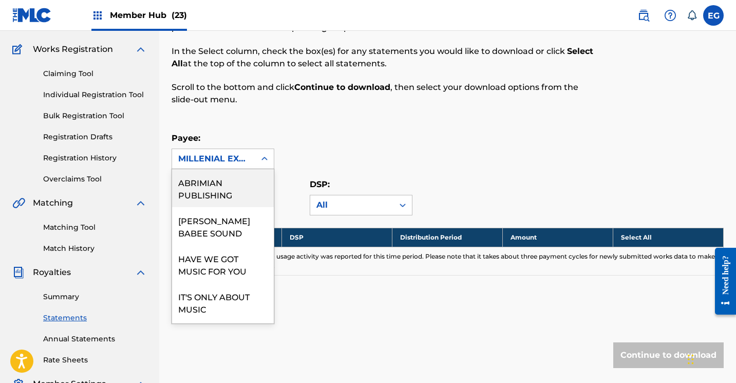
click at [205, 154] on div "MILLENIAL EXPEDITION MUSIC" at bounding box center [213, 159] width 71 height 12
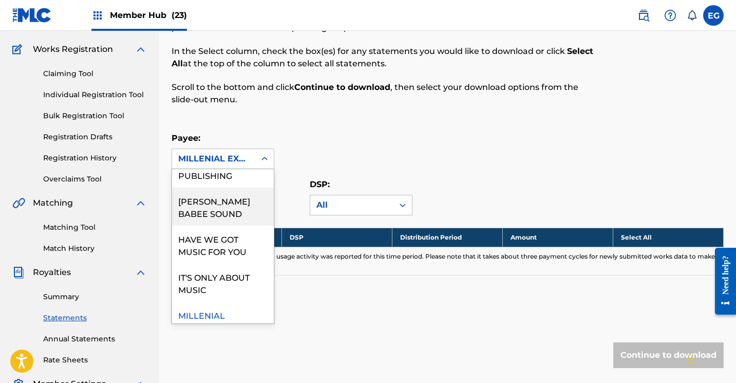
scroll to position [112, 0]
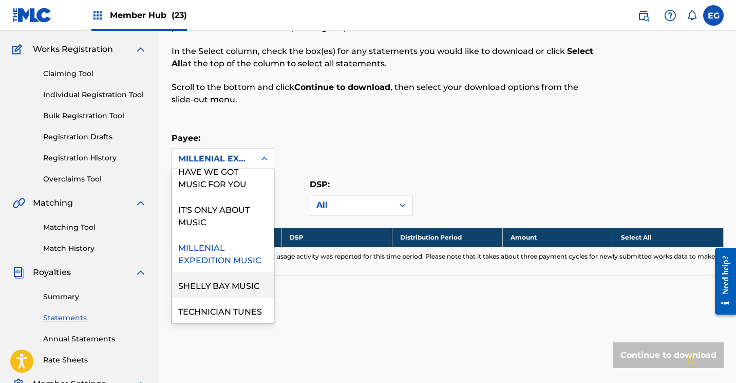
click at [199, 273] on div "SHELLY BAY MUSIC" at bounding box center [223, 285] width 102 height 26
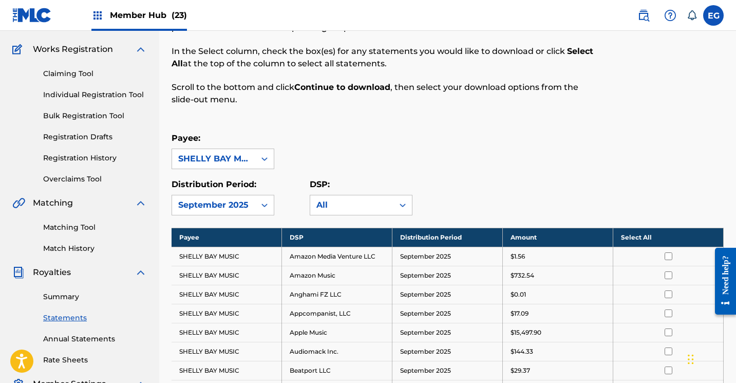
click at [634, 235] on th "Select All" at bounding box center [668, 236] width 110 height 19
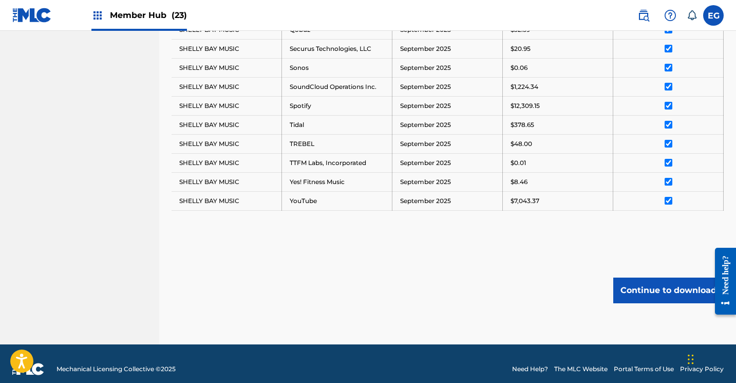
scroll to position [770, 0]
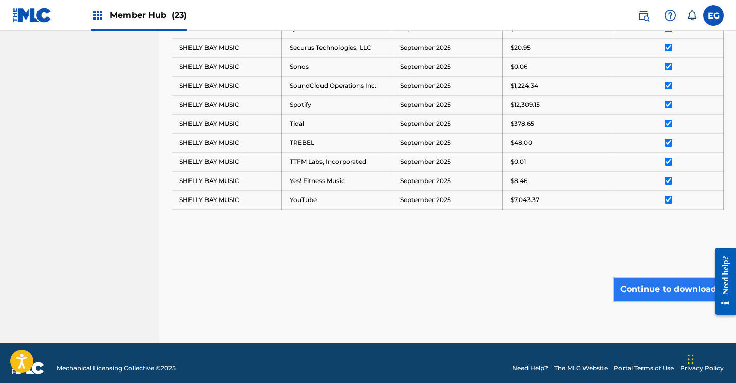
click at [649, 288] on button "Continue to download" at bounding box center [668, 289] width 110 height 26
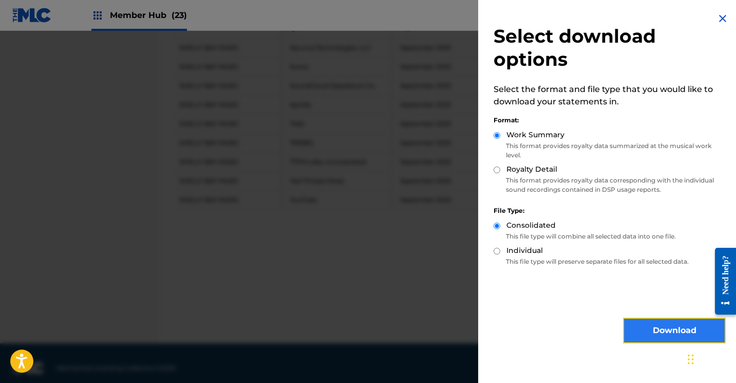
click at [638, 326] on button "Download" at bounding box center [674, 330] width 103 height 26
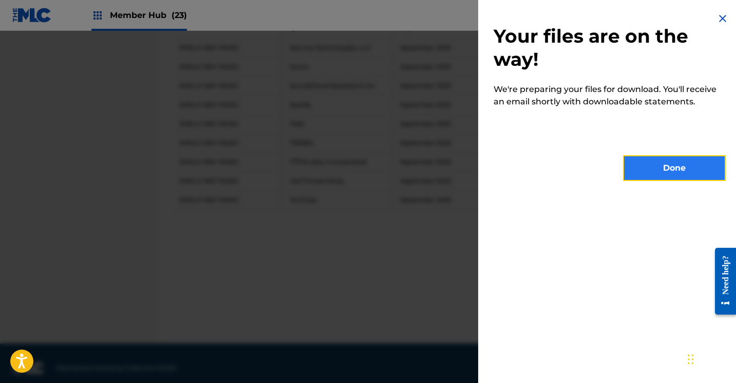
click at [637, 168] on button "Done" at bounding box center [674, 168] width 103 height 26
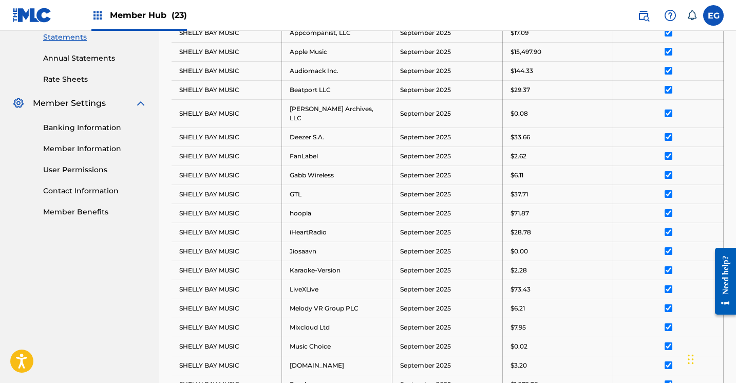
scroll to position [160, 0]
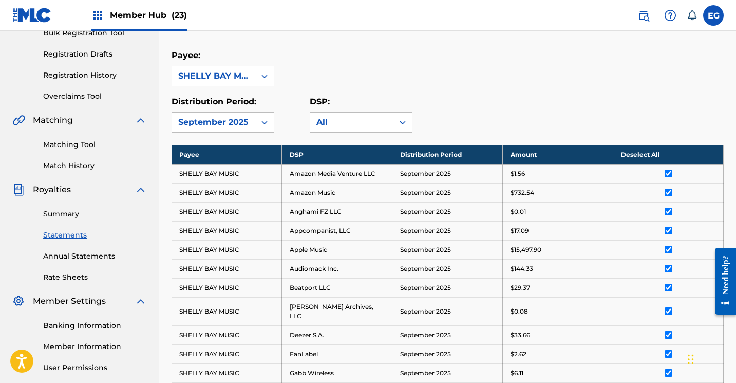
click at [192, 84] on div "SHELLY BAY MUSIC" at bounding box center [213, 76] width 83 height 20
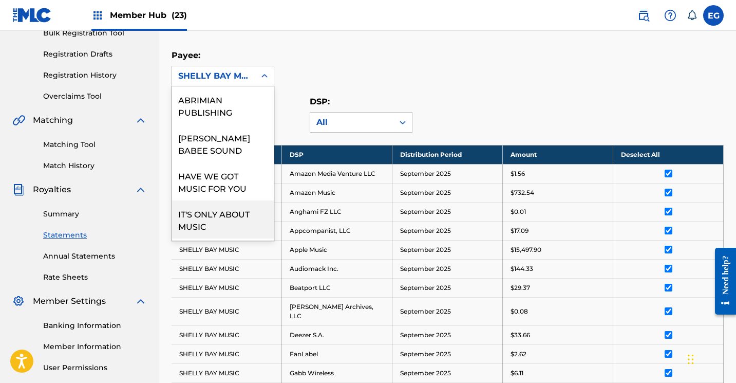
scroll to position [112, 0]
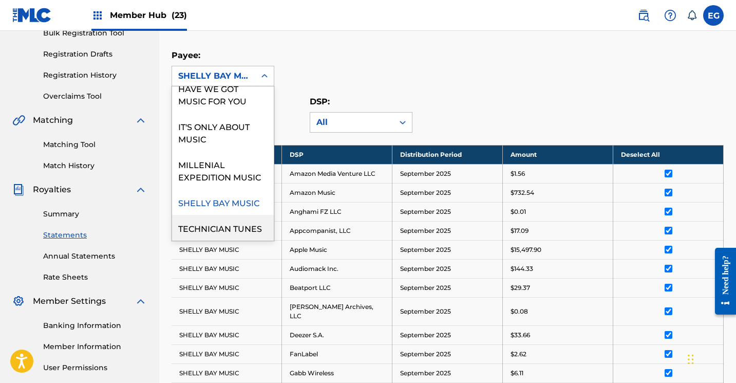
click at [205, 221] on div "TECHNICIAN TUNES" at bounding box center [223, 228] width 102 height 26
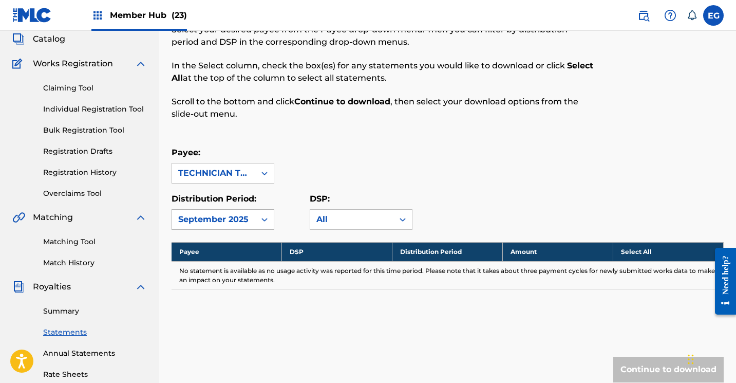
scroll to position [64, 0]
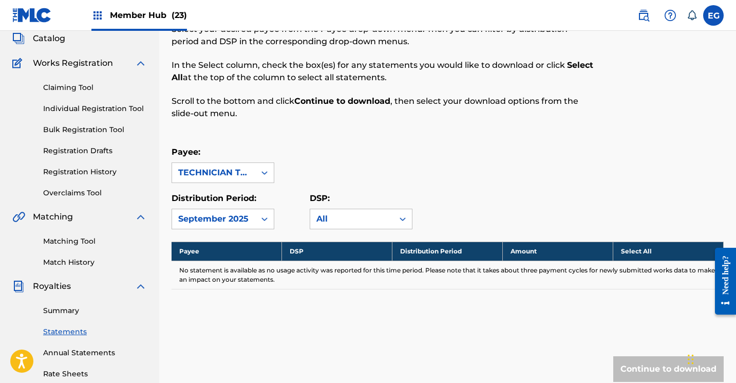
click at [29, 16] on img at bounding box center [32, 15] width 40 height 15
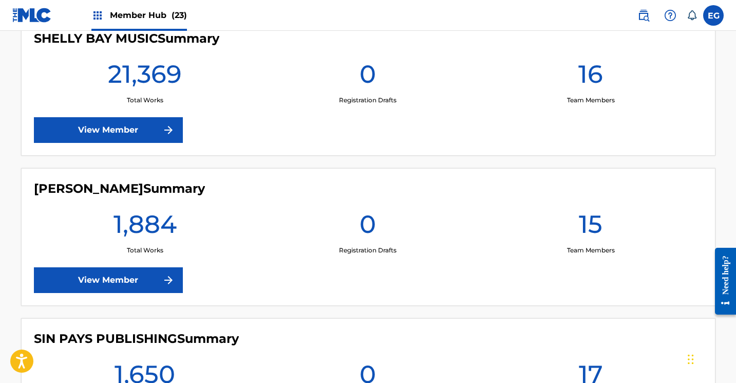
scroll to position [2860, 0]
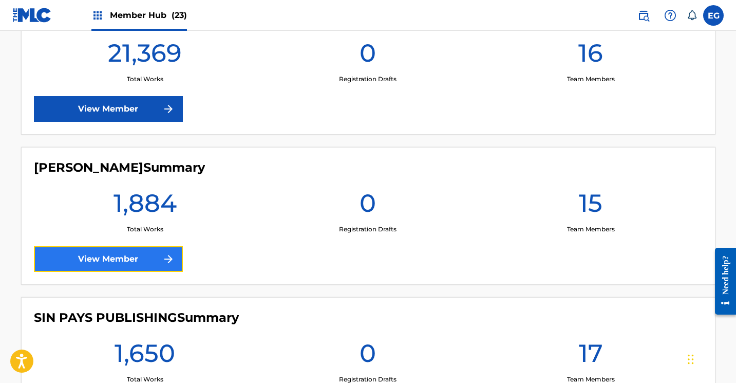
click at [87, 255] on link "View Member" at bounding box center [108, 259] width 149 height 26
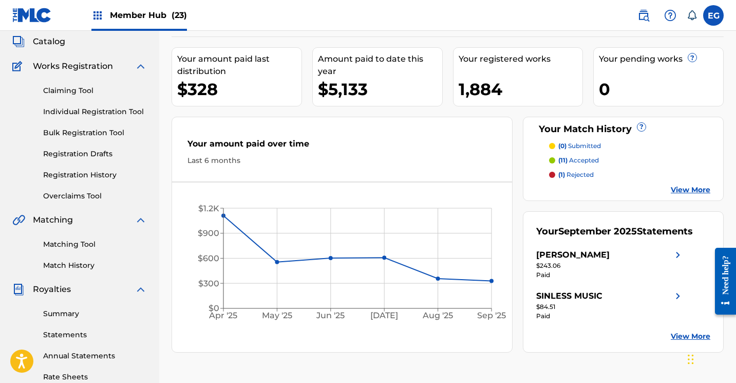
scroll to position [82, 0]
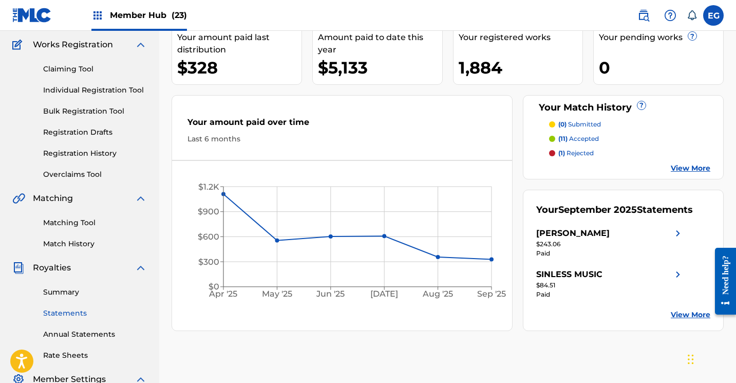
click at [64, 310] on link "Statements" at bounding box center [95, 313] width 104 height 11
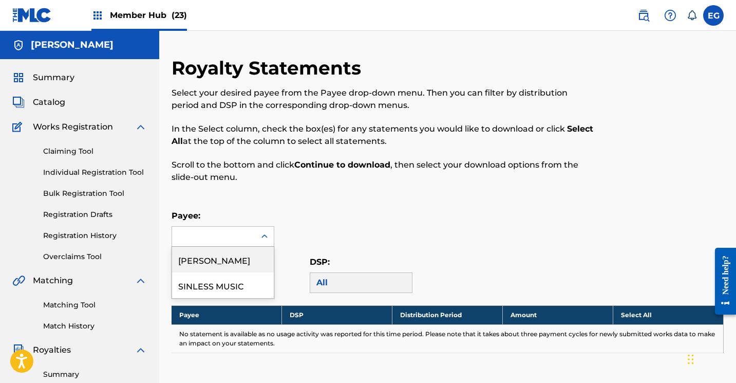
click at [250, 229] on div at bounding box center [213, 236] width 83 height 20
click at [230, 264] on div "[PERSON_NAME]" at bounding box center [223, 259] width 102 height 26
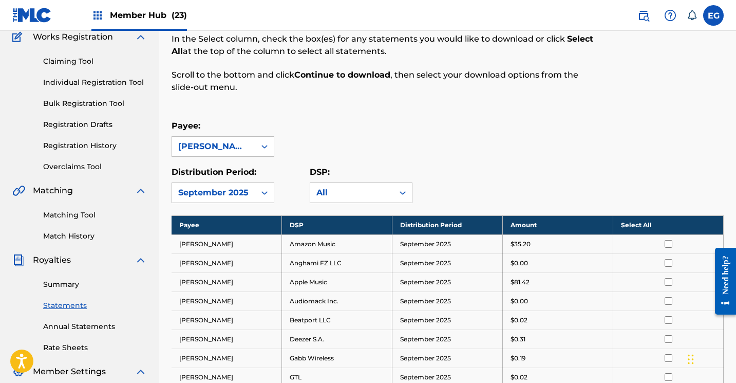
scroll to position [90, 0]
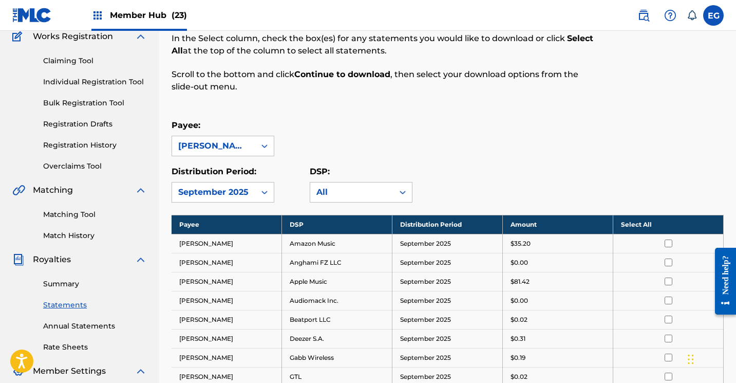
click at [637, 221] on th "Select All" at bounding box center [668, 224] width 110 height 19
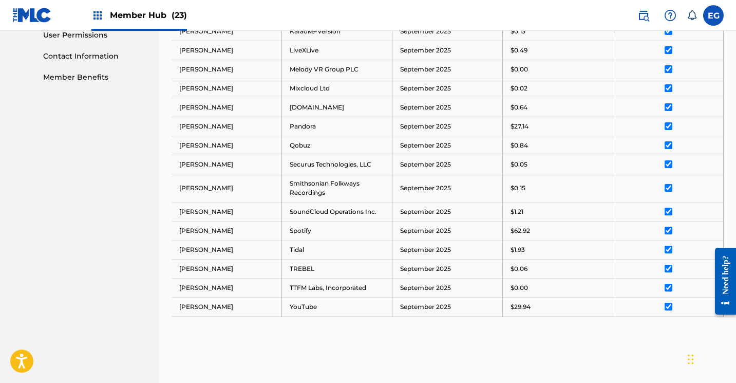
scroll to position [530, 0]
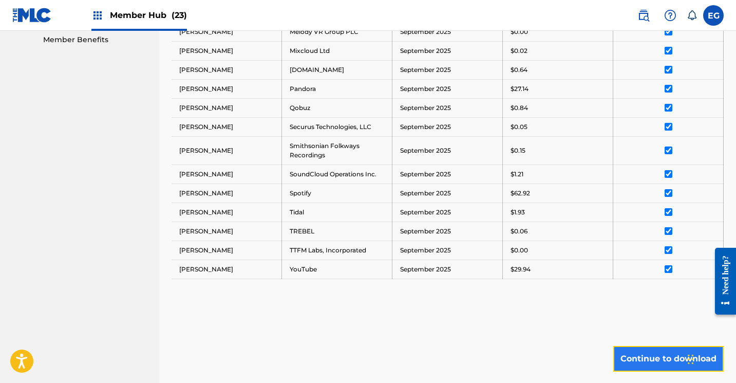
click at [659, 351] on button "Continue to download" at bounding box center [668, 359] width 110 height 26
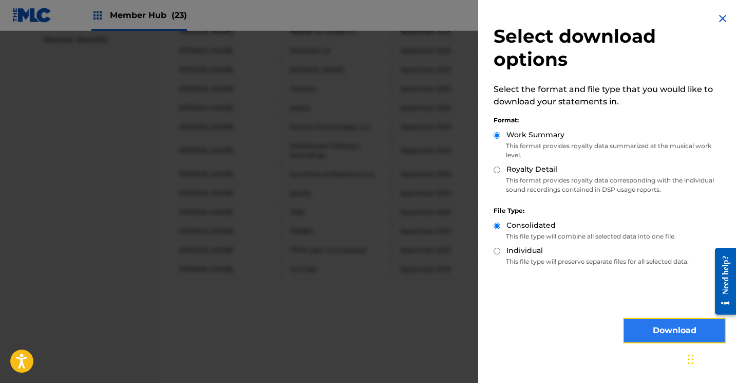
click at [645, 320] on button "Download" at bounding box center [674, 330] width 103 height 26
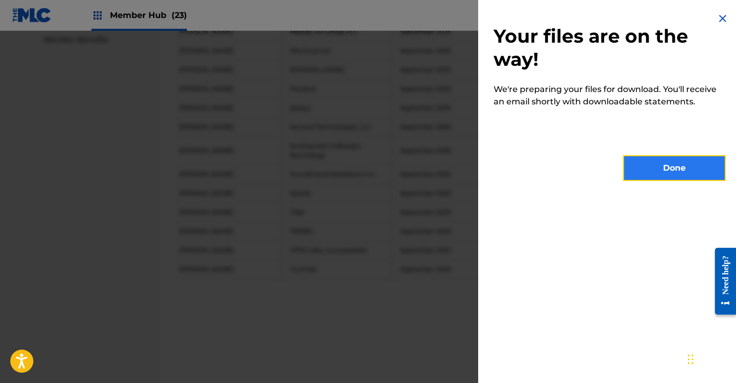
click at [653, 162] on button "Done" at bounding box center [674, 168] width 103 height 26
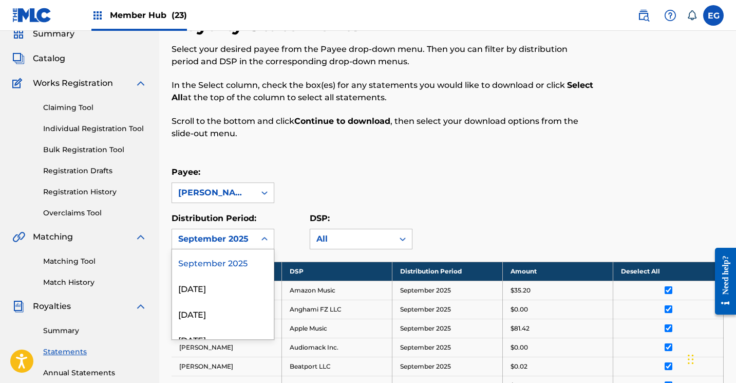
scroll to position [65, 0]
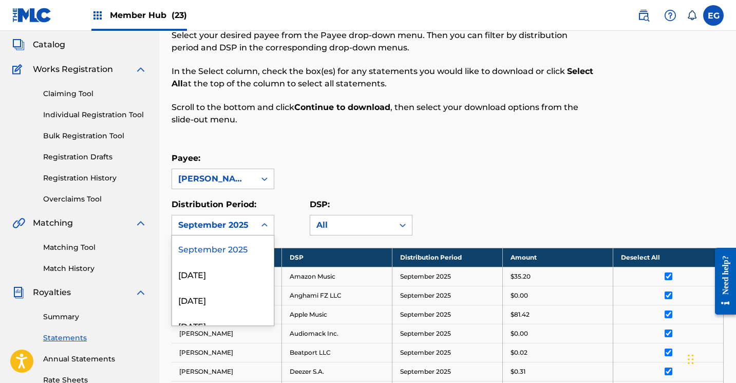
click at [208, 235] on div "[DATE], 1 of 54. 54 results available. Use Up and Down to choose options, press…" at bounding box center [223, 225] width 103 height 21
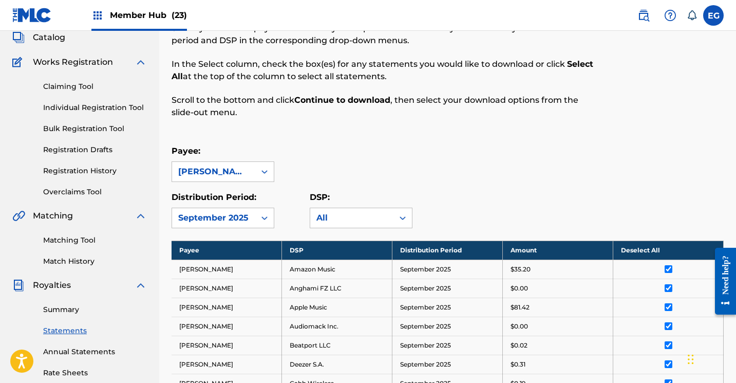
click at [318, 154] on div "Payee: [PERSON_NAME]" at bounding box center [448, 163] width 552 height 37
click at [194, 163] on div "[PERSON_NAME]" at bounding box center [213, 172] width 83 height 20
click at [198, 221] on div "SINLESS MUSIC" at bounding box center [223, 220] width 102 height 26
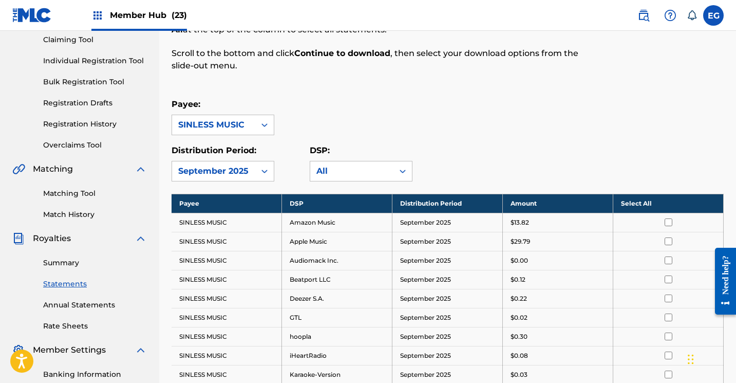
scroll to position [117, 0]
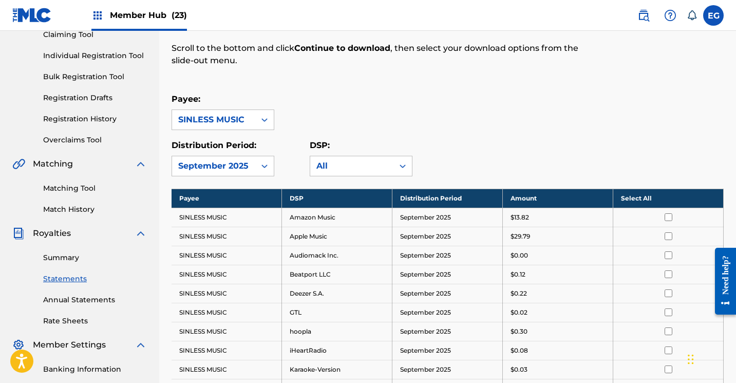
click at [648, 195] on th "Select All" at bounding box center [668, 197] width 110 height 19
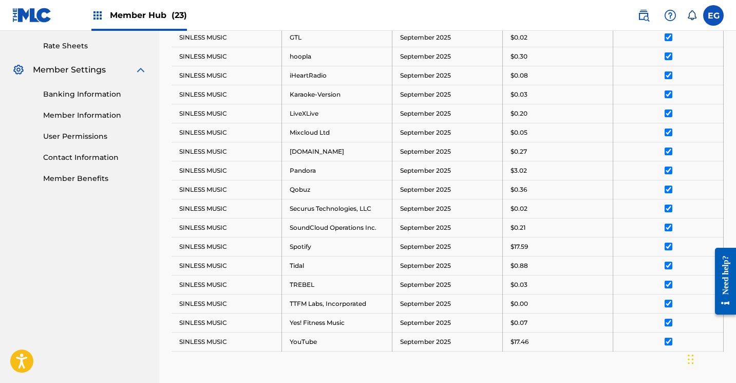
scroll to position [542, 0]
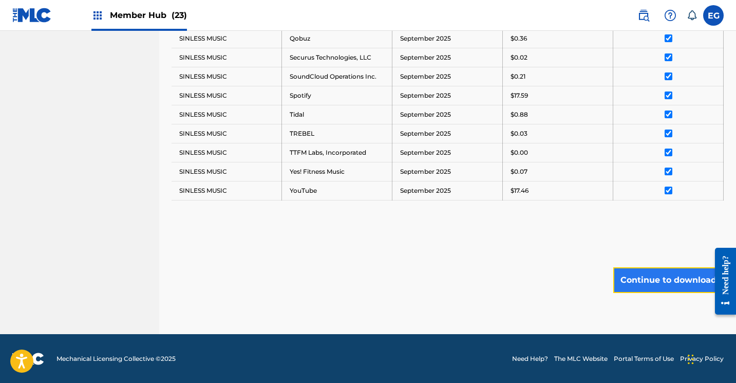
click at [637, 277] on button "Continue to download" at bounding box center [668, 280] width 110 height 26
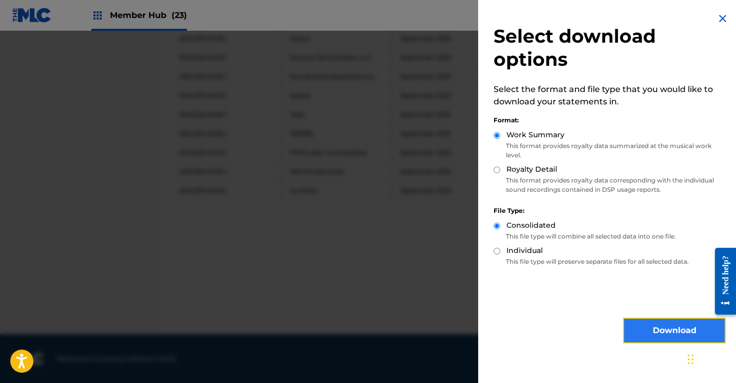
click at [651, 322] on button "Download" at bounding box center [674, 330] width 103 height 26
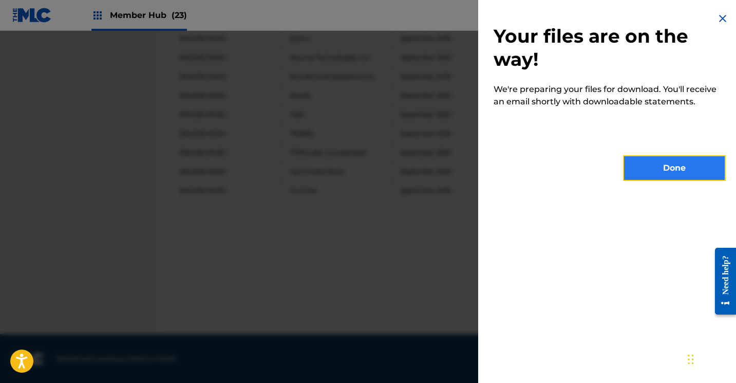
click at [656, 169] on button "Done" at bounding box center [674, 168] width 103 height 26
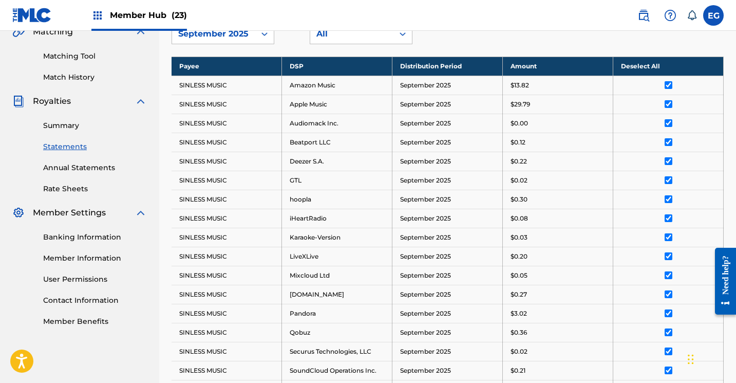
scroll to position [0, 0]
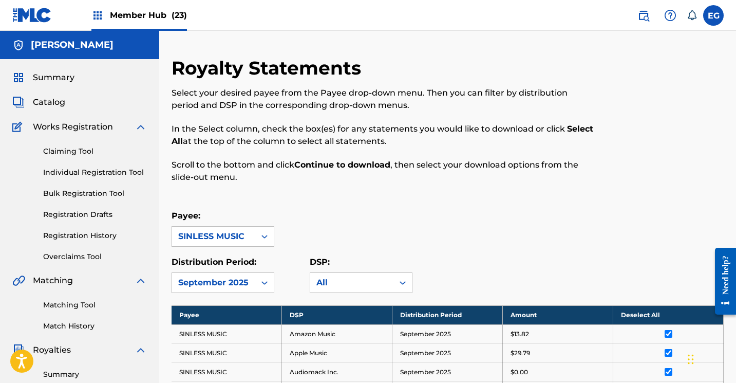
click at [39, 15] on img at bounding box center [32, 15] width 40 height 15
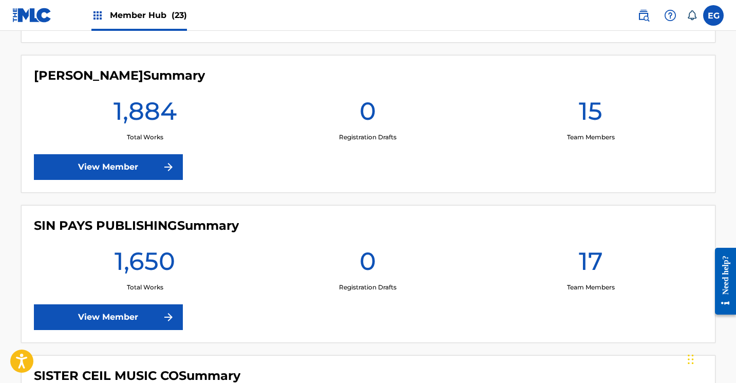
scroll to position [2981, 0]
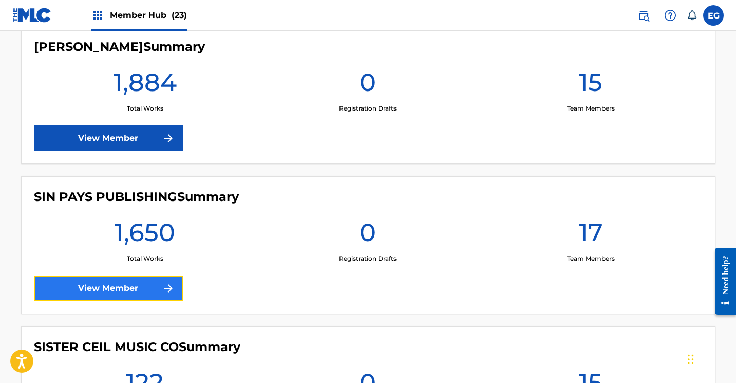
click at [85, 290] on link "View Member" at bounding box center [108, 288] width 149 height 26
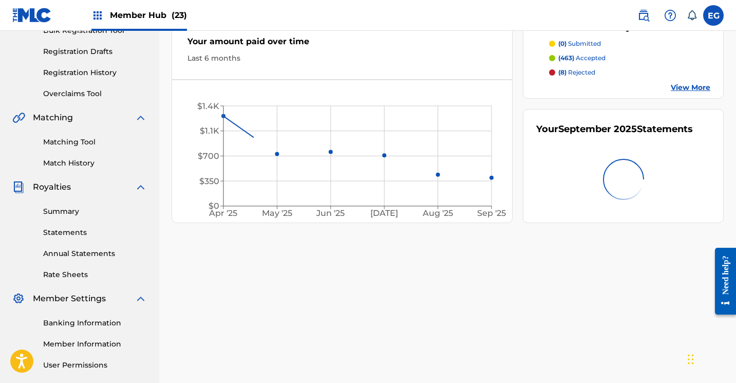
scroll to position [201, 0]
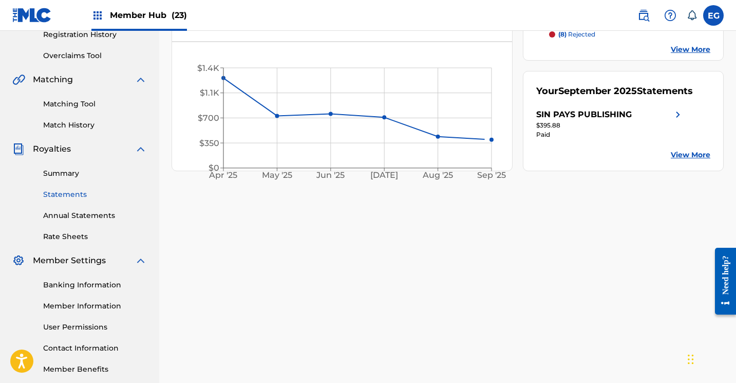
click at [53, 193] on link "Statements" at bounding box center [95, 194] width 104 height 11
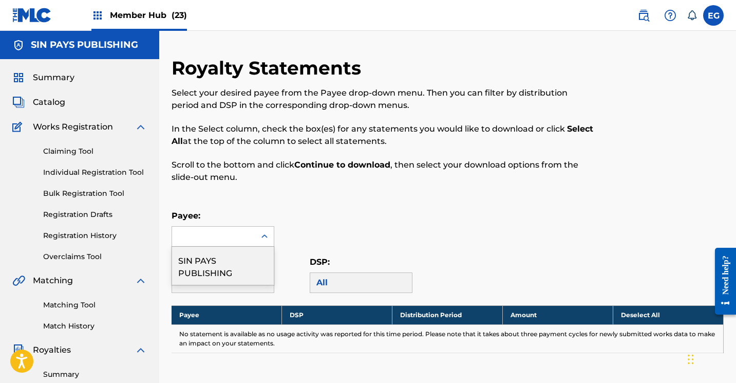
click at [201, 233] on div at bounding box center [213, 236] width 83 height 20
click at [200, 267] on div "SIN PAYS PUBLISHING" at bounding box center [223, 265] width 102 height 38
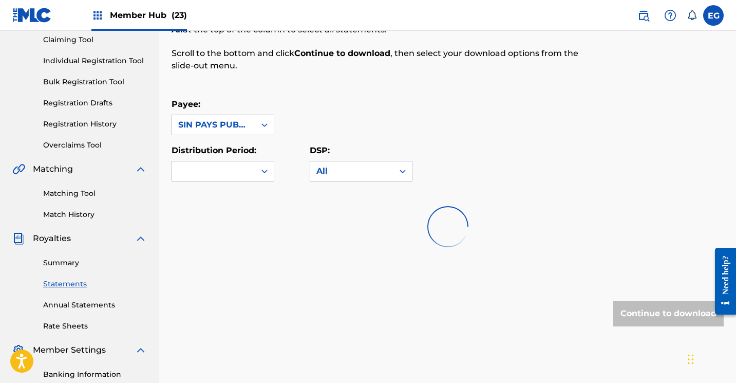
scroll to position [124, 0]
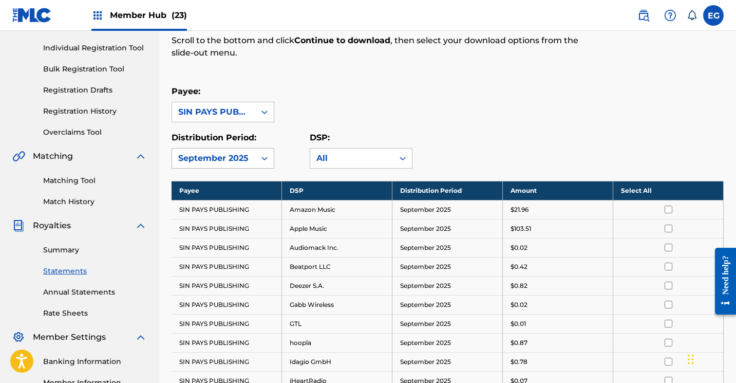
click at [220, 154] on div "September 2025" at bounding box center [213, 158] width 71 height 12
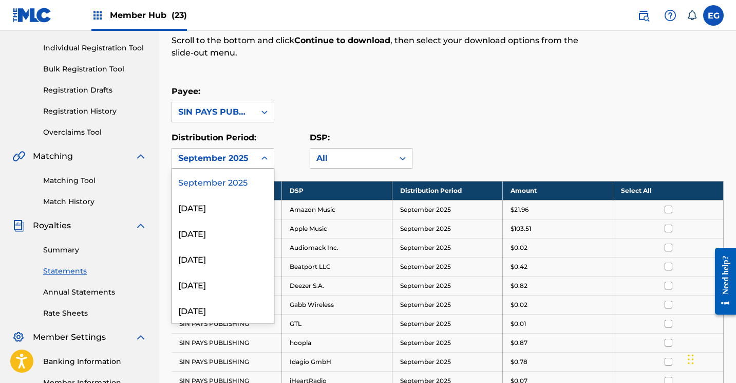
click at [212, 184] on div "September 2025" at bounding box center [223, 181] width 102 height 26
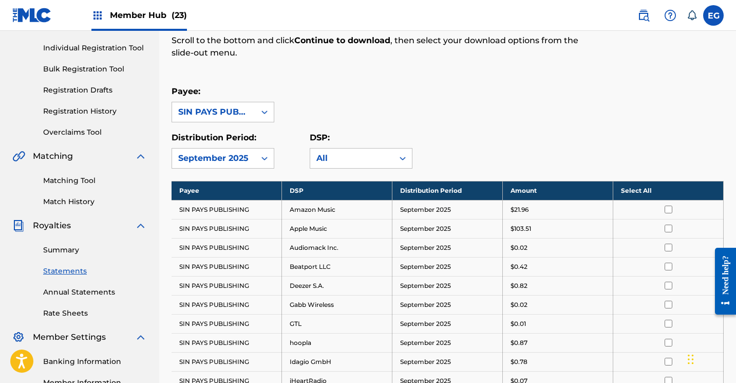
click at [489, 120] on div "Payee: SIN PAYS PUBLISHING" at bounding box center [448, 103] width 552 height 37
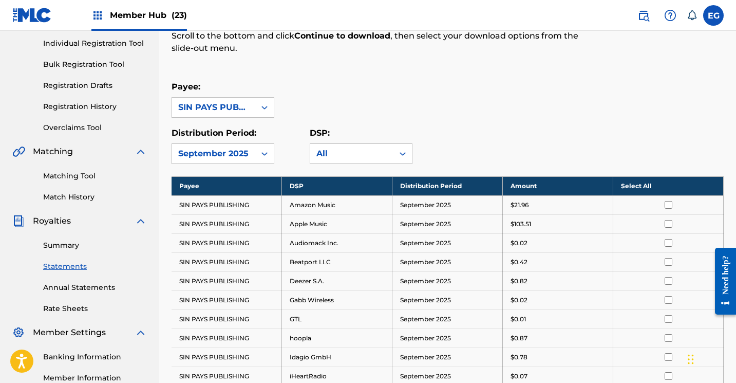
scroll to position [139, 0]
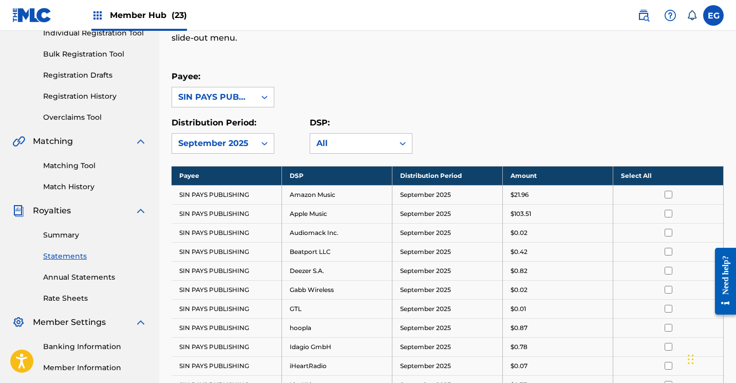
click at [624, 172] on th "Select All" at bounding box center [668, 175] width 110 height 19
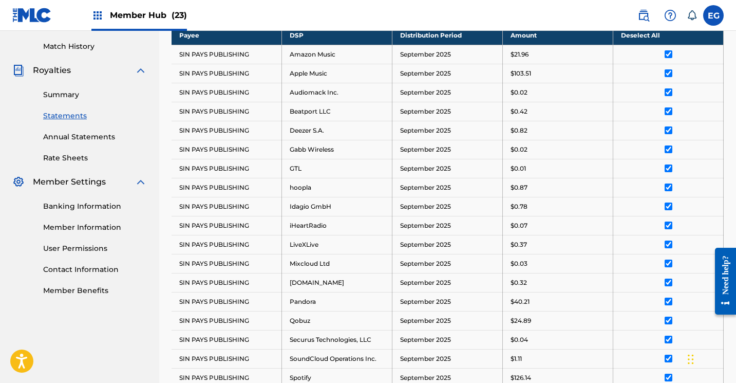
scroll to position [561, 0]
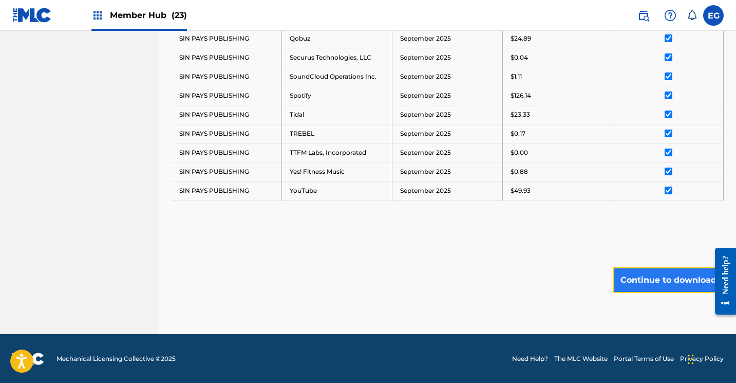
click at [664, 280] on button "Continue to download" at bounding box center [668, 280] width 110 height 26
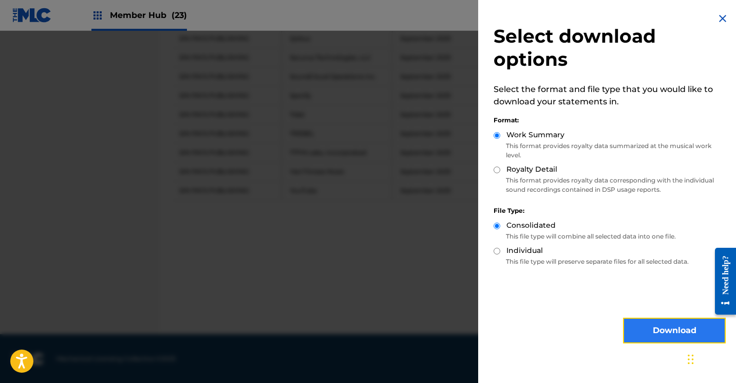
click at [650, 324] on button "Download" at bounding box center [674, 330] width 103 height 26
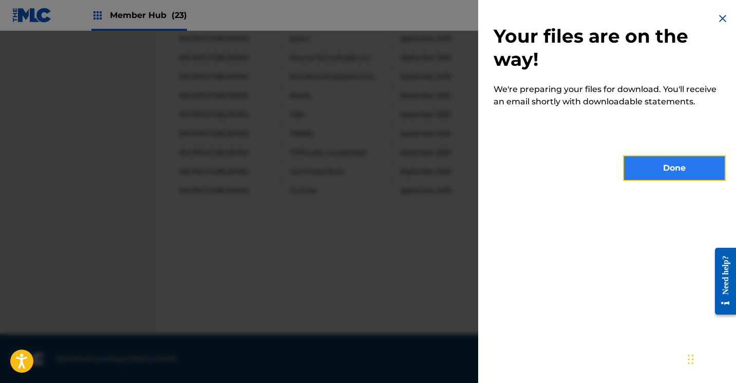
click at [674, 173] on button "Done" at bounding box center [674, 168] width 103 height 26
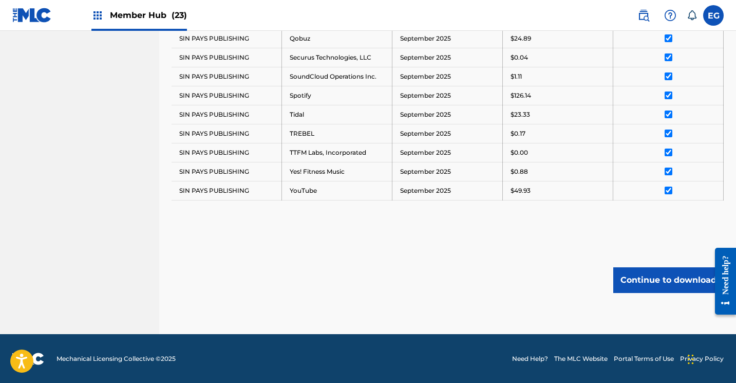
click at [26, 20] on img at bounding box center [32, 15] width 40 height 15
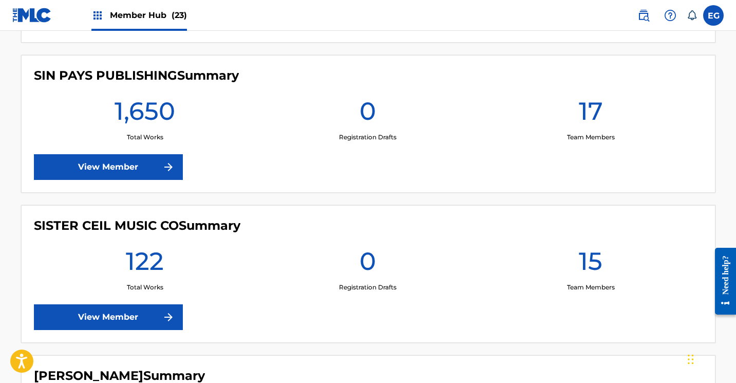
scroll to position [3149, 0]
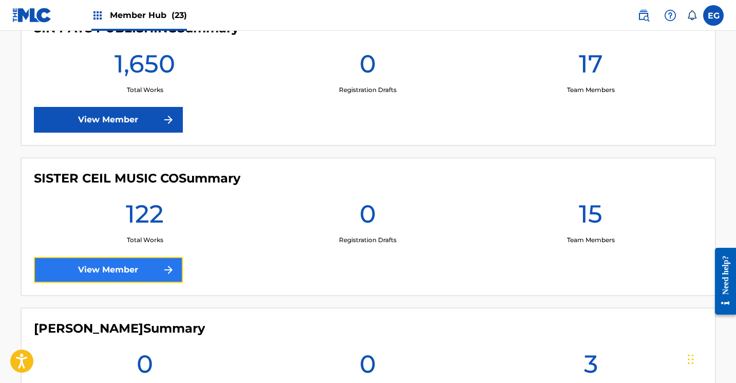
click at [76, 268] on link "View Member" at bounding box center [108, 270] width 149 height 26
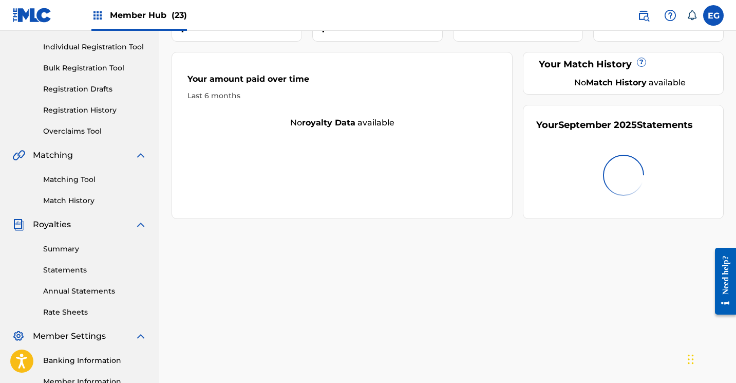
scroll to position [209, 0]
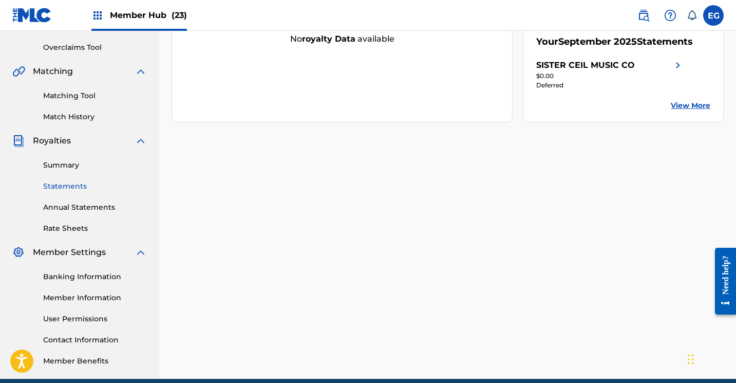
click at [55, 186] on link "Statements" at bounding box center [95, 186] width 104 height 11
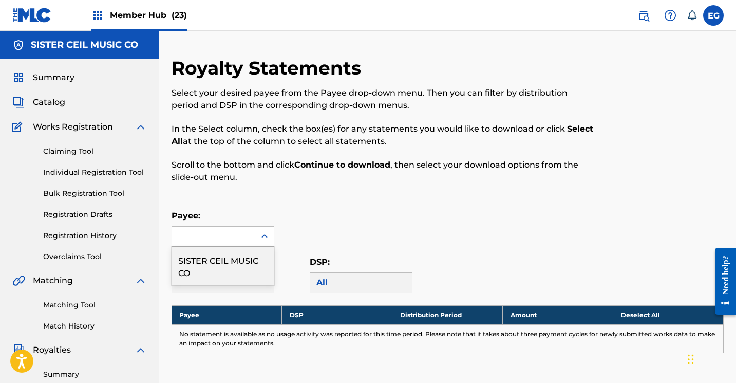
click at [200, 236] on div at bounding box center [213, 236] width 83 height 20
click at [201, 257] on div "SISTER CEIL MUSIC CO" at bounding box center [223, 265] width 102 height 38
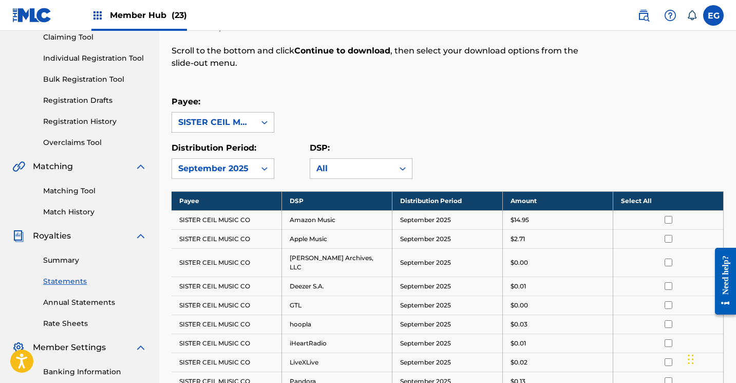
scroll to position [126, 0]
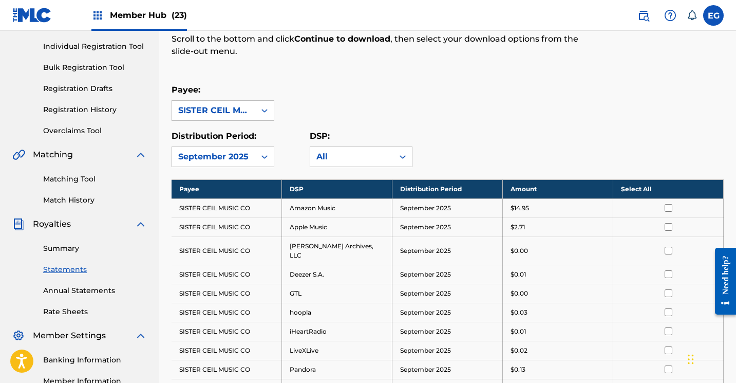
click at [632, 191] on th "Select All" at bounding box center [668, 188] width 110 height 19
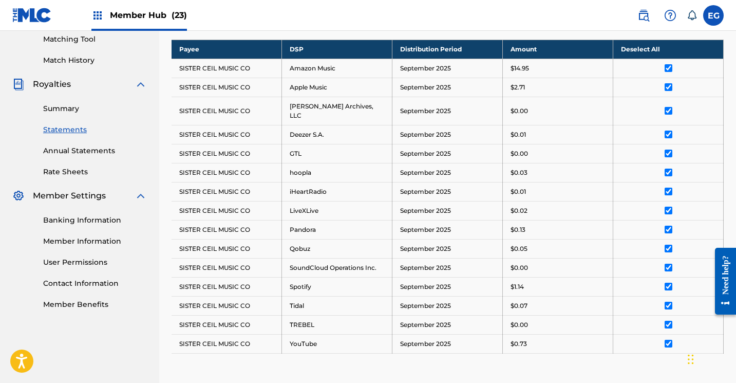
scroll to position [409, 0]
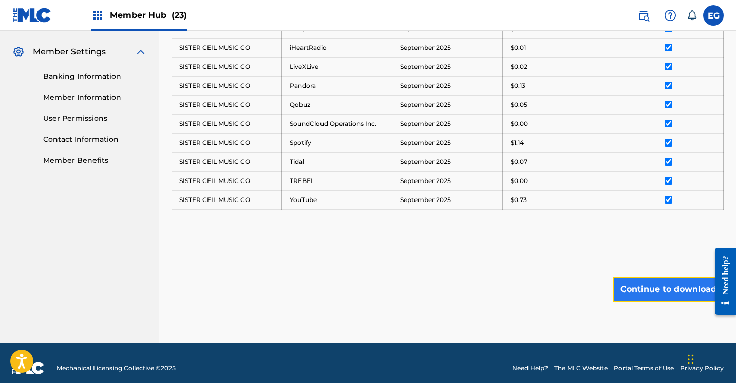
click at [663, 282] on button "Continue to download" at bounding box center [668, 289] width 110 height 26
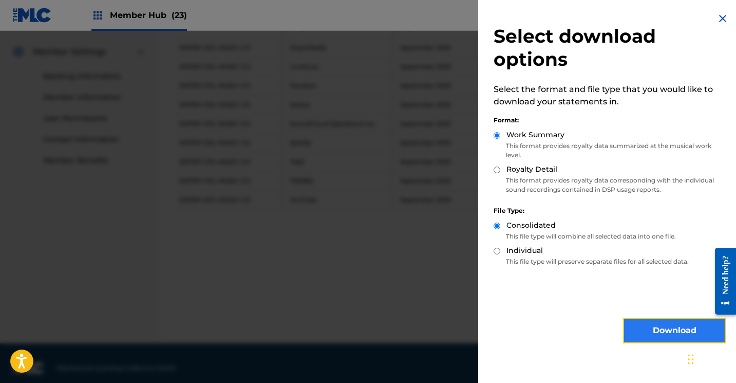
click at [654, 318] on button "Download" at bounding box center [674, 330] width 103 height 26
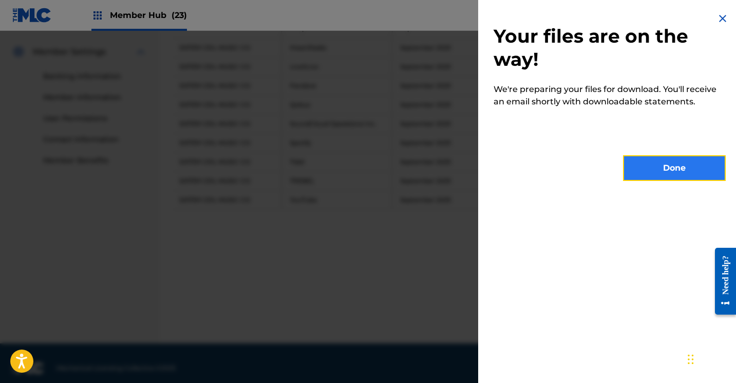
click at [659, 161] on button "Done" at bounding box center [674, 168] width 103 height 26
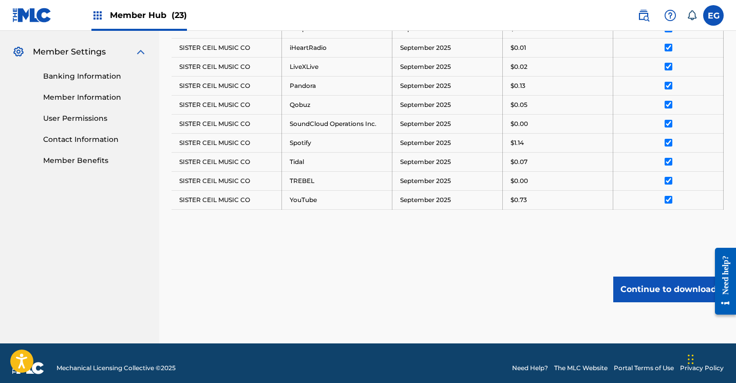
click at [29, 13] on img at bounding box center [32, 15] width 40 height 15
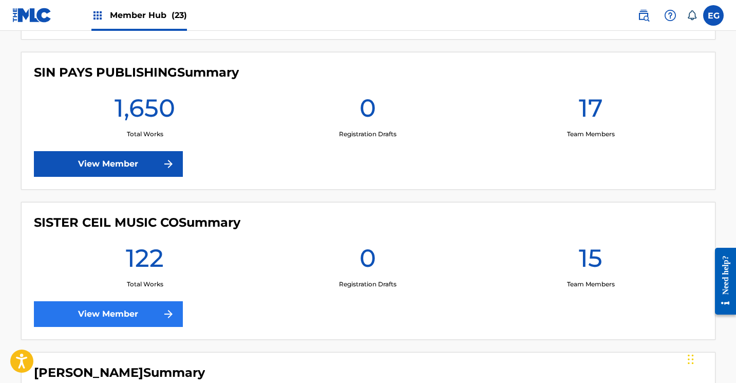
scroll to position [3080, 0]
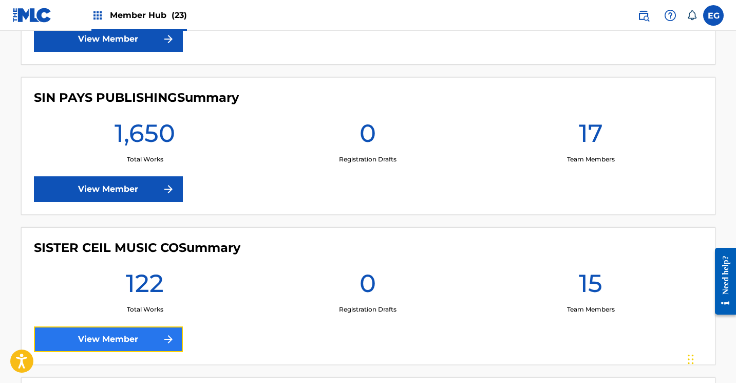
click at [77, 349] on link "View Member" at bounding box center [108, 339] width 149 height 26
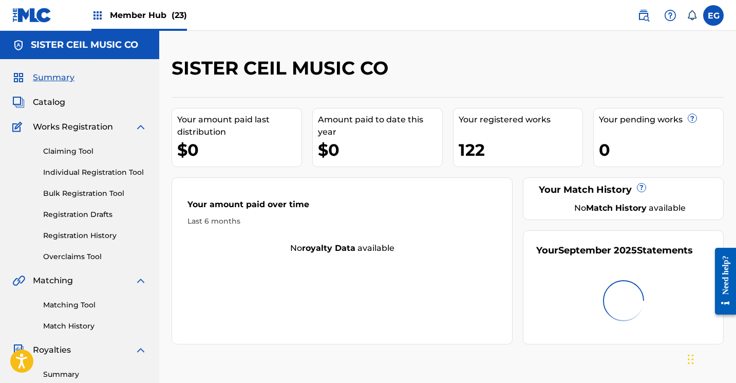
scroll to position [165, 0]
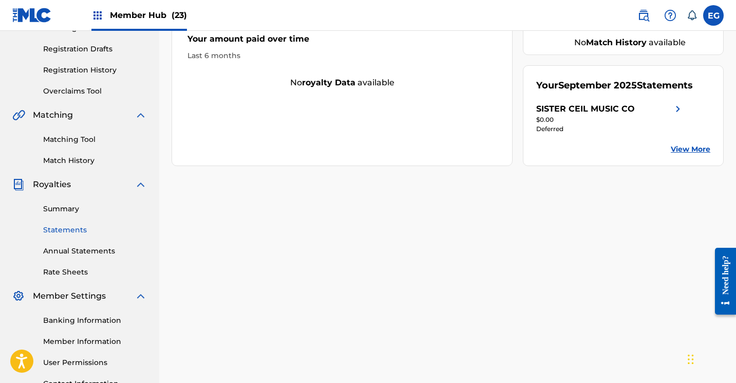
click at [58, 227] on link "Statements" at bounding box center [95, 229] width 104 height 11
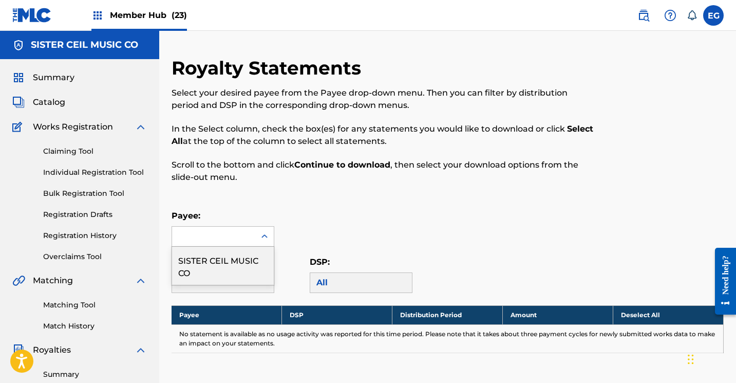
click at [234, 235] on div at bounding box center [213, 236] width 83 height 20
click at [223, 258] on div "SISTER CEIL MUSIC CO" at bounding box center [223, 265] width 102 height 38
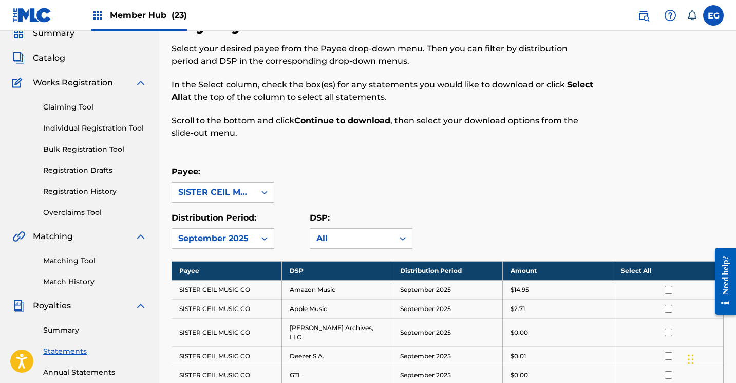
scroll to position [88, 0]
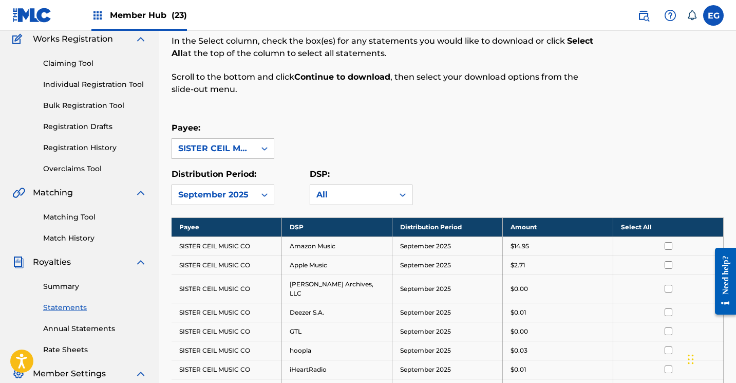
click at [645, 222] on th "Select All" at bounding box center [668, 226] width 110 height 19
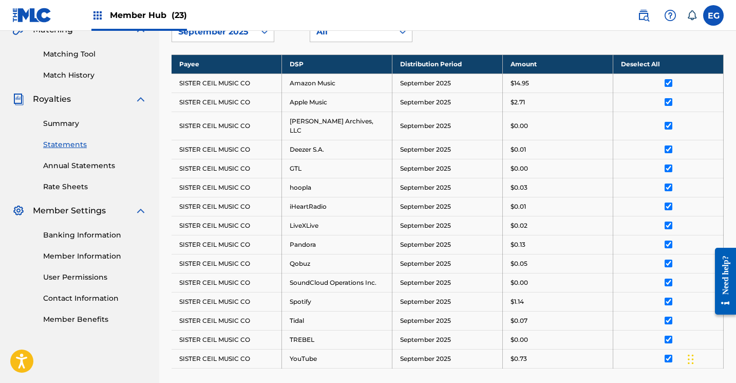
scroll to position [409, 0]
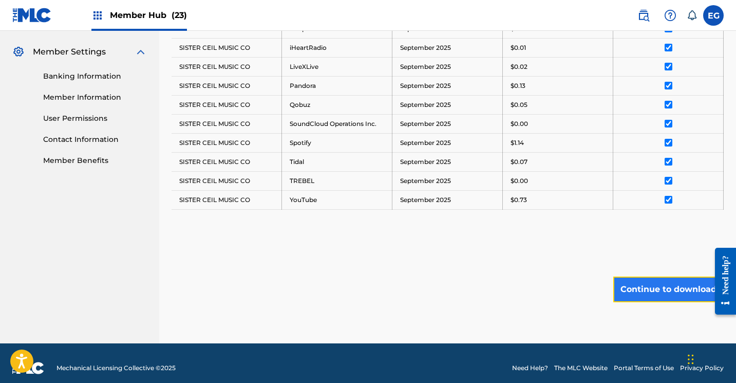
click at [662, 276] on button "Continue to download" at bounding box center [668, 289] width 110 height 26
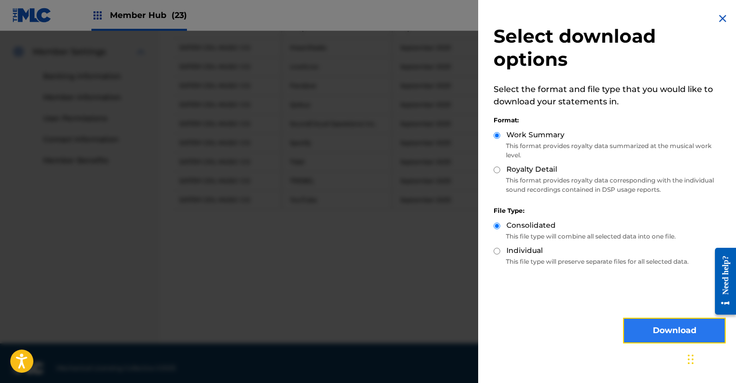
click at [641, 324] on button "Download" at bounding box center [674, 330] width 103 height 26
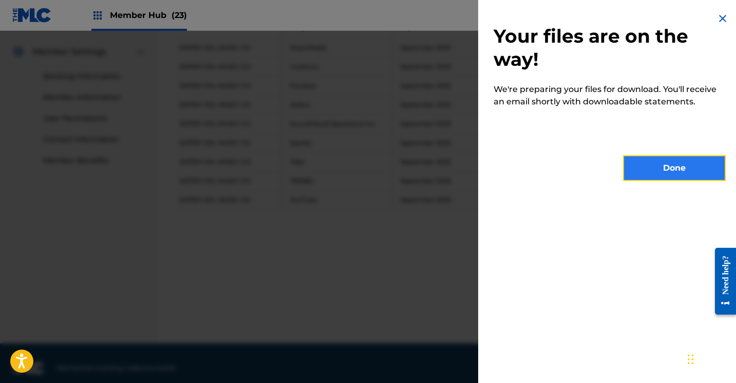
click at [659, 168] on button "Done" at bounding box center [674, 168] width 103 height 26
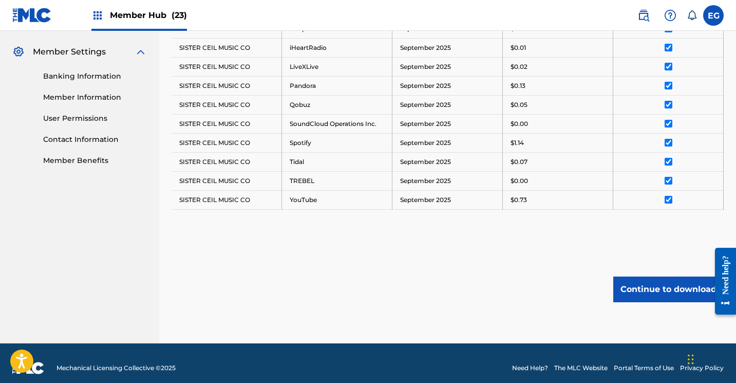
click at [33, 21] on img at bounding box center [32, 15] width 40 height 15
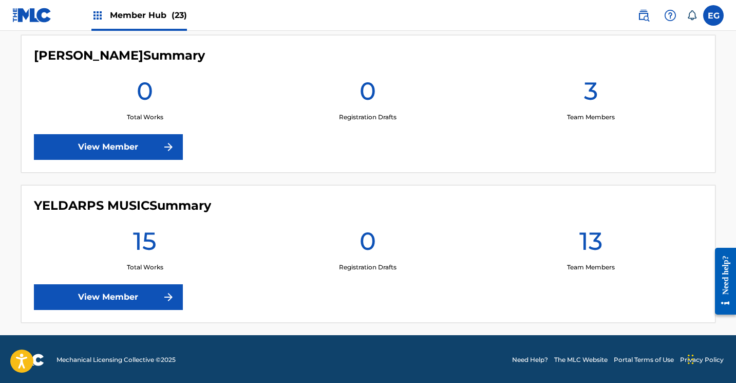
scroll to position [3423, 0]
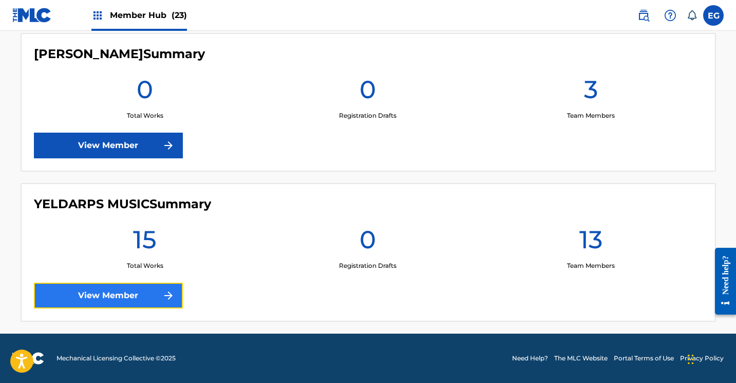
click at [82, 300] on link "View Member" at bounding box center [108, 295] width 149 height 26
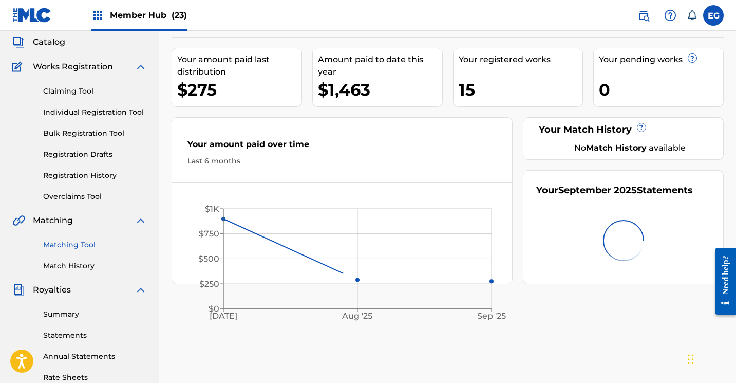
scroll to position [91, 0]
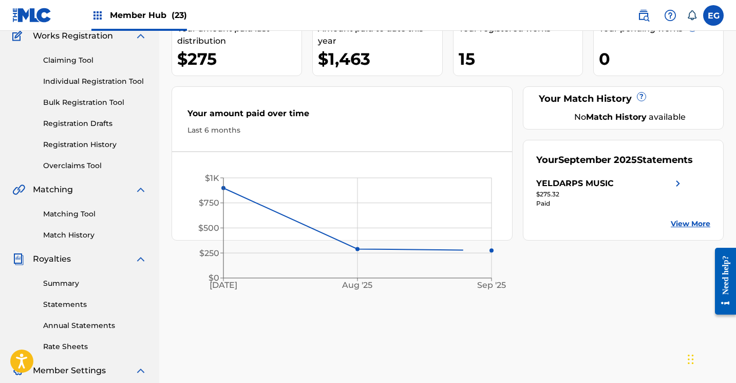
click at [60, 292] on div "Summary Statements Annual Statements Rate Sheets" at bounding box center [79, 308] width 135 height 87
click at [56, 303] on link "Statements" at bounding box center [95, 304] width 104 height 11
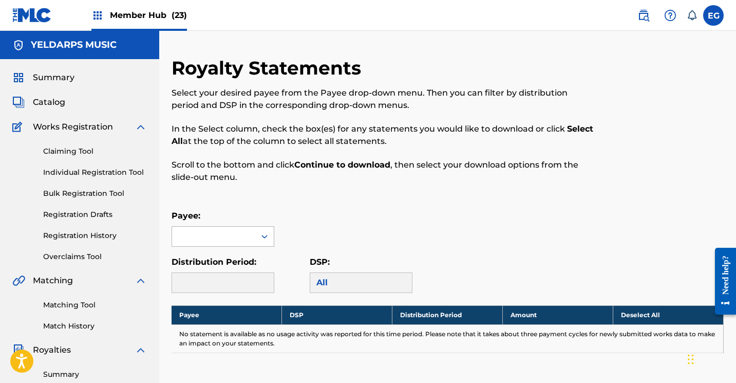
click at [201, 232] on div at bounding box center [213, 236] width 83 height 20
click at [208, 251] on div "YELDARPS MUSIC" at bounding box center [223, 259] width 102 height 26
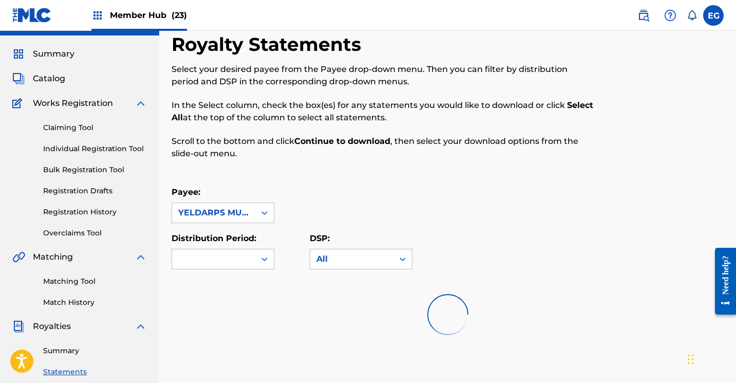
scroll to position [170, 0]
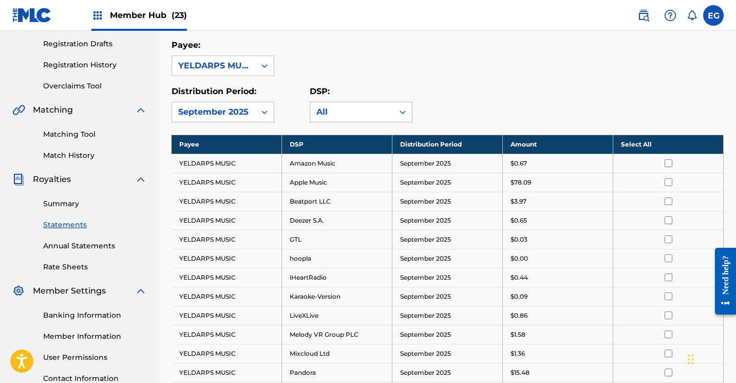
click at [645, 146] on th "Select All" at bounding box center [668, 144] width 110 height 19
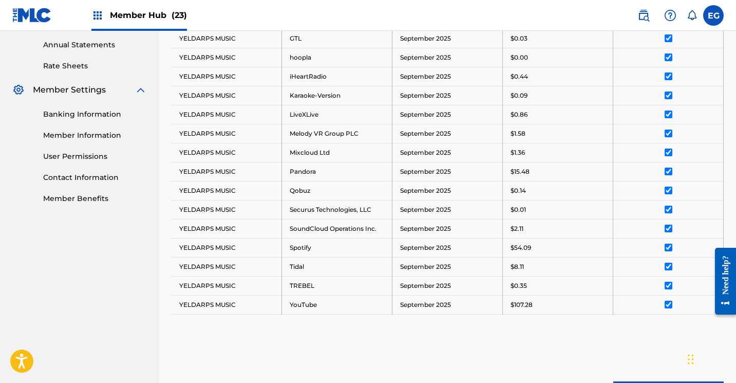
scroll to position [485, 0]
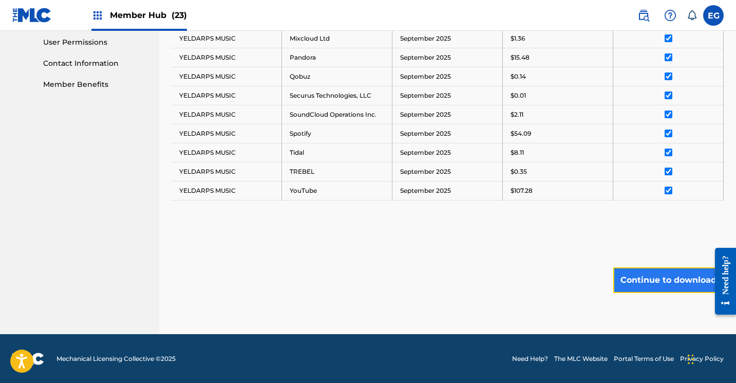
click at [647, 287] on button "Continue to download" at bounding box center [668, 280] width 110 height 26
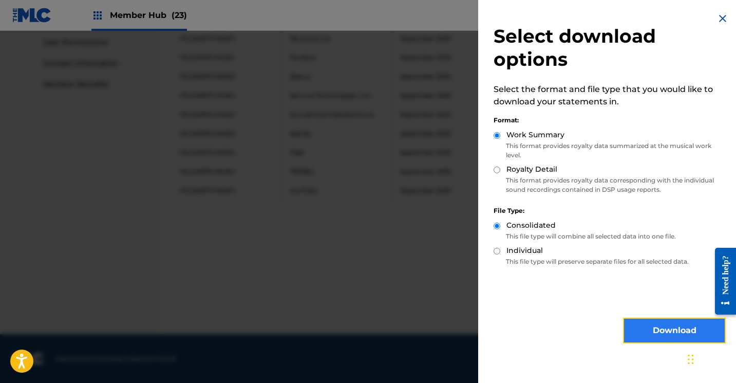
click at [642, 342] on button "Download" at bounding box center [674, 330] width 103 height 26
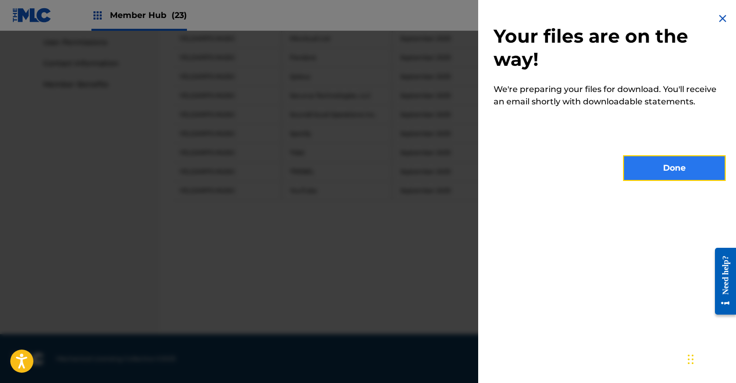
click at [662, 161] on button "Done" at bounding box center [674, 168] width 103 height 26
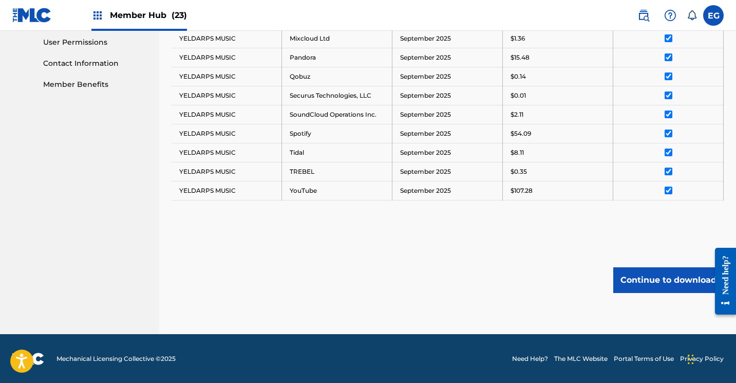
click at [32, 13] on img at bounding box center [32, 15] width 40 height 15
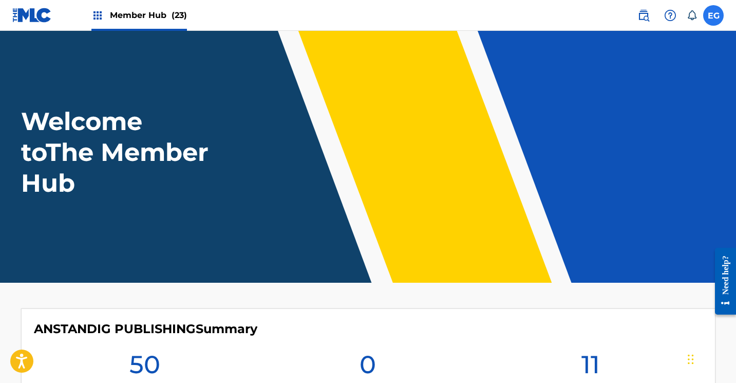
click at [718, 17] on label at bounding box center [713, 15] width 21 height 21
click at [713, 15] on input "EG Exploration Group [EMAIL_ADDRESS][DOMAIN_NAME] Notification Preferences Prof…" at bounding box center [713, 15] width 0 height 0
click at [473, 23] on nav "Member Hub (23) EG EG Exploration Group [EMAIL_ADDRESS][DOMAIN_NAME] Notificati…" at bounding box center [368, 15] width 736 height 31
